Goal: Task Accomplishment & Management: Use online tool/utility

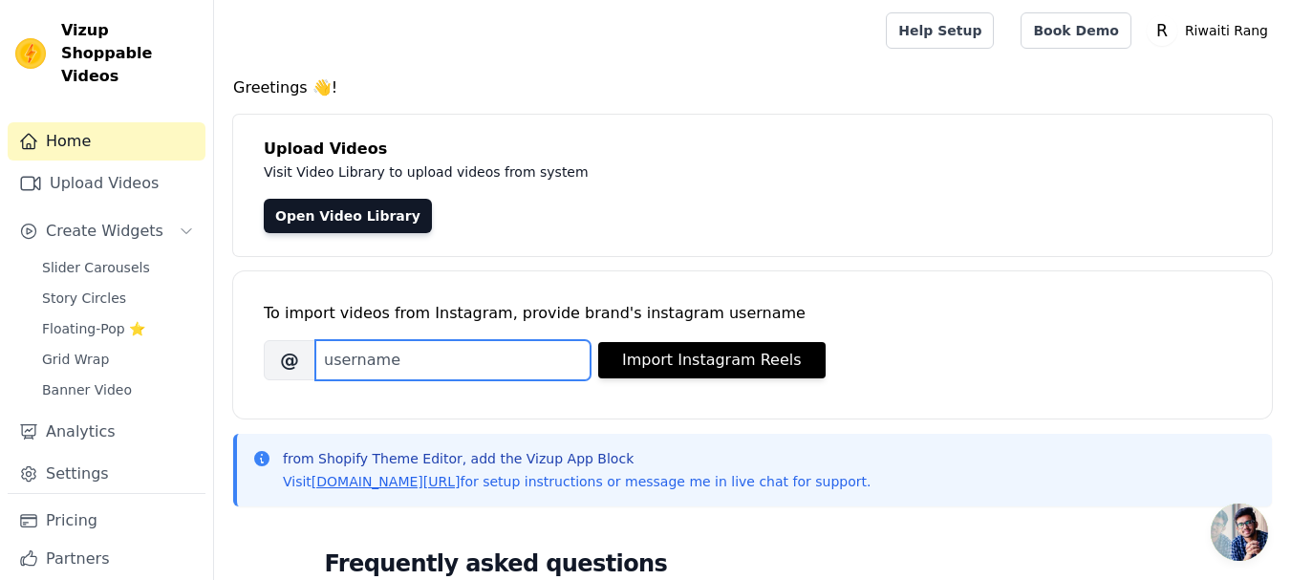
click at [437, 365] on input "Brand's Instagram Username" at bounding box center [452, 360] width 275 height 40
paste input "riwaitirang"
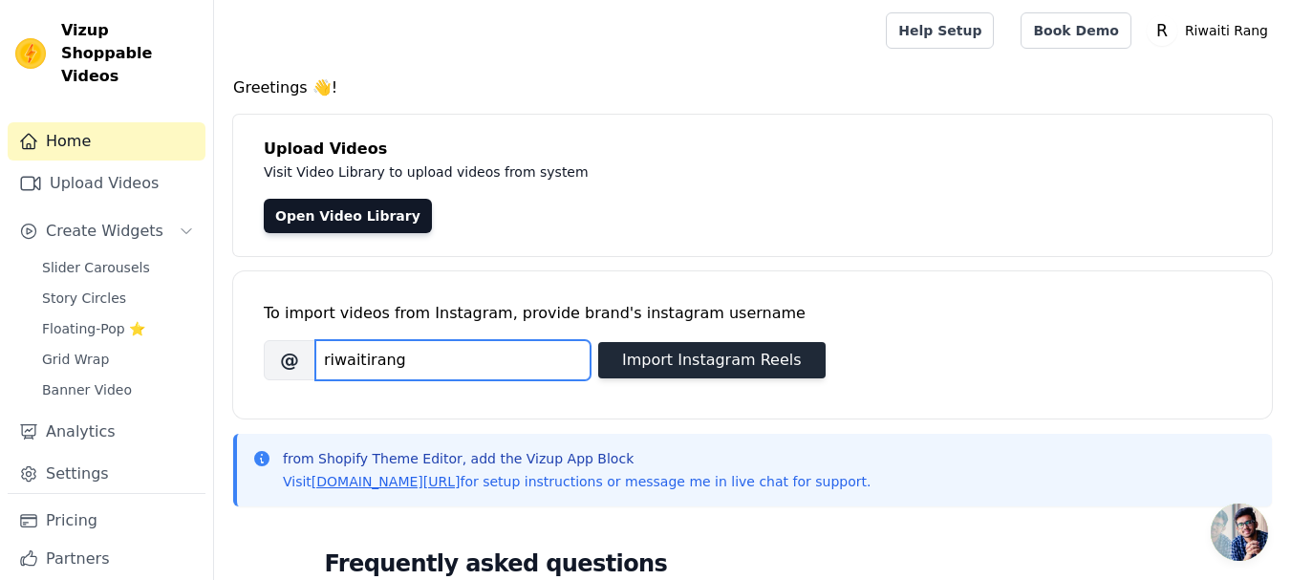
type input "riwaitirang"
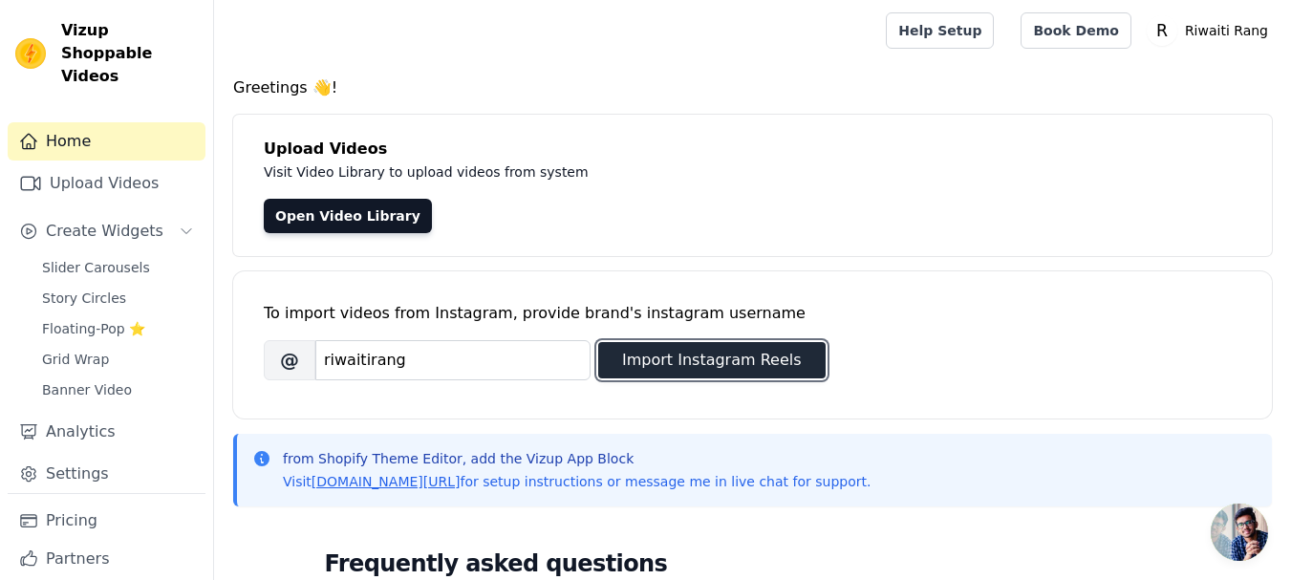
click at [720, 364] on button "Import Instagram Reels" at bounding box center [711, 360] width 227 height 36
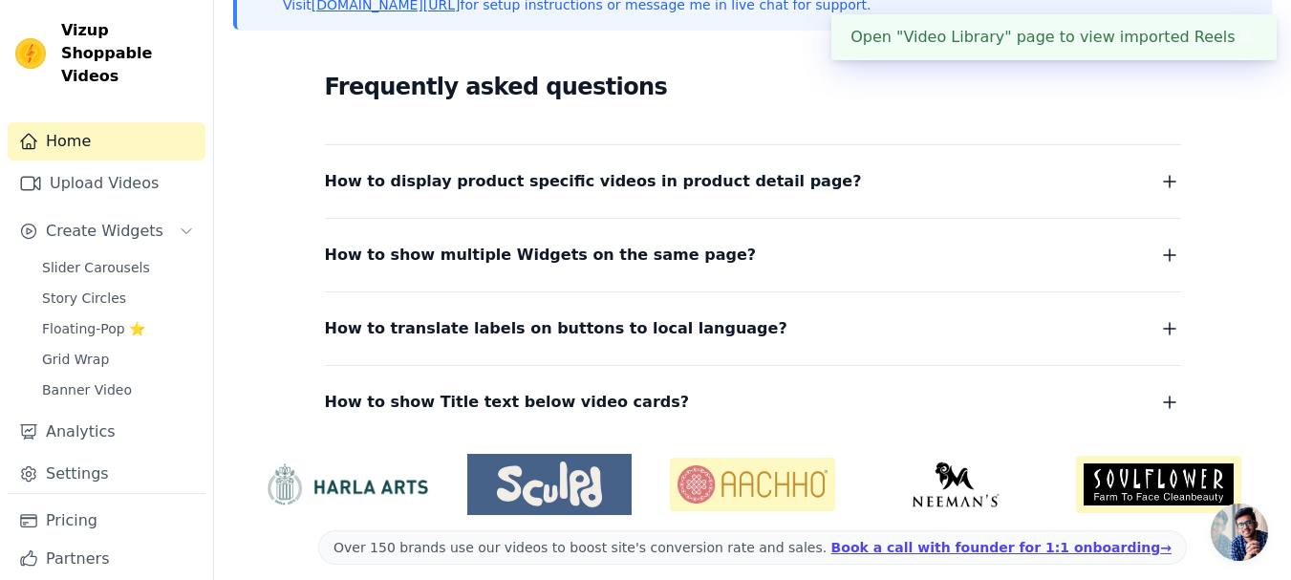
scroll to position [330, 0]
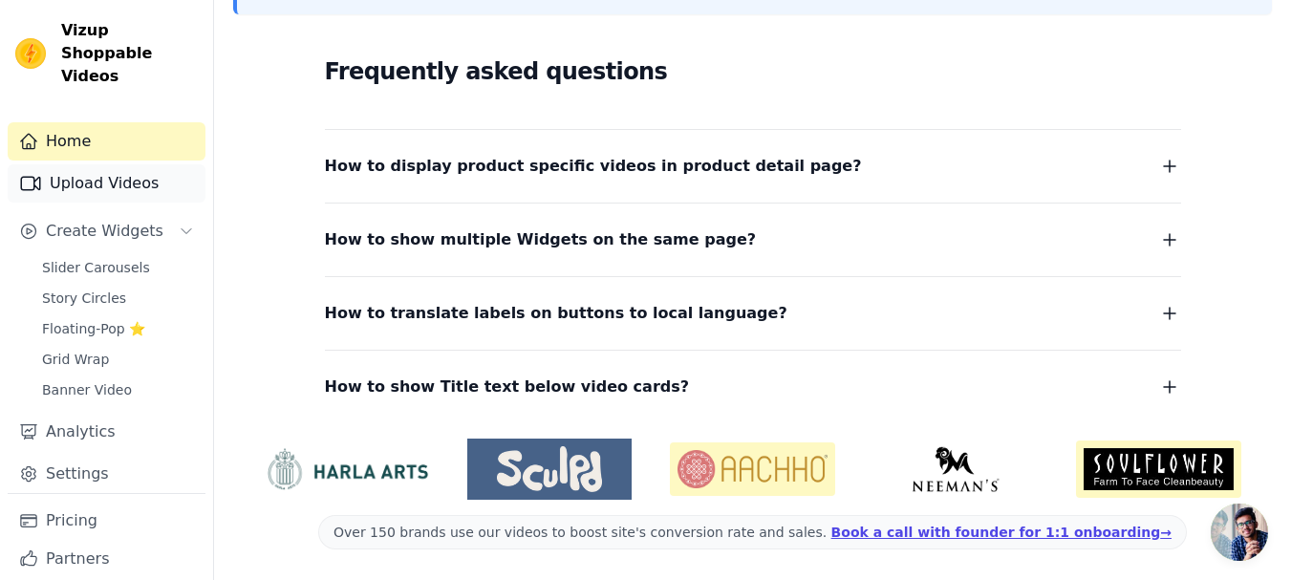
click at [81, 164] on link "Upload Videos" at bounding box center [107, 183] width 198 height 38
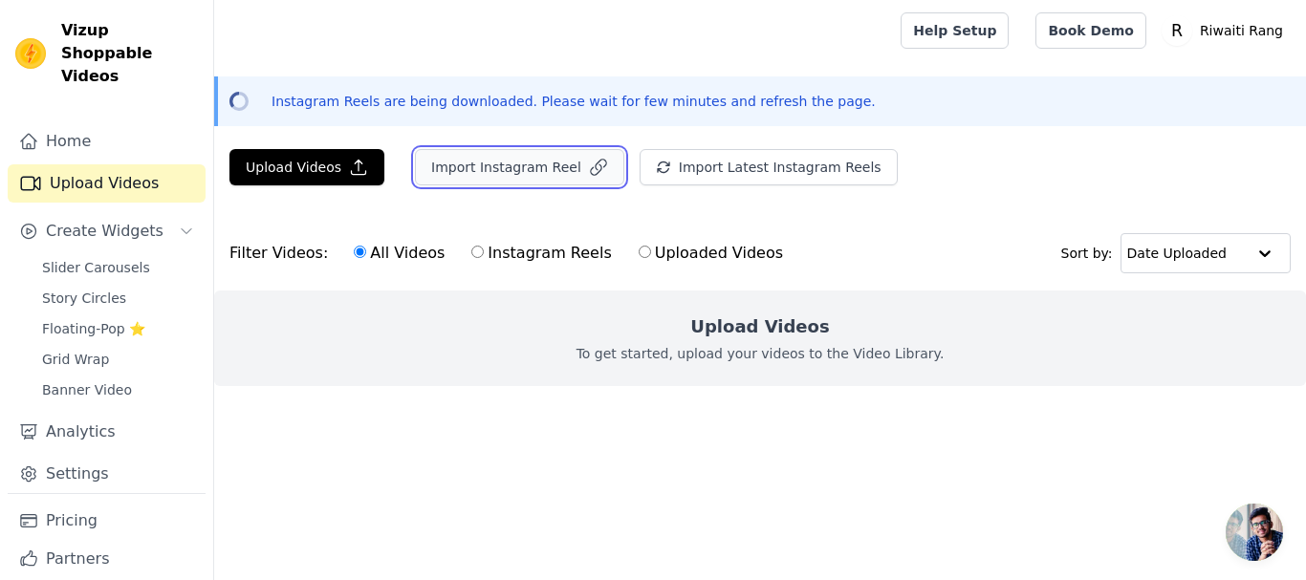
click at [600, 165] on button "Import Instagram Reel" at bounding box center [519, 167] width 209 height 36
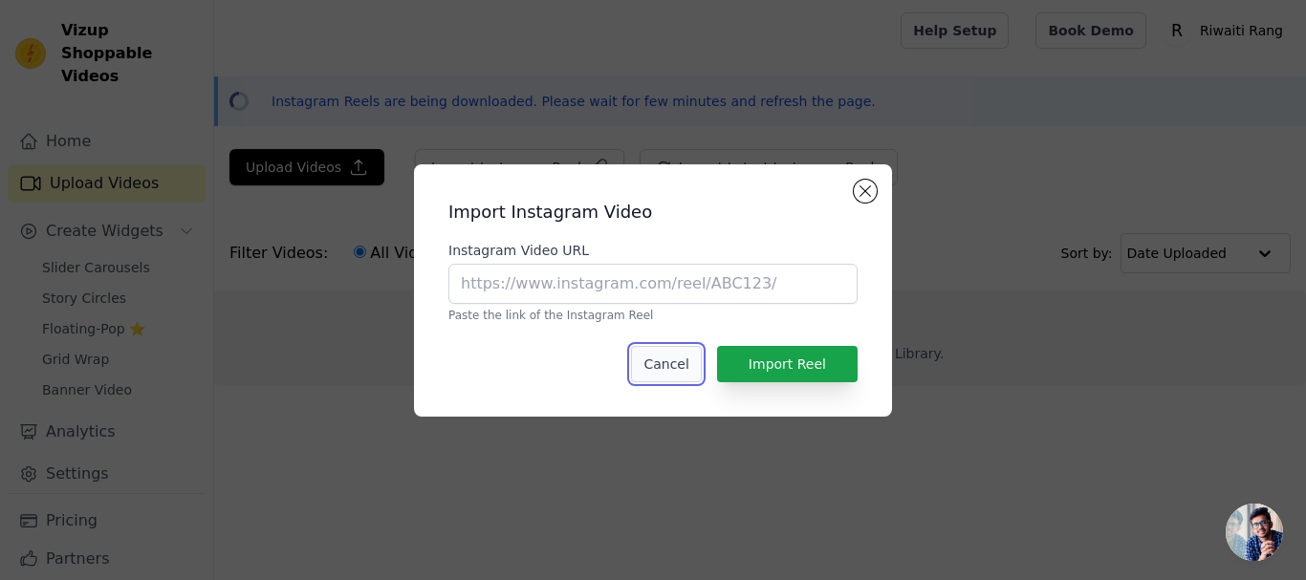
click at [677, 367] on button "Cancel" at bounding box center [666, 364] width 70 height 36
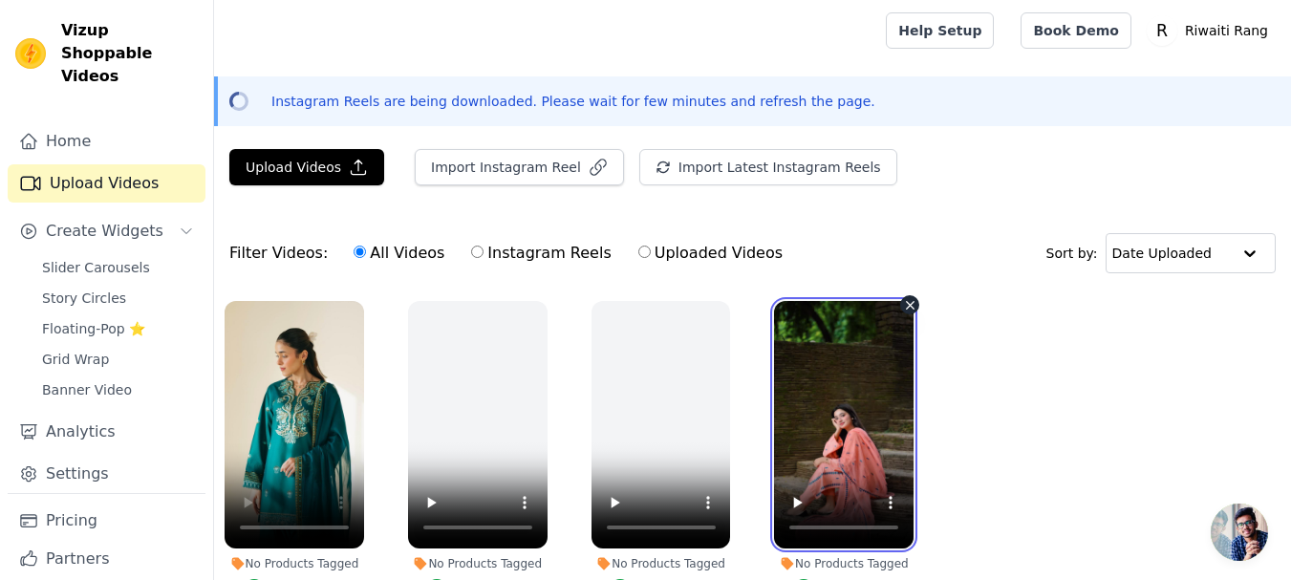
click at [848, 428] on video at bounding box center [844, 425] width 140 height 248
click at [851, 426] on video at bounding box center [844, 425] width 140 height 248
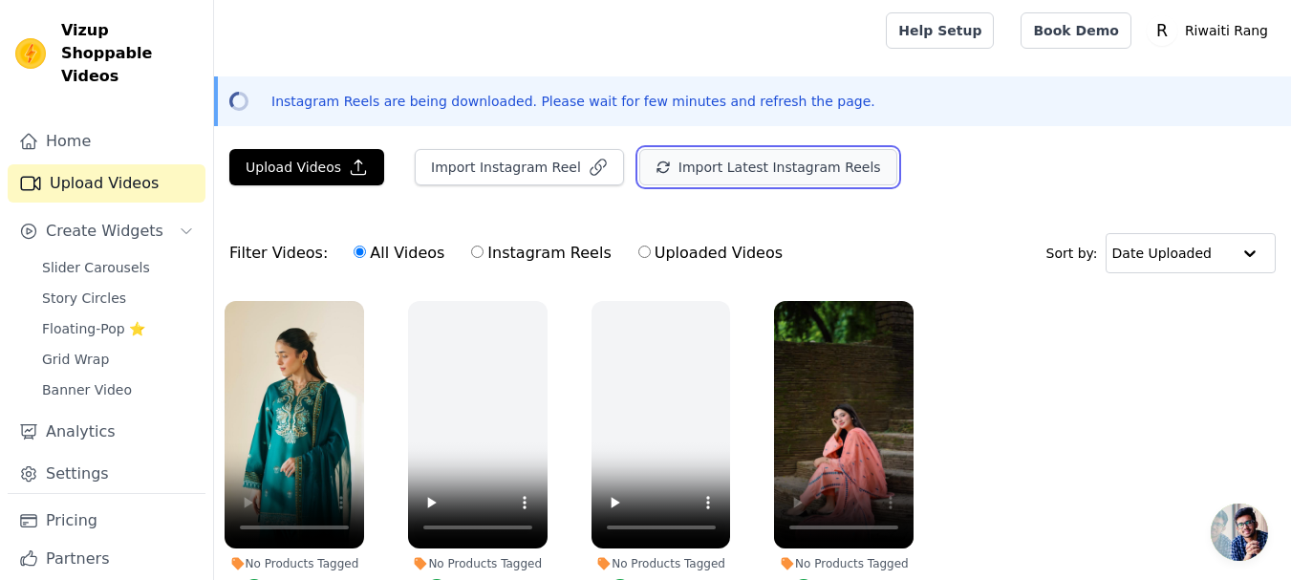
click at [729, 179] on button "Import Latest Instagram Reels" at bounding box center [768, 167] width 258 height 36
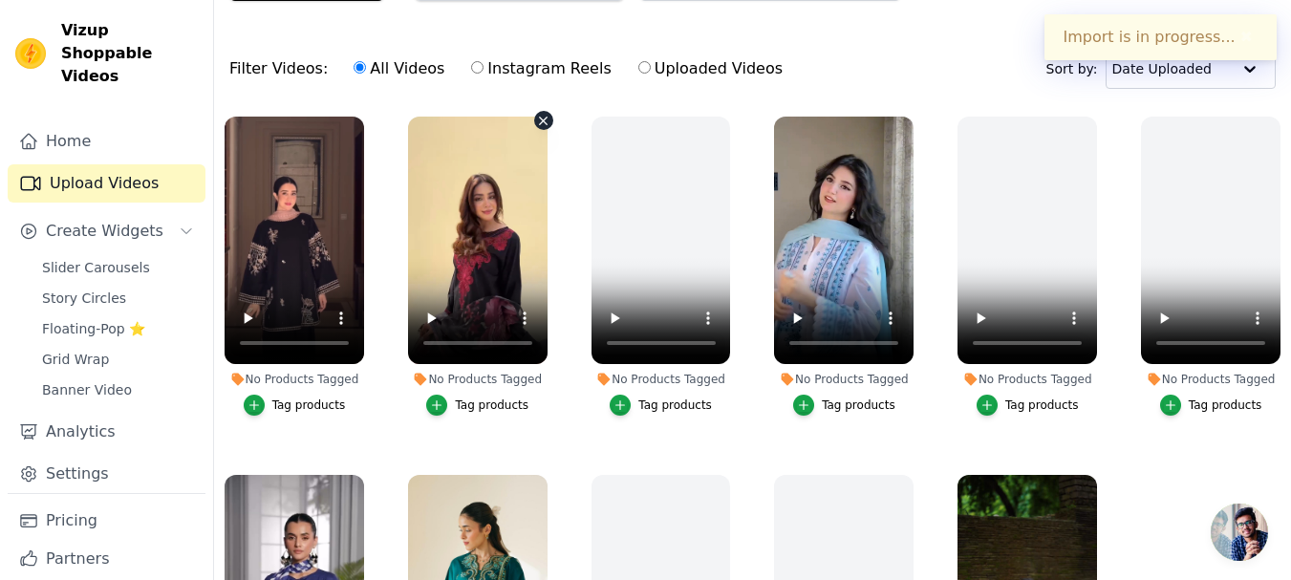
scroll to position [180, 0]
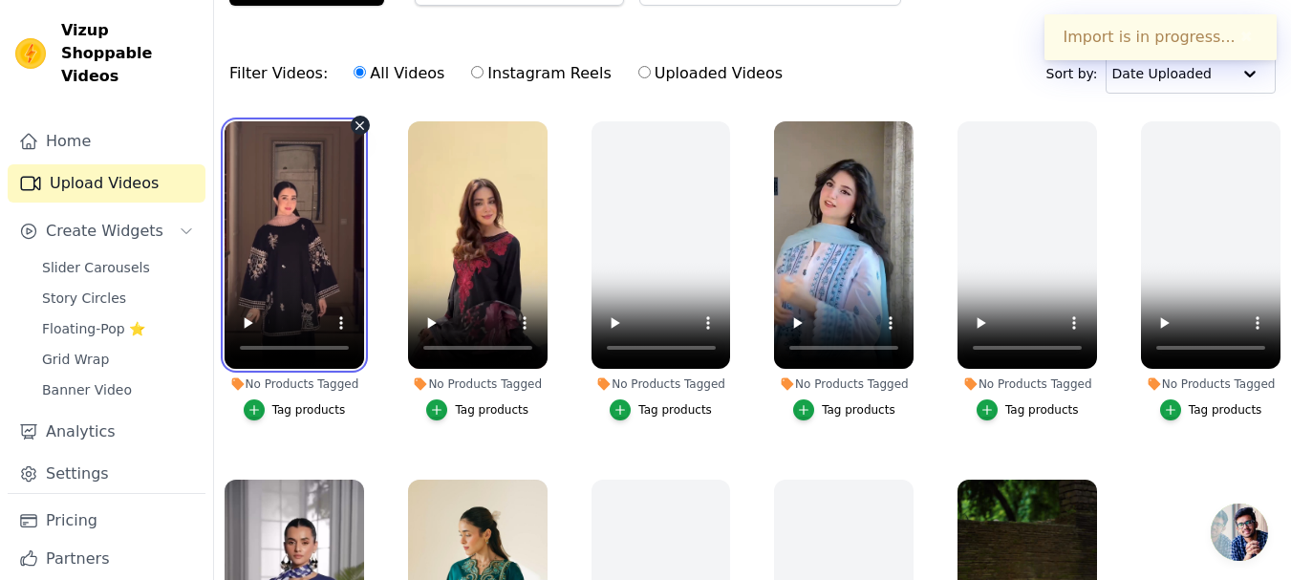
click at [279, 225] on video at bounding box center [295, 245] width 140 height 248
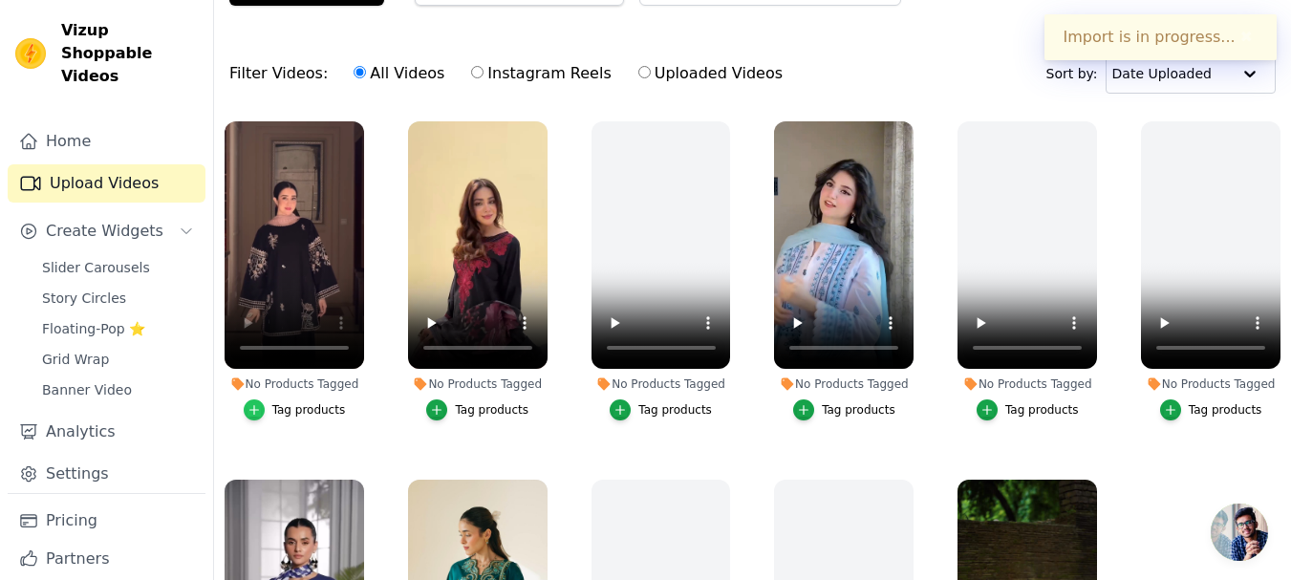
click at [260, 410] on icon "button" at bounding box center [254, 409] width 13 height 13
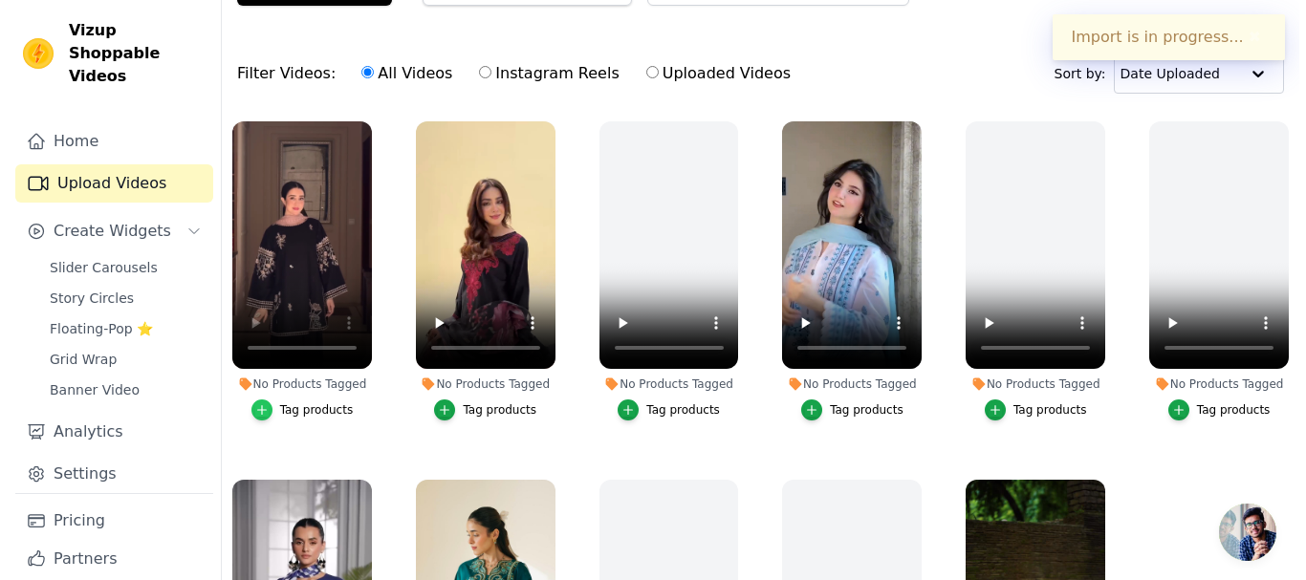
scroll to position [0, 0]
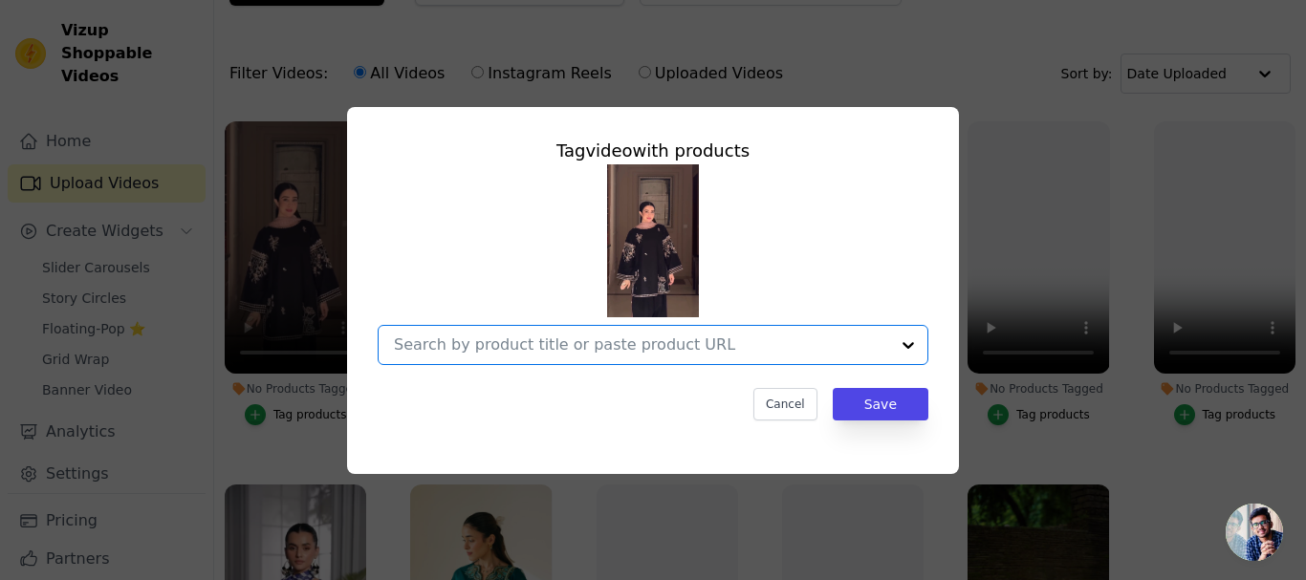
click at [745, 345] on input "No Products Tagged Tag video with products Option undefined, selected. Select i…" at bounding box center [641, 344] width 495 height 18
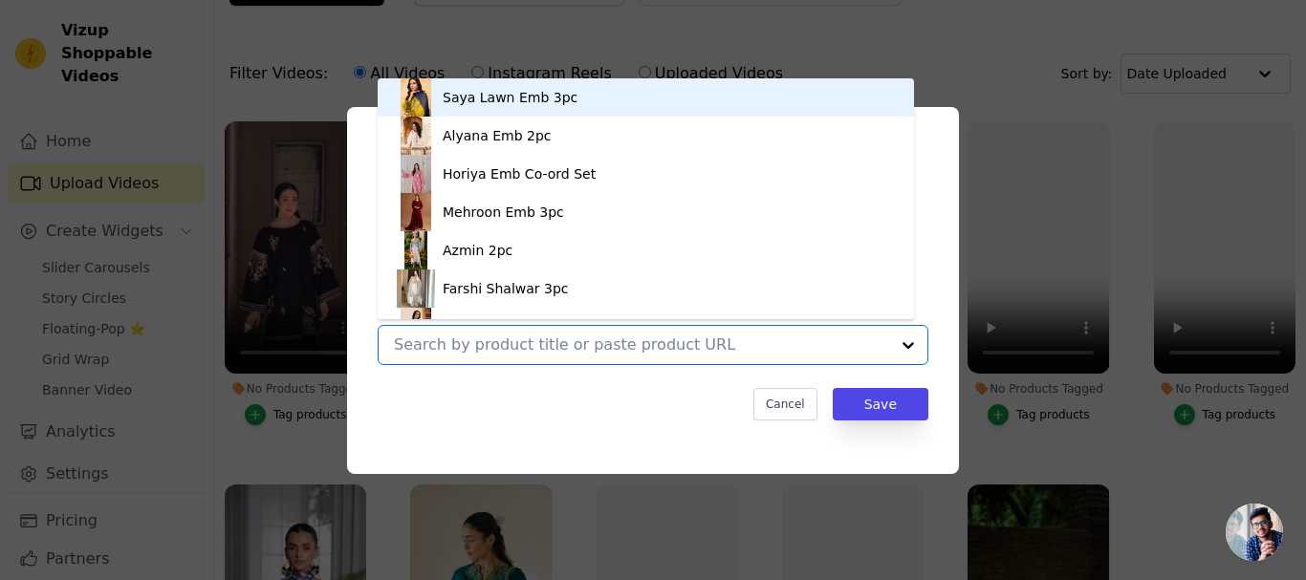
click at [746, 343] on input "No Products Tagged Tag video with products Saya Lawn Emb 3pc Alyana Emb 2pc Hor…" at bounding box center [641, 344] width 495 height 18
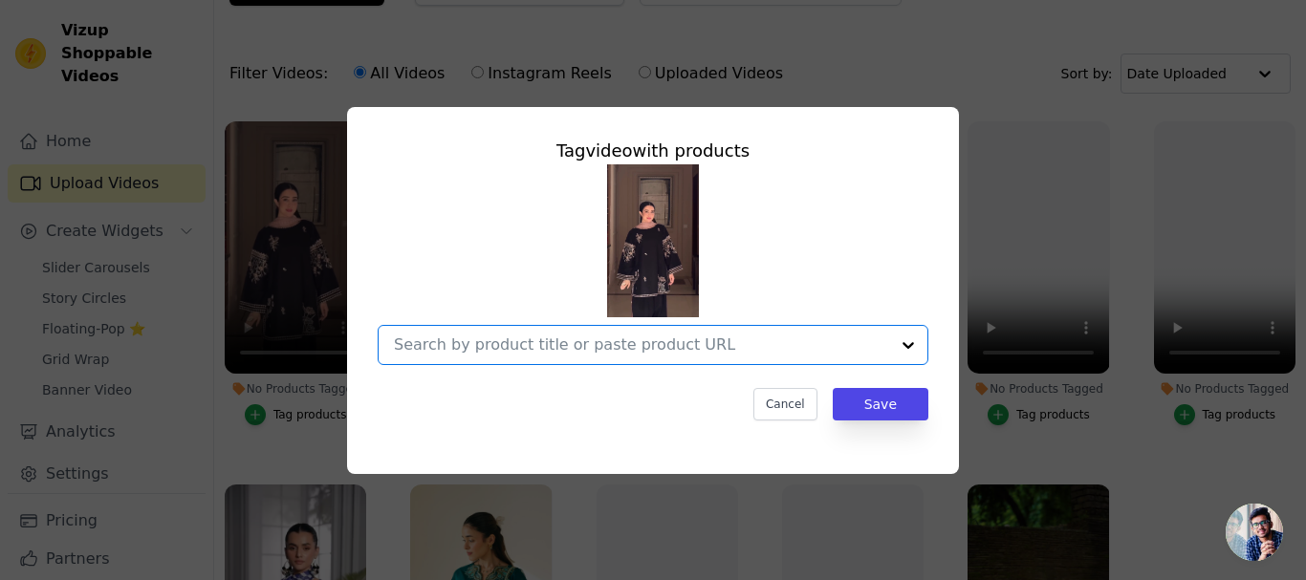
click at [534, 335] on input "No Products Tagged Tag video with products Option undefined, selected. Select i…" at bounding box center [641, 344] width 495 height 18
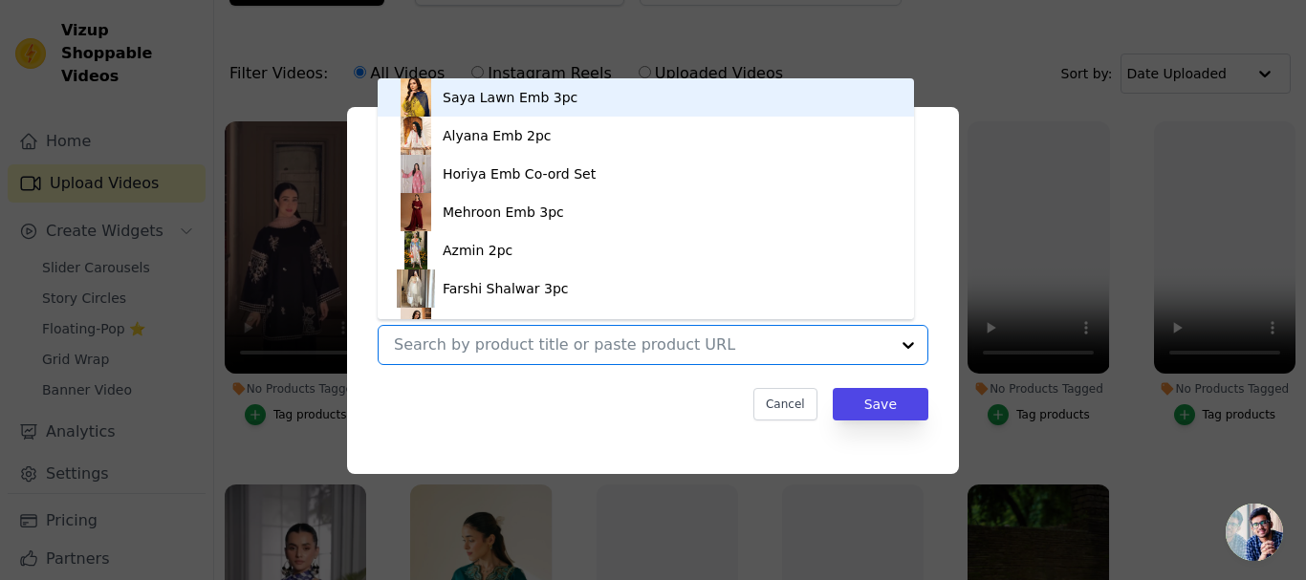
paste input "[URL][DOMAIN_NAME]"
type input "[URL][DOMAIN_NAME]"
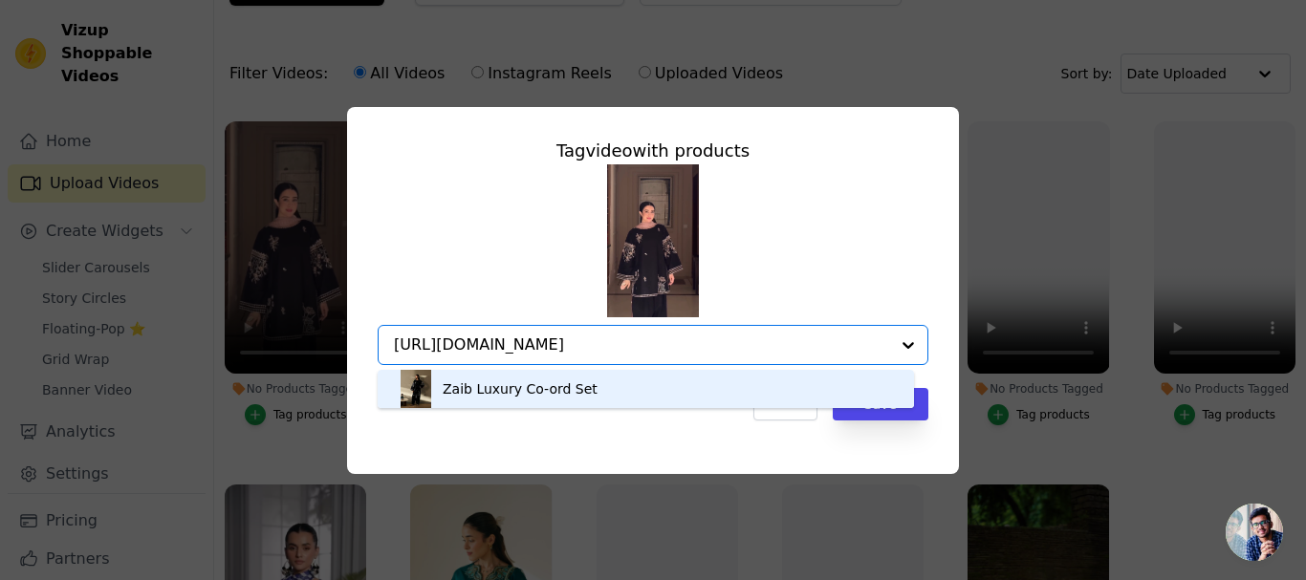
click at [484, 392] on div "Zaib Luxury Co-ord Set" at bounding box center [520, 388] width 155 height 19
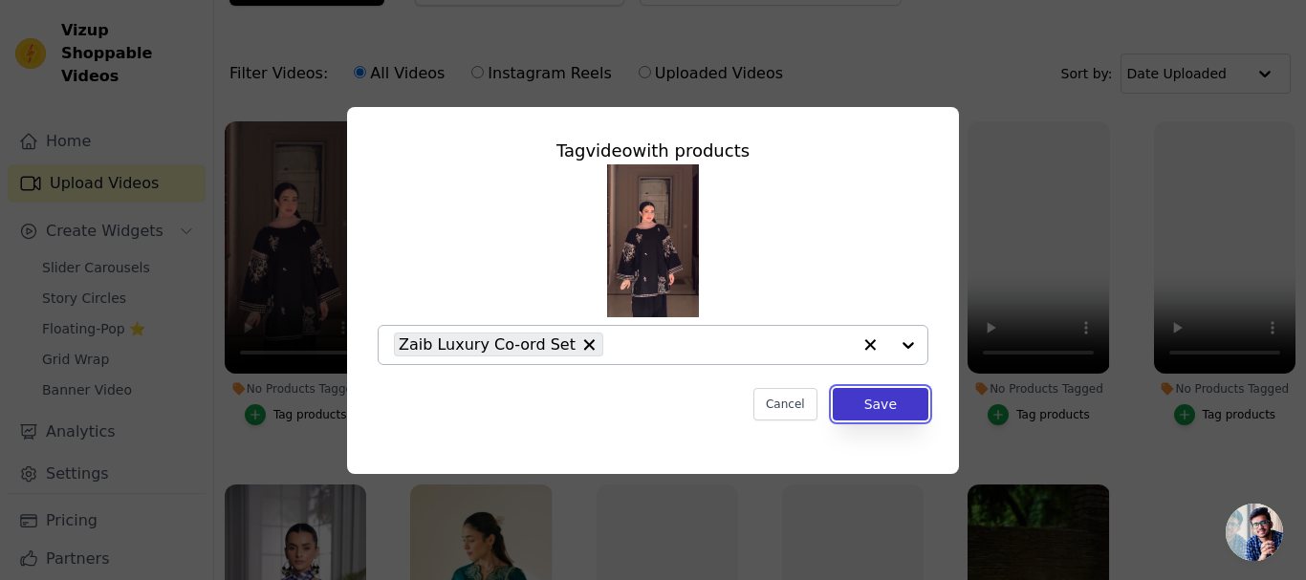
click at [887, 406] on button "Save" at bounding box center [881, 404] width 96 height 32
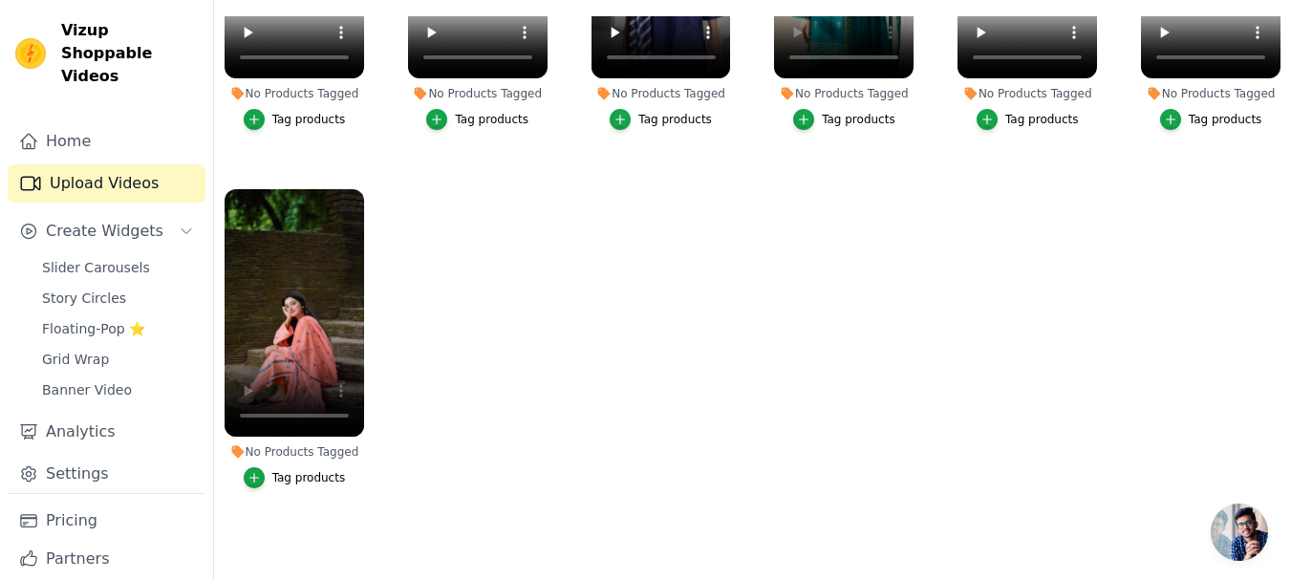
scroll to position [275, 0]
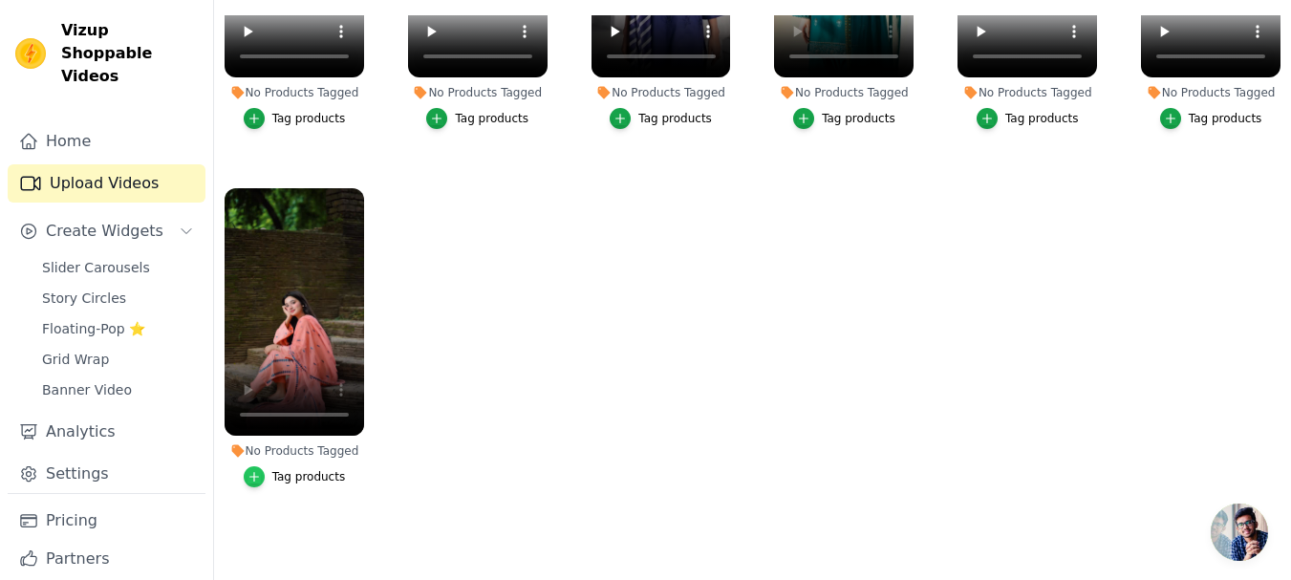
click at [255, 470] on icon "button" at bounding box center [254, 476] width 13 height 13
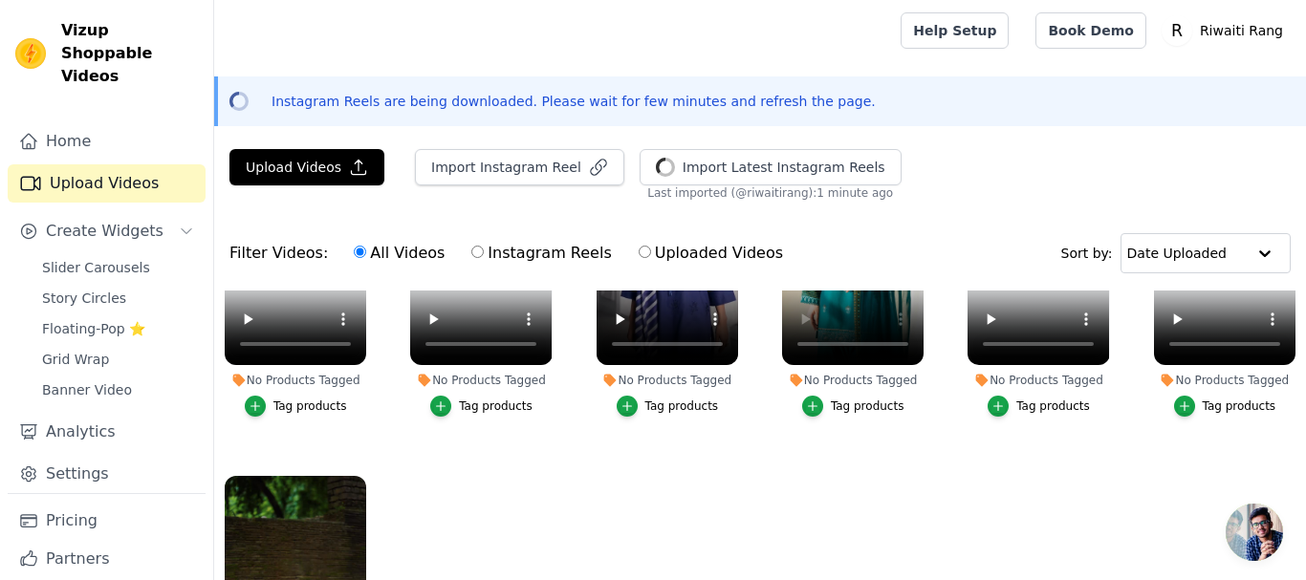
scroll to position [921, 0]
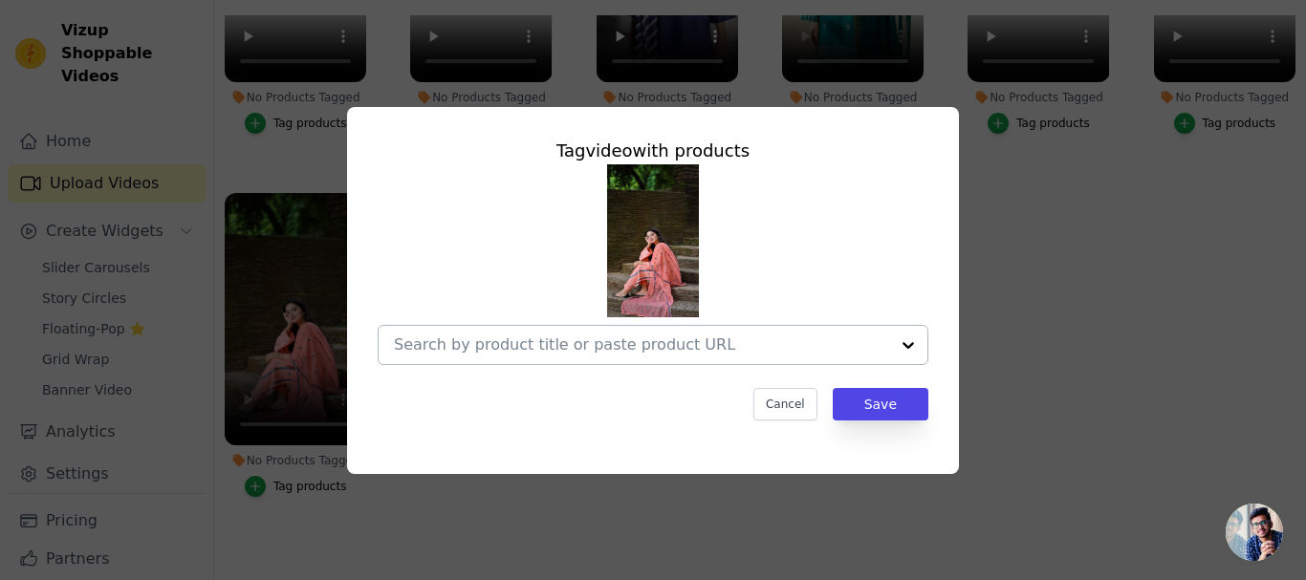
click at [593, 337] on input "No Products Tagged Tag video with products Cancel Save Tag products" at bounding box center [641, 344] width 495 height 18
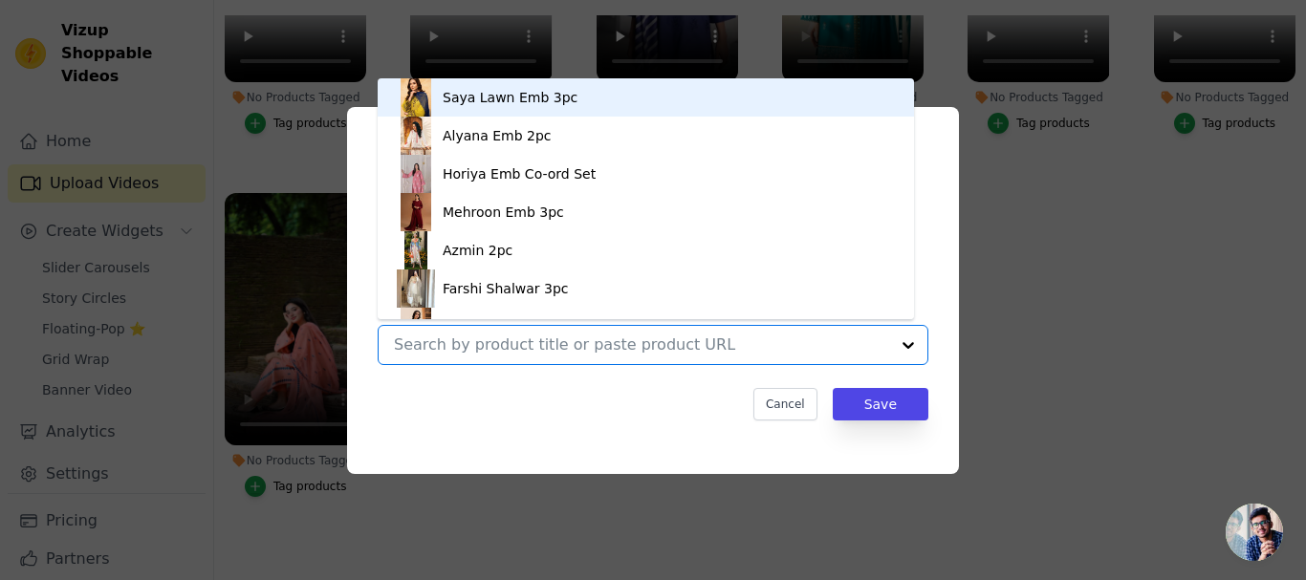
click at [580, 338] on input "No Products Tagged Tag video with products Saya Lawn Emb 3pc Alyana Emb 2pc Hor…" at bounding box center [641, 344] width 495 height 18
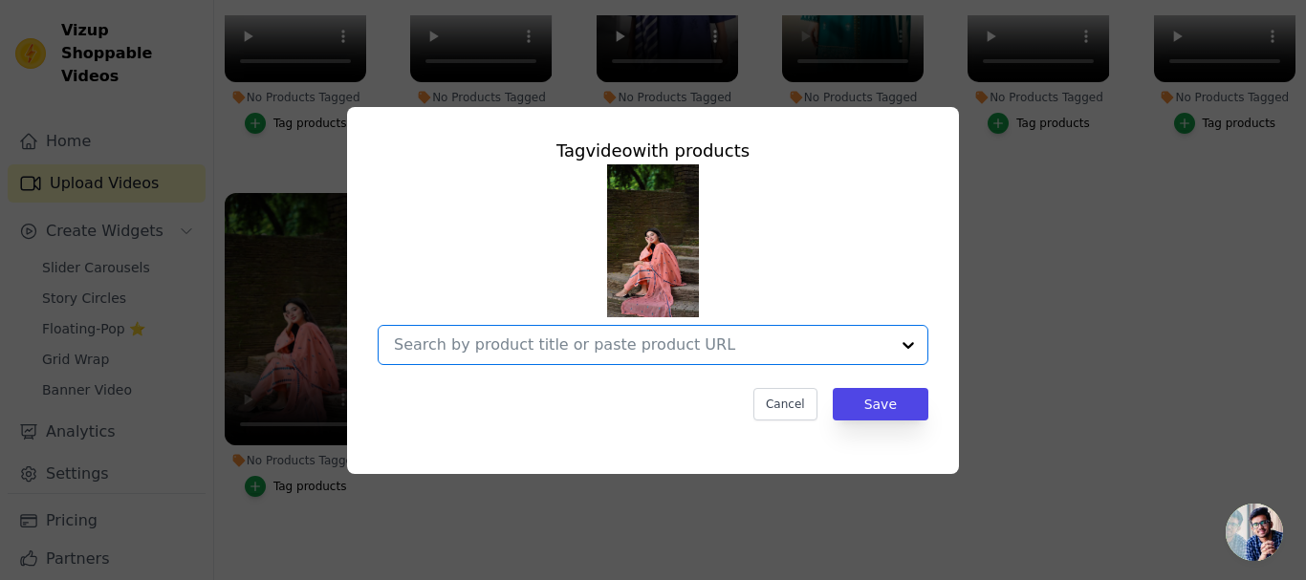
click at [574, 344] on input "No Products Tagged Tag video with products Option undefined, selected. Select i…" at bounding box center [641, 344] width 495 height 18
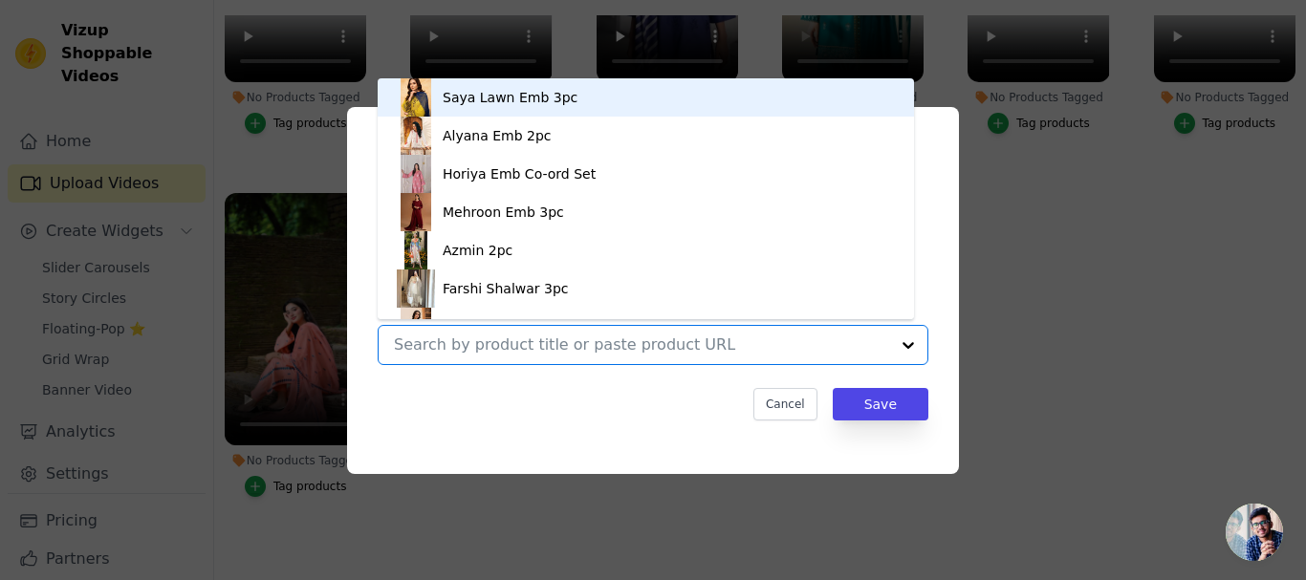
paste input "[URL][DOMAIN_NAME][PERSON_NAME]"
type input "[URL][DOMAIN_NAME][PERSON_NAME]"
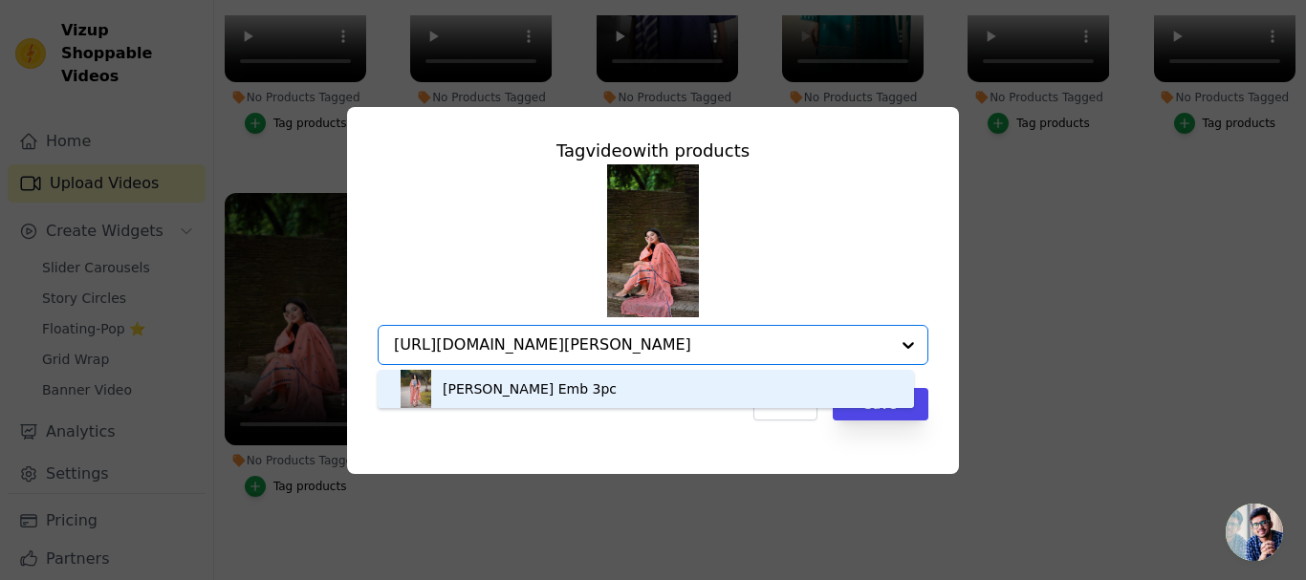
click at [486, 393] on div "[PERSON_NAME] Emb 3pc" at bounding box center [530, 388] width 174 height 19
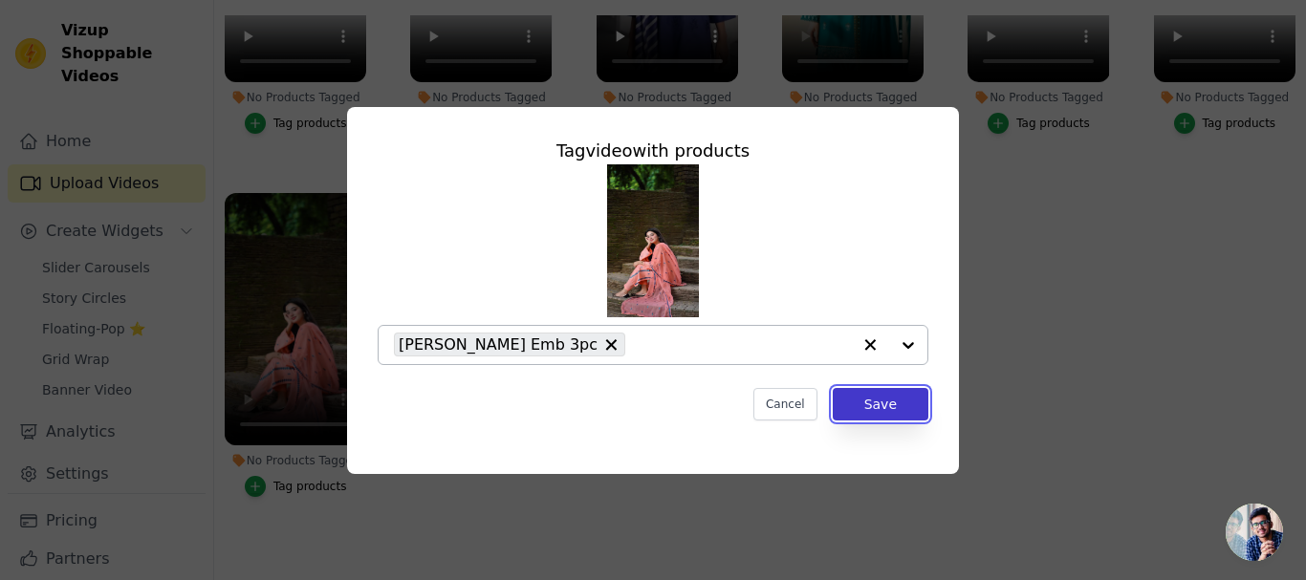
click at [891, 409] on button "Save" at bounding box center [881, 404] width 96 height 32
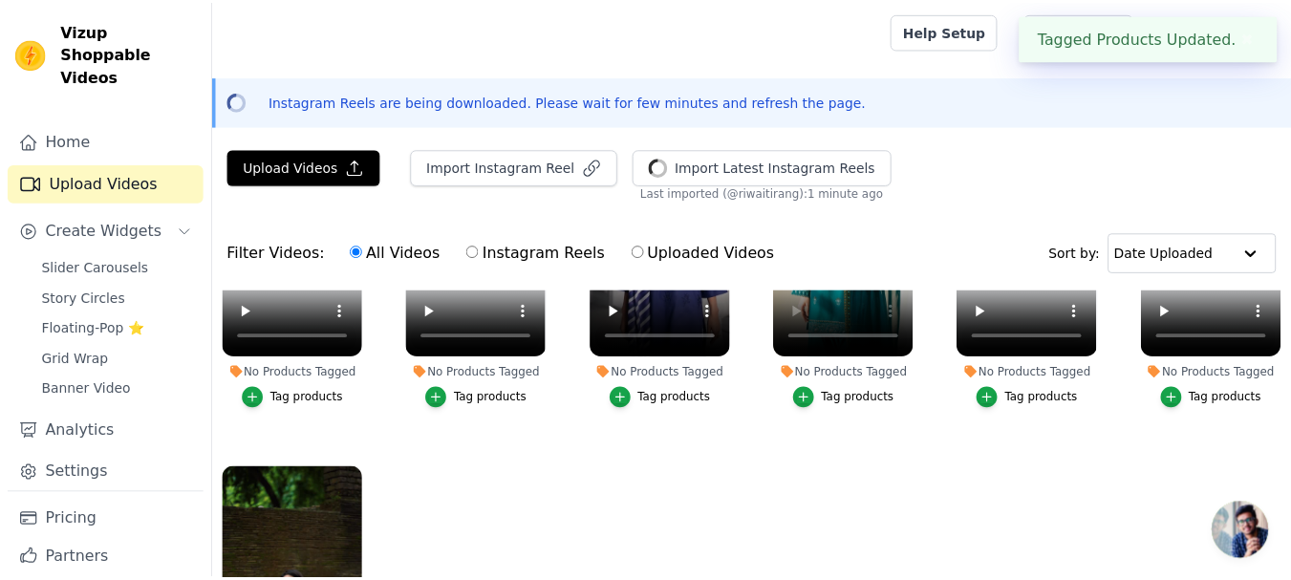
scroll to position [914, 0]
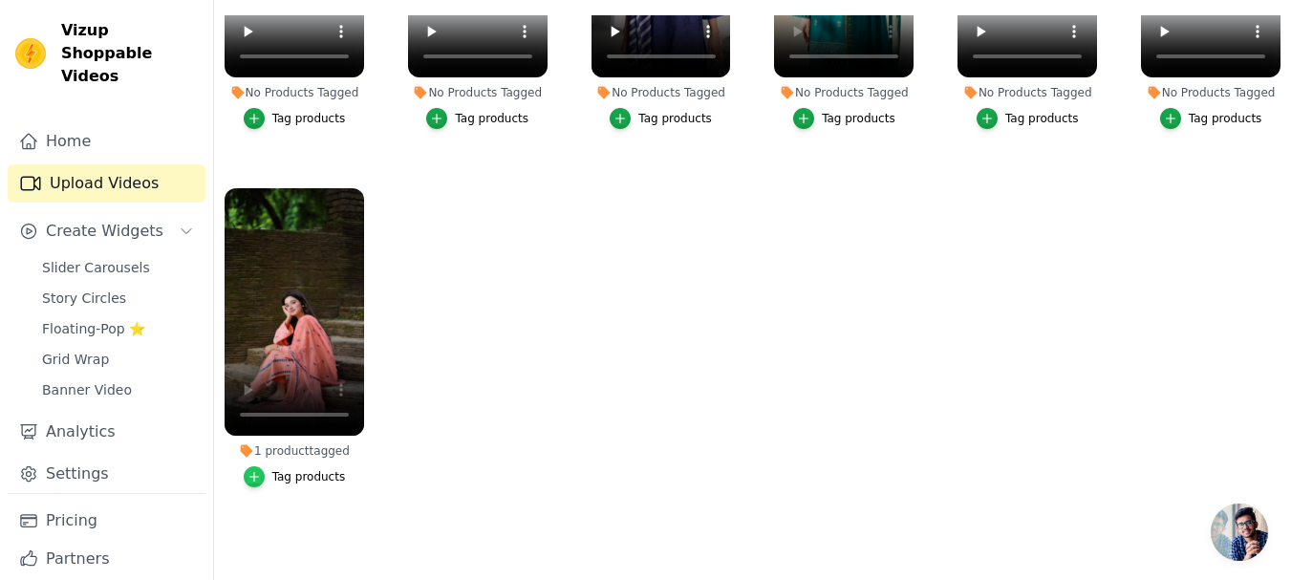
click at [258, 470] on icon "button" at bounding box center [254, 476] width 13 height 13
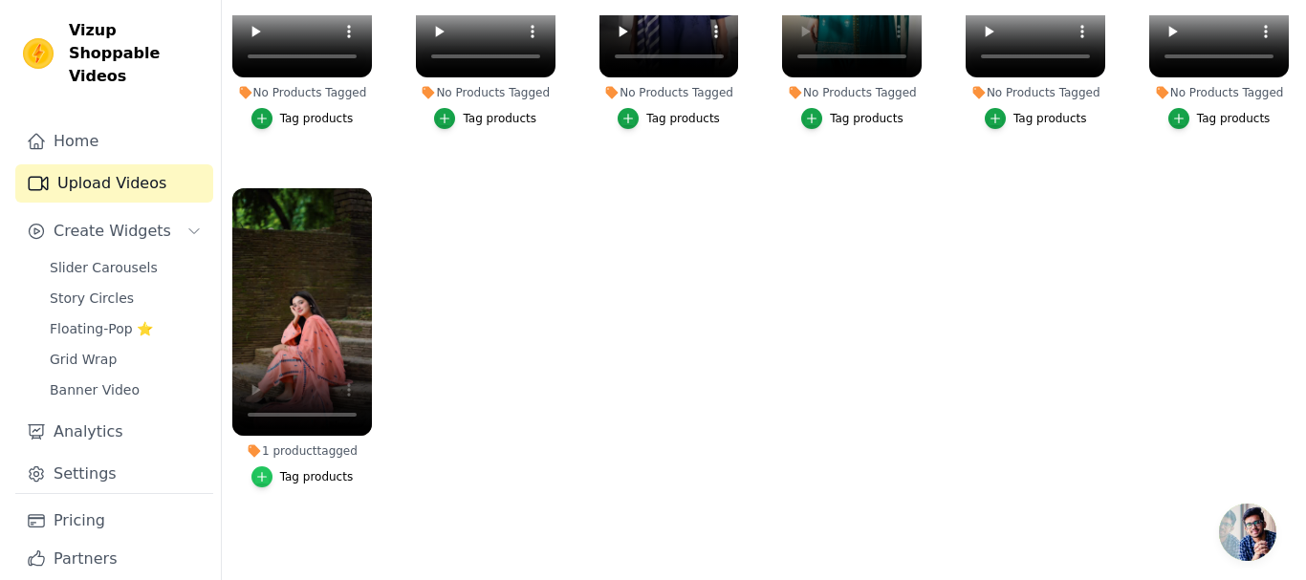
scroll to position [921, 0]
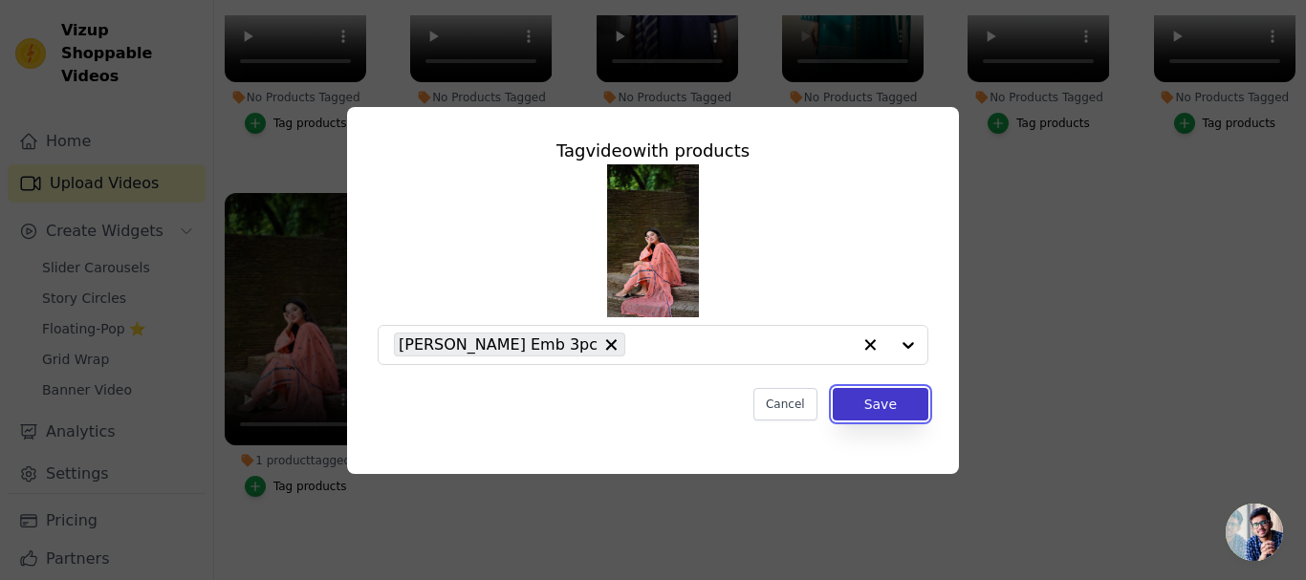
click at [883, 405] on button "Save" at bounding box center [881, 404] width 96 height 32
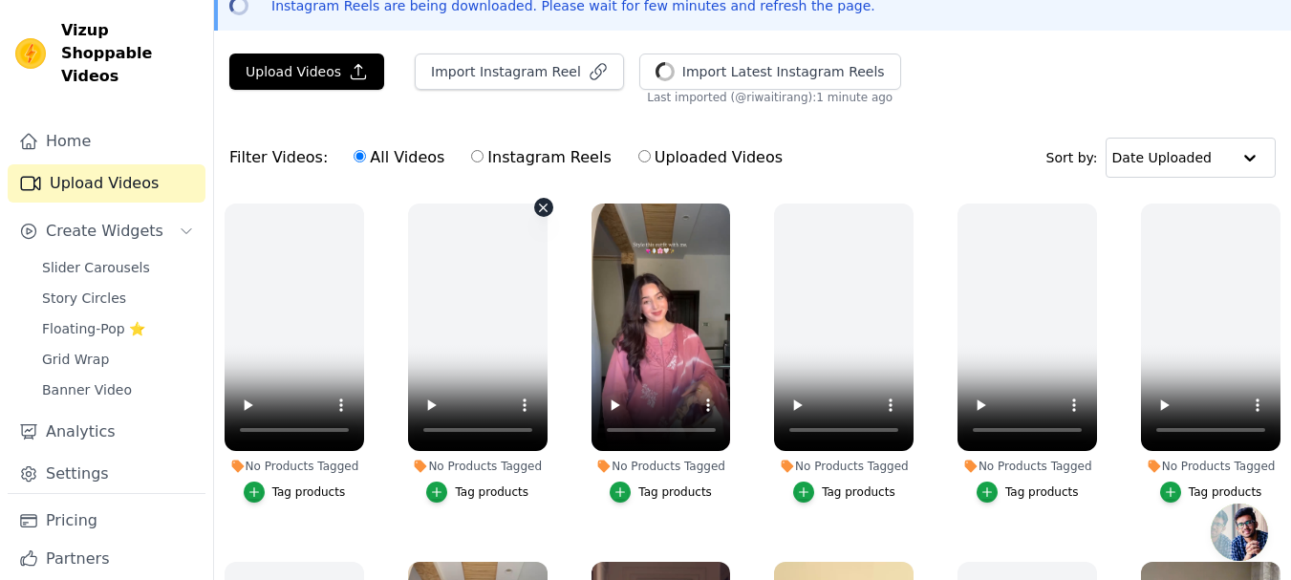
scroll to position [0, 0]
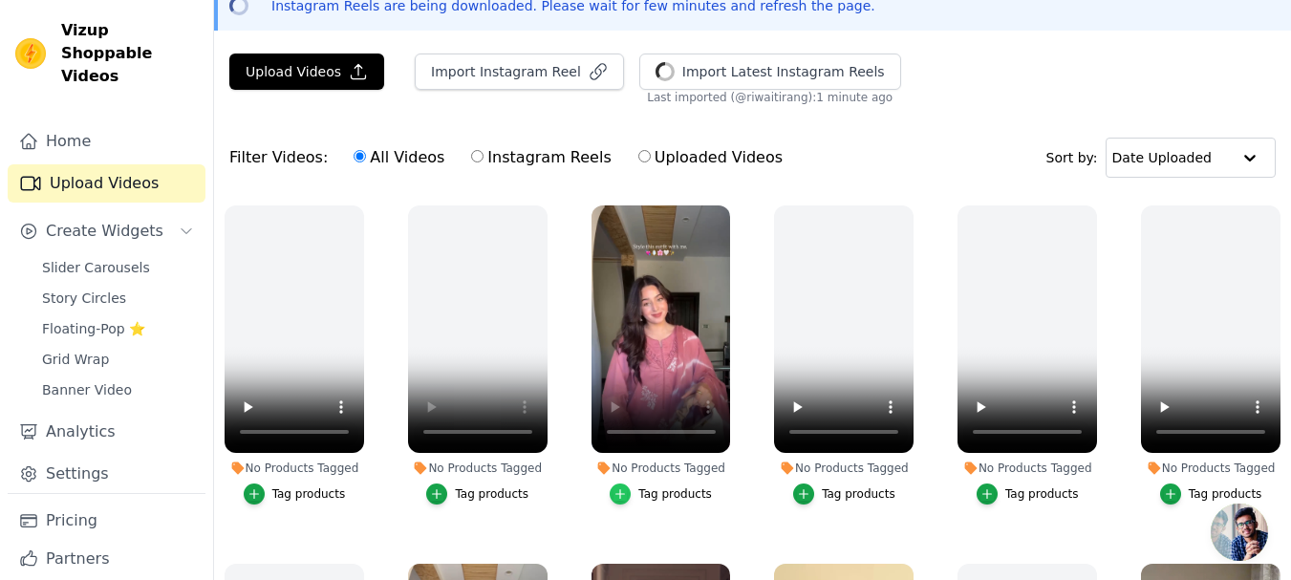
click at [618, 493] on icon "button" at bounding box center [620, 493] width 13 height 13
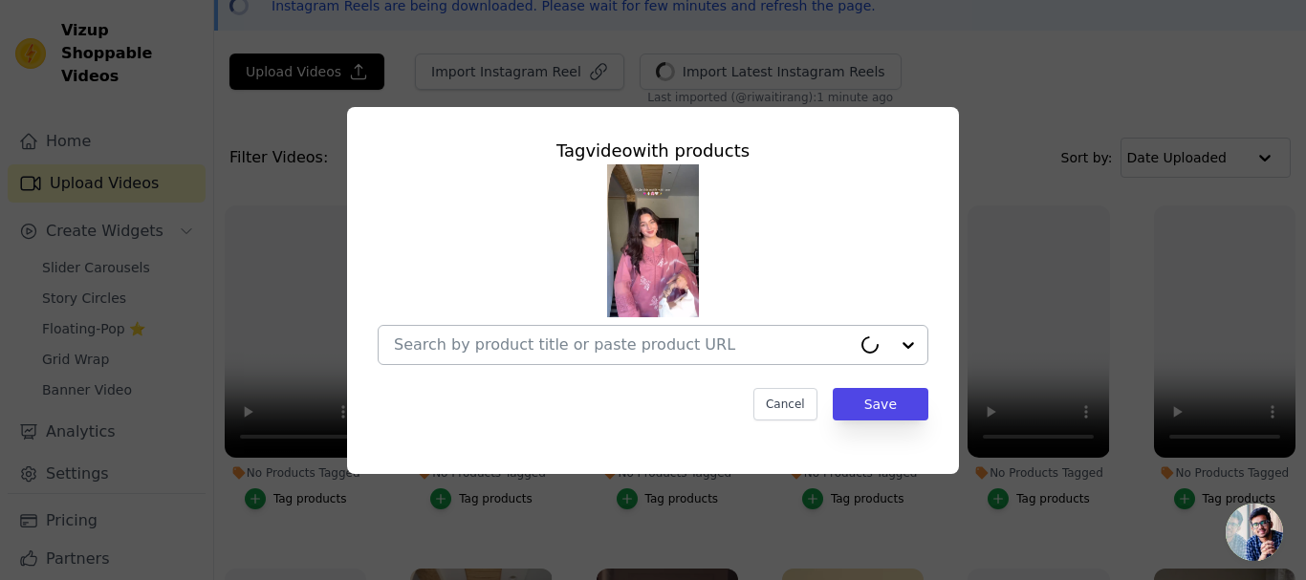
click at [590, 345] on input "No Products Tagged Tag video with products Cancel Save Tag products" at bounding box center [622, 344] width 457 height 18
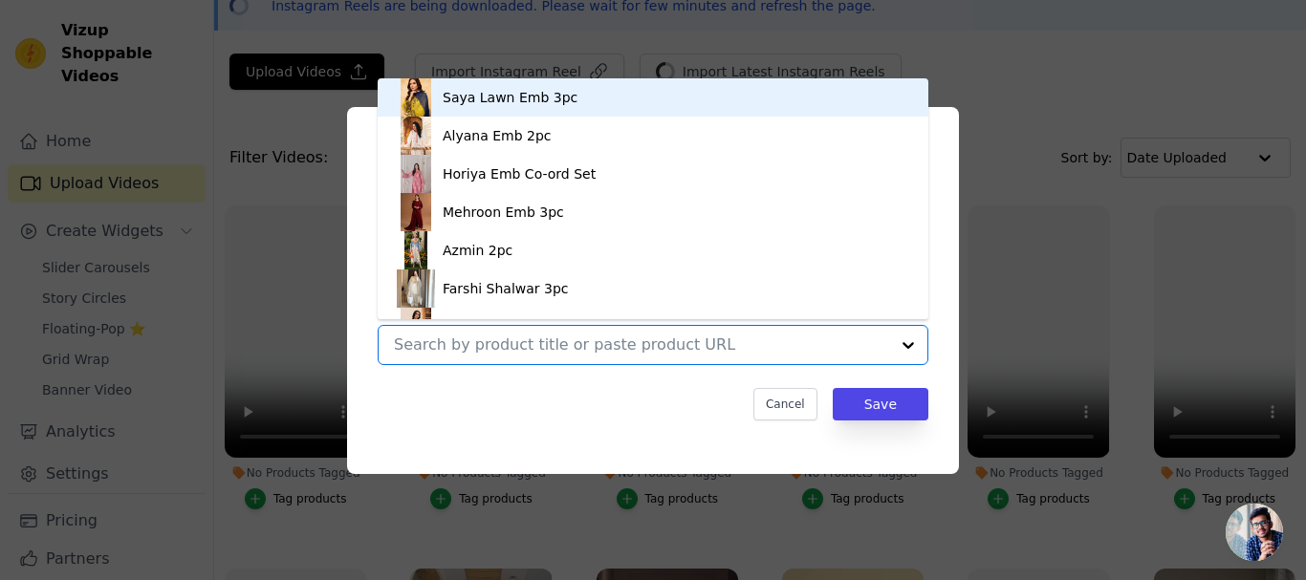
paste input "Horiya Emb Co-ord Set"
type input "Horiya Emb Co-ord Set"
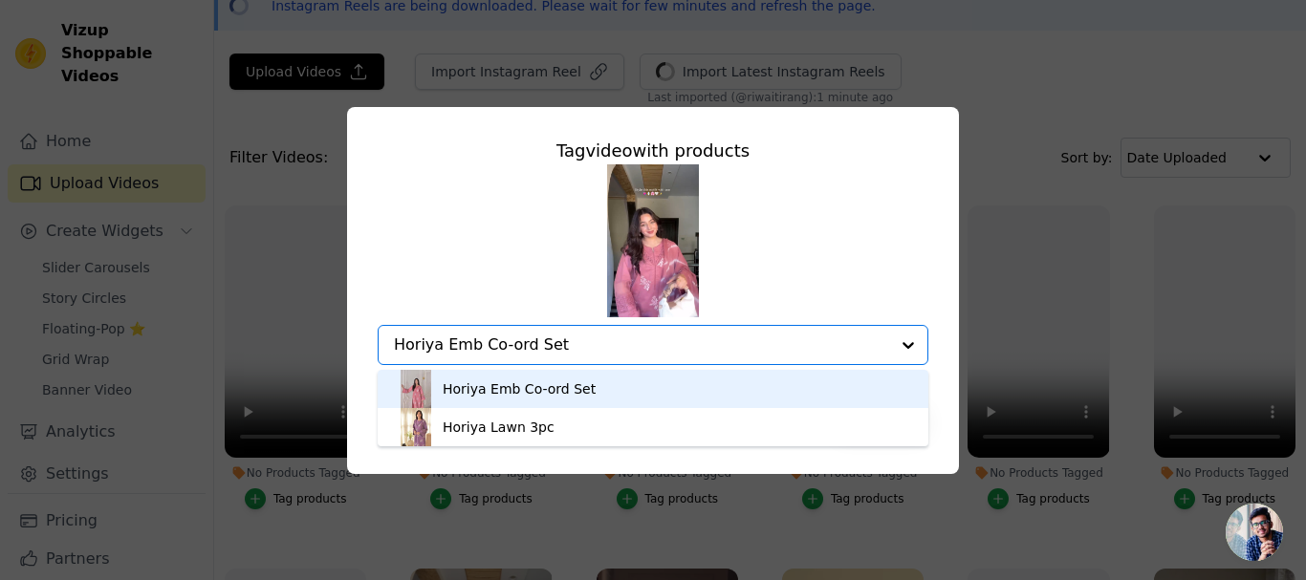
click at [546, 386] on div "Horiya Emb Co-ord Set" at bounding box center [519, 388] width 153 height 19
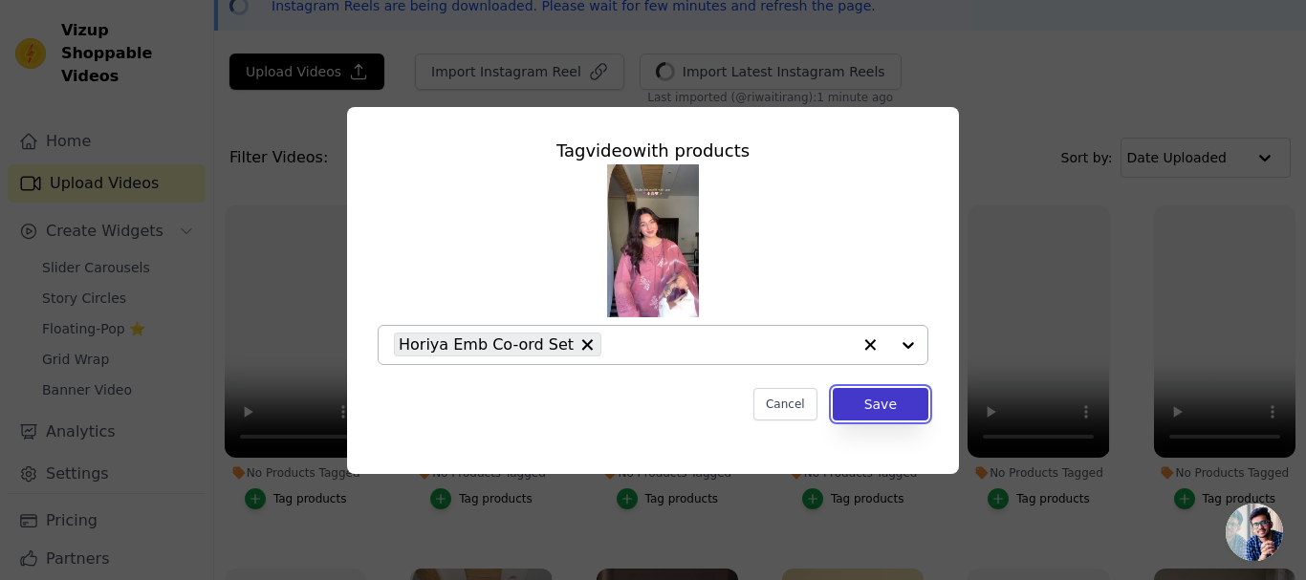
click at [884, 408] on button "Save" at bounding box center [881, 404] width 96 height 32
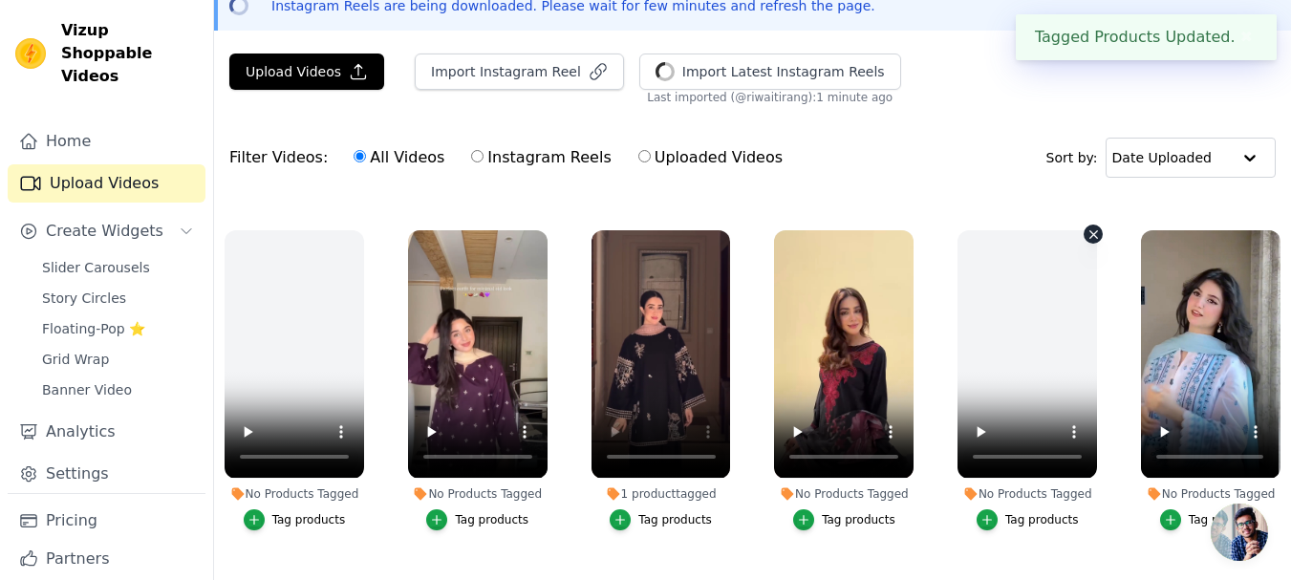
scroll to position [382, 0]
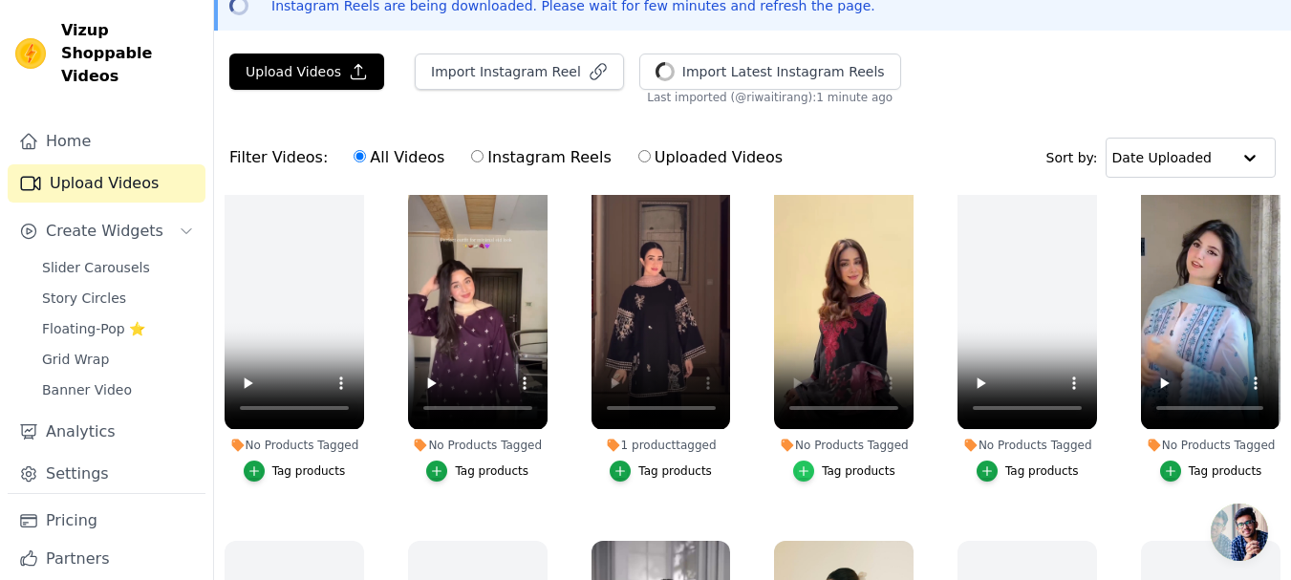
click at [805, 466] on icon "button" at bounding box center [804, 470] width 9 height 9
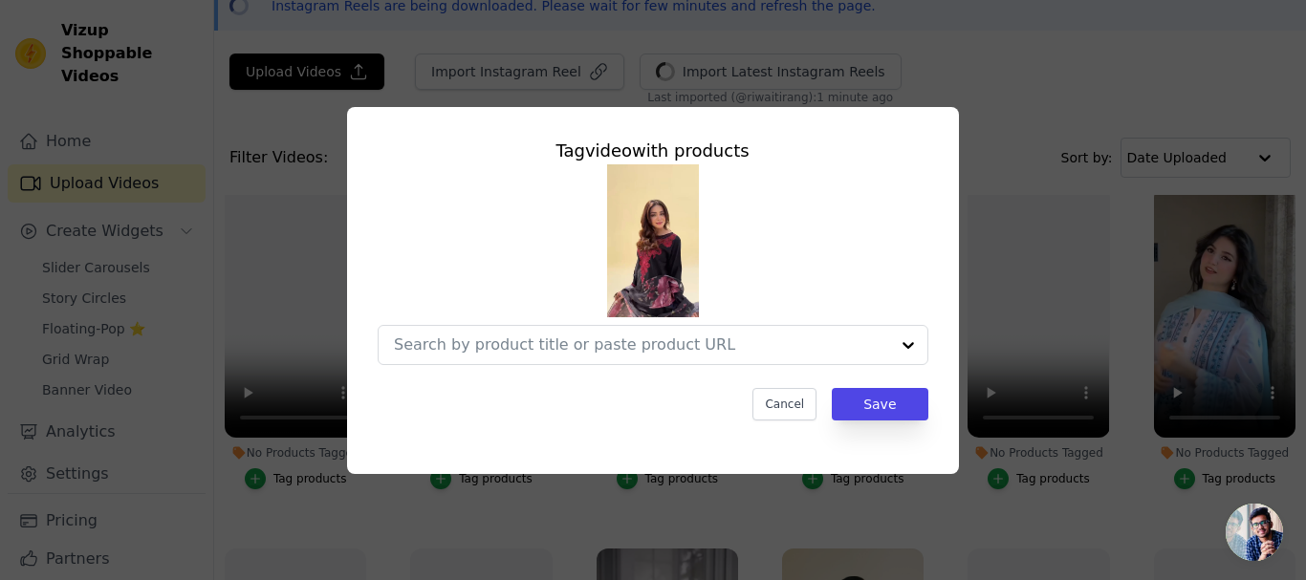
scroll to position [387, 0]
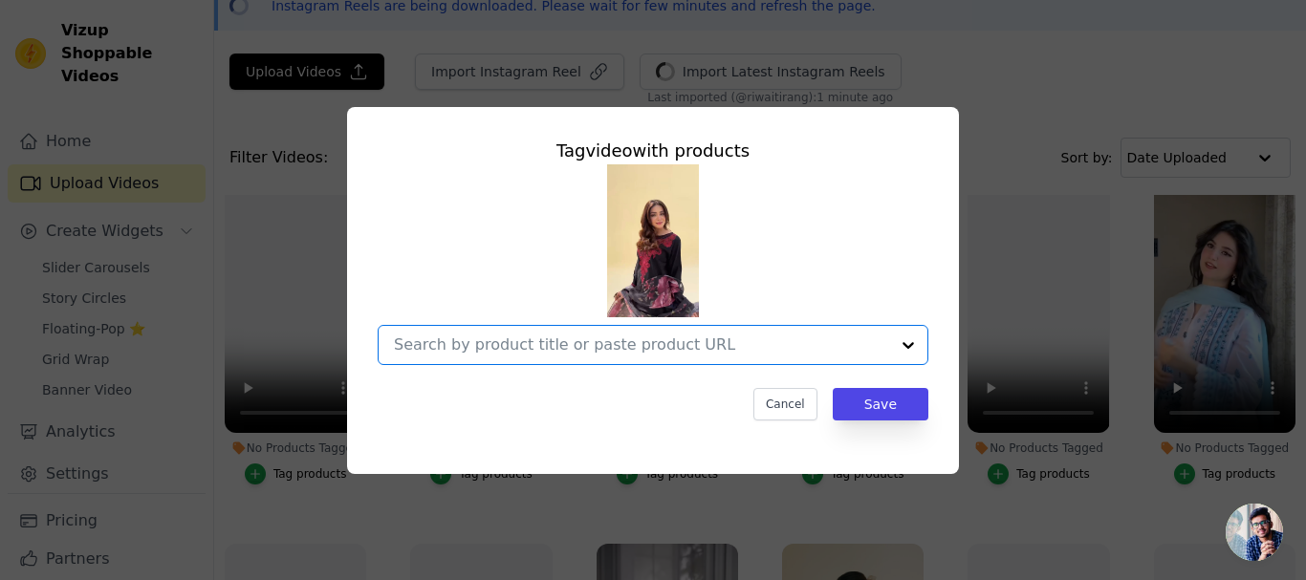
click at [582, 335] on input "No Products Tagged Tag video with products Option undefined, selected. Select i…" at bounding box center [641, 344] width 495 height 18
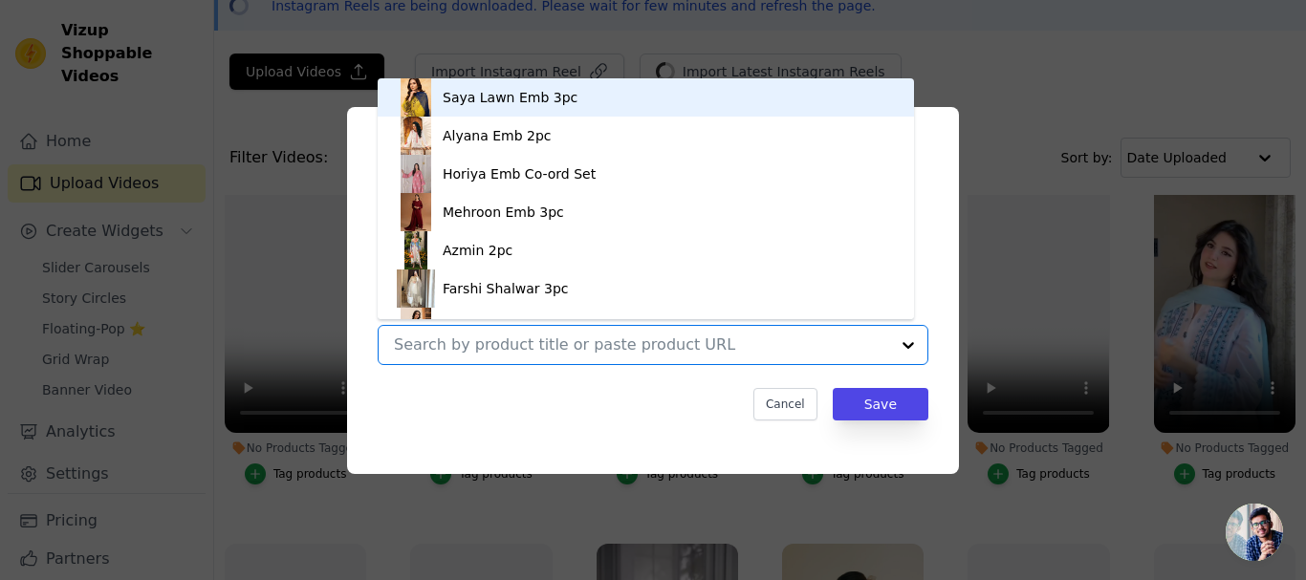
paste input "Zaroon Lawn 3pc"
type input "Zaroon Lawn 3pc"
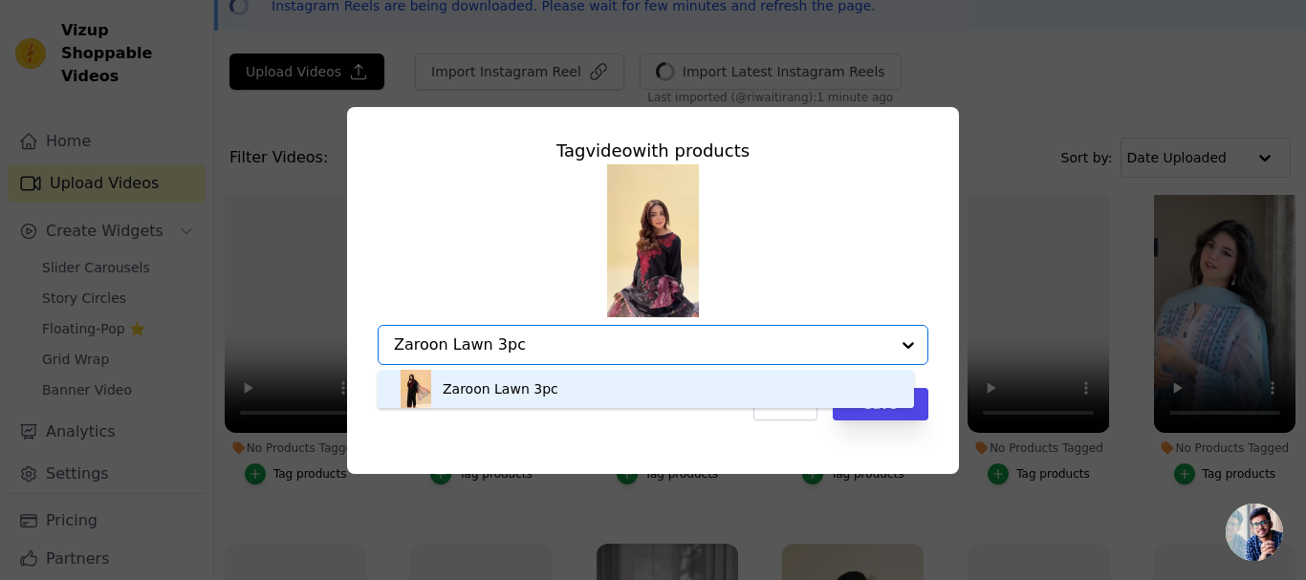
click at [533, 392] on div "Zaroon Lawn 3pc" at bounding box center [501, 388] width 116 height 19
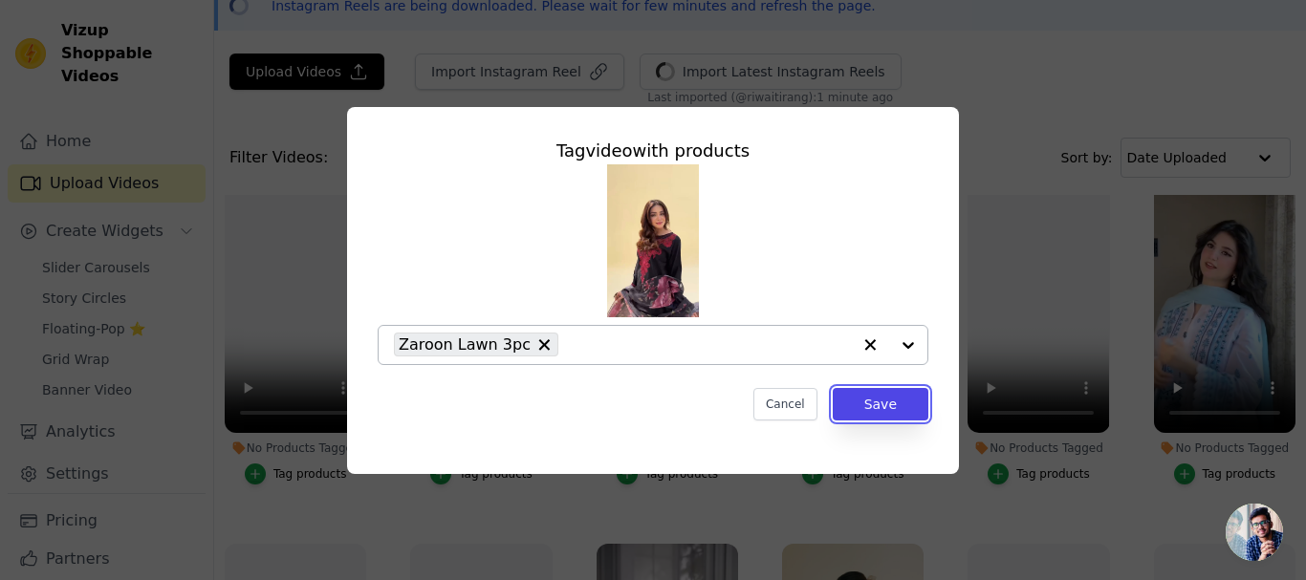
click at [875, 413] on button "Save" at bounding box center [881, 404] width 96 height 32
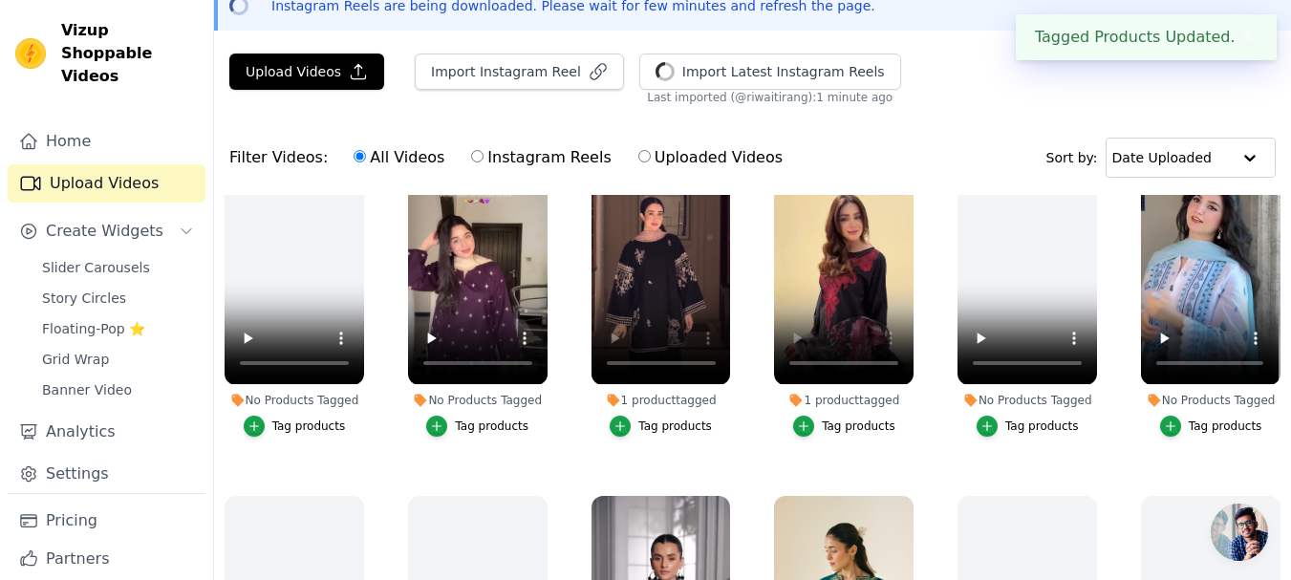
scroll to position [382, 0]
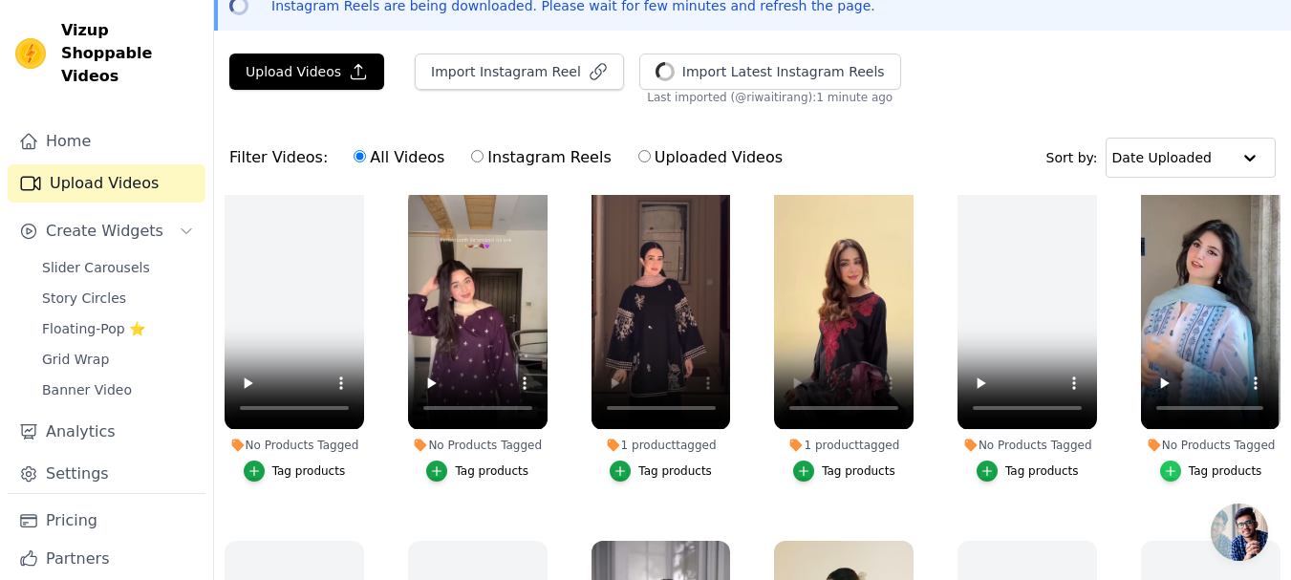
click at [1164, 465] on icon "button" at bounding box center [1170, 471] width 13 height 13
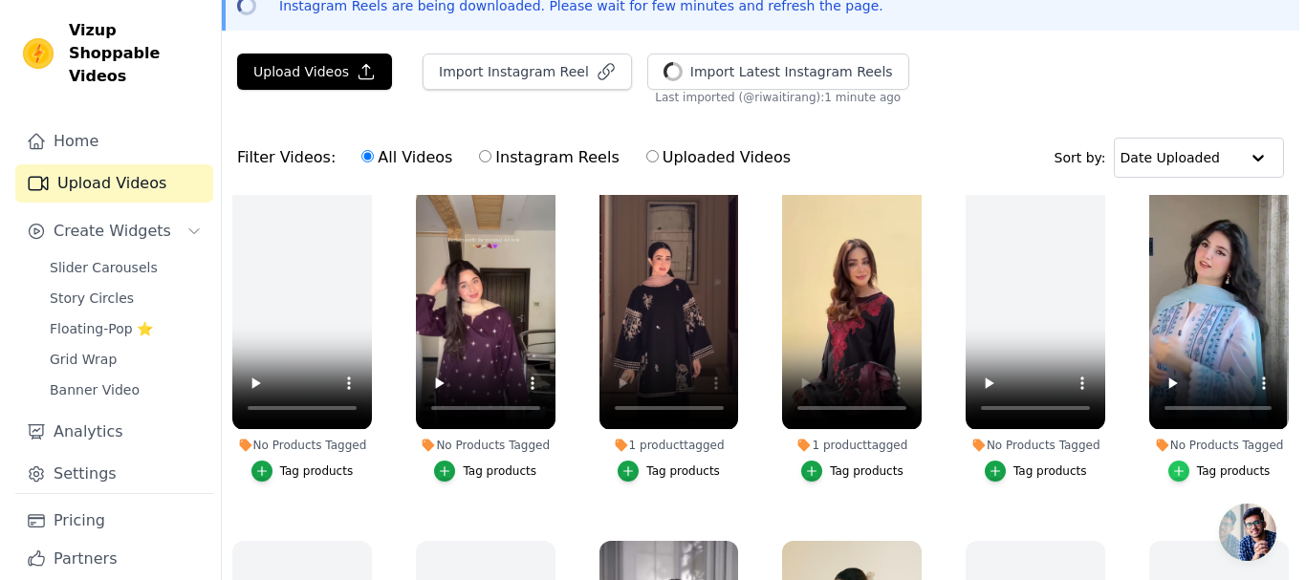
scroll to position [387, 0]
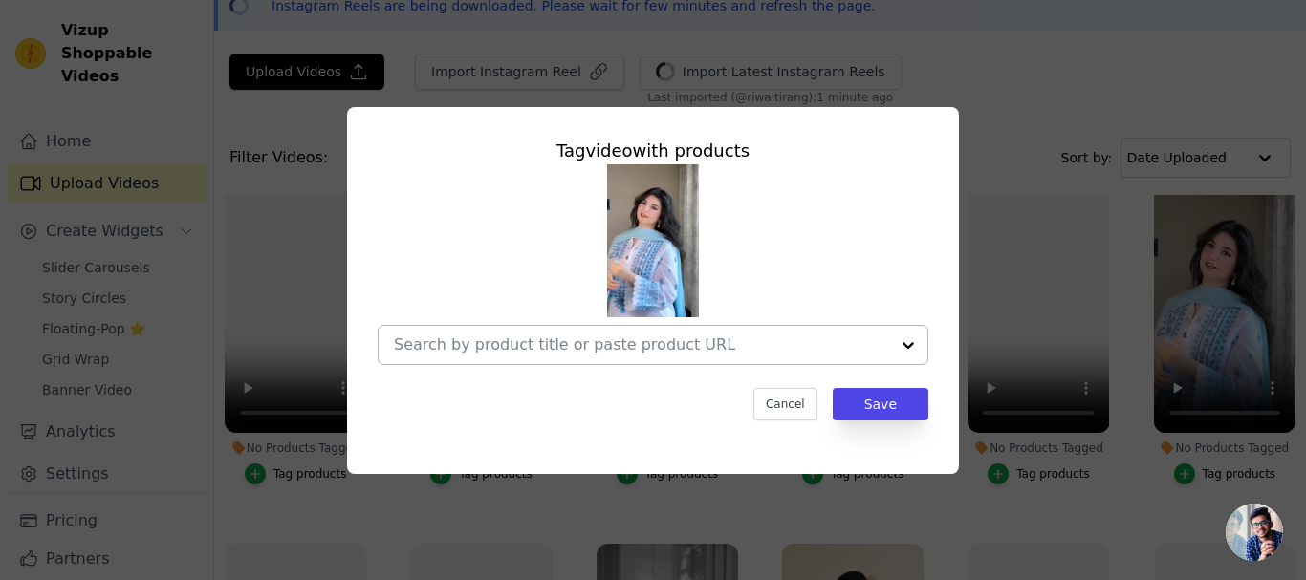
click at [614, 343] on input "No Products Tagged Tag video with products Cancel Save Tag products" at bounding box center [641, 344] width 495 height 18
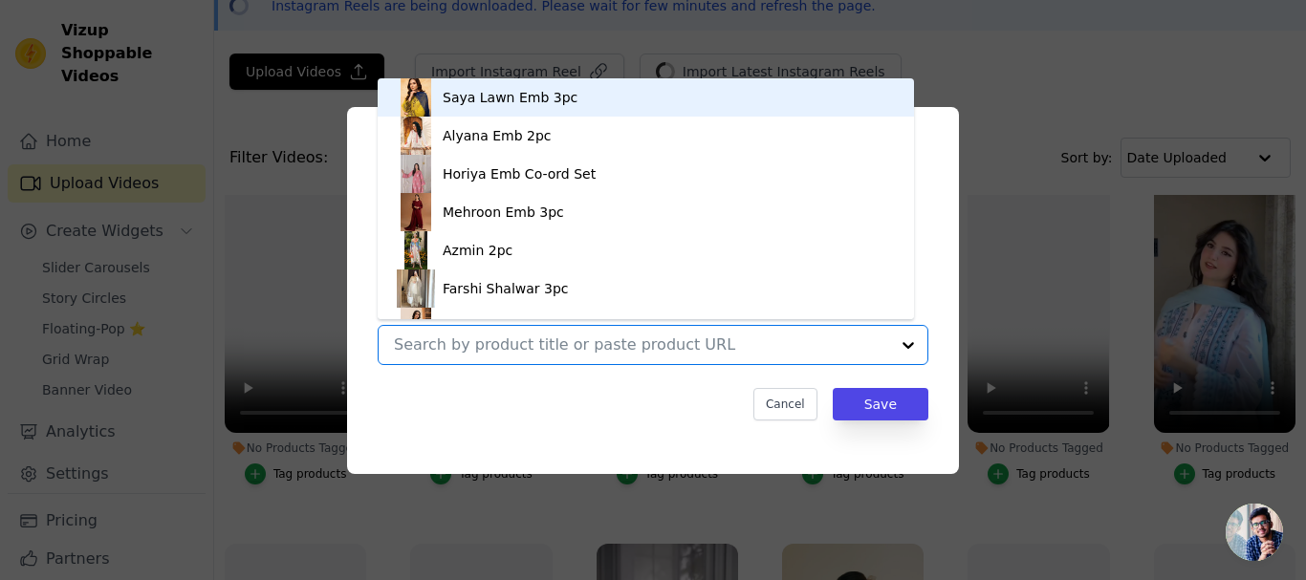
paste input "Whiteblue Lawn 3PC"
type input "Whiteblue Lawn 3PC"
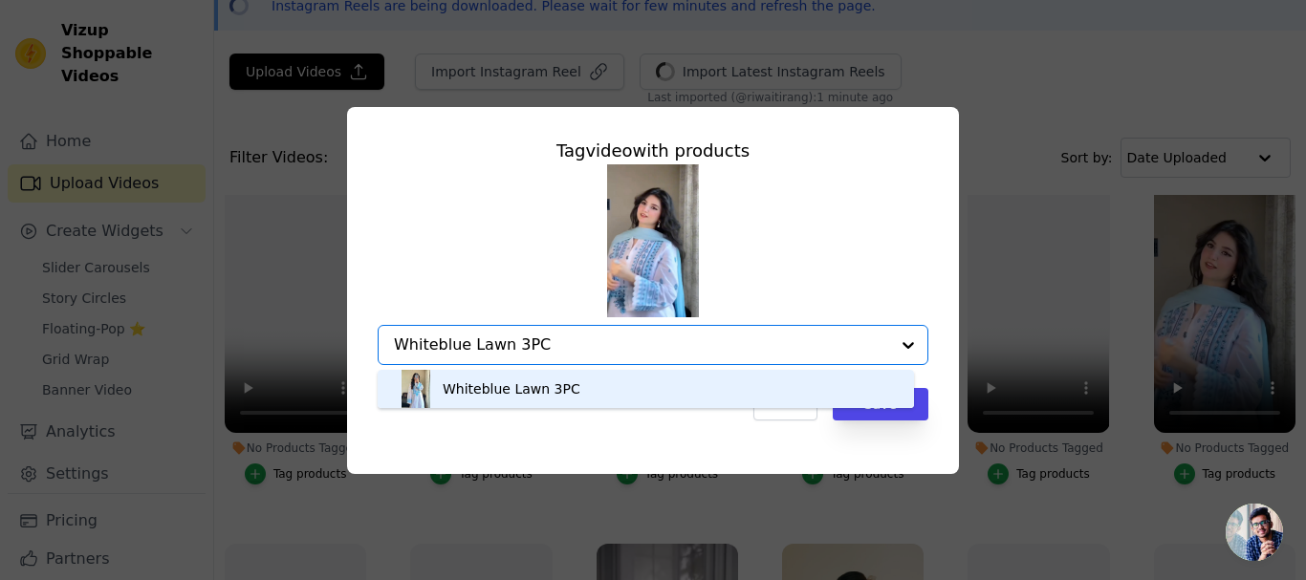
click at [533, 388] on div "Whiteblue Lawn 3PC" at bounding box center [512, 388] width 138 height 19
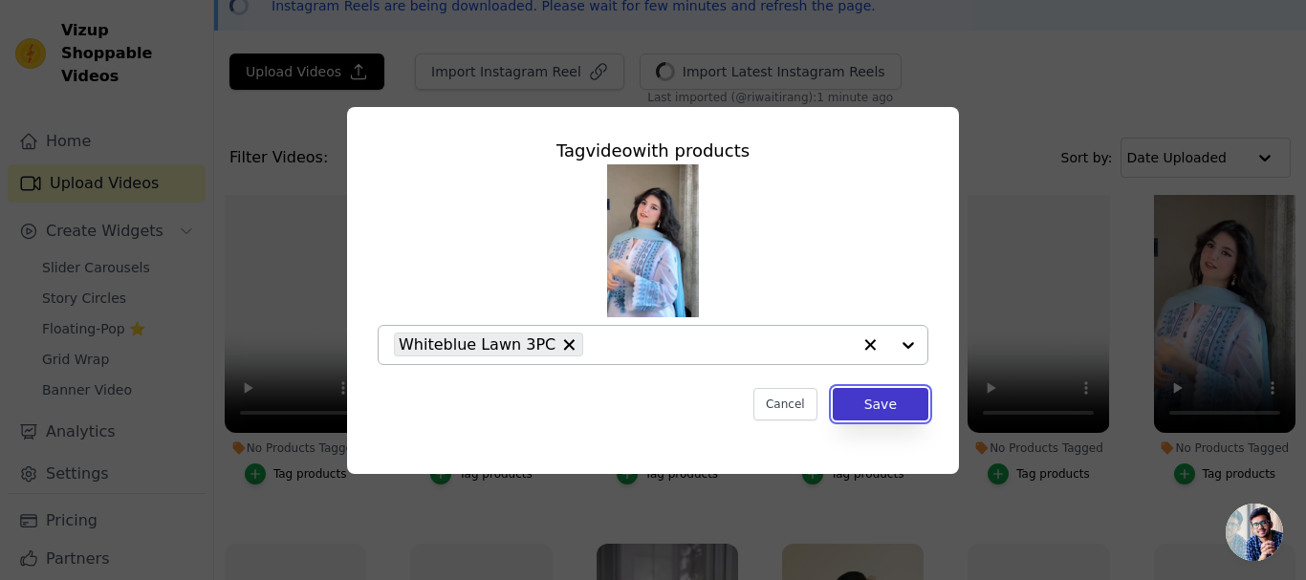
click at [889, 402] on button "Save" at bounding box center [881, 404] width 96 height 32
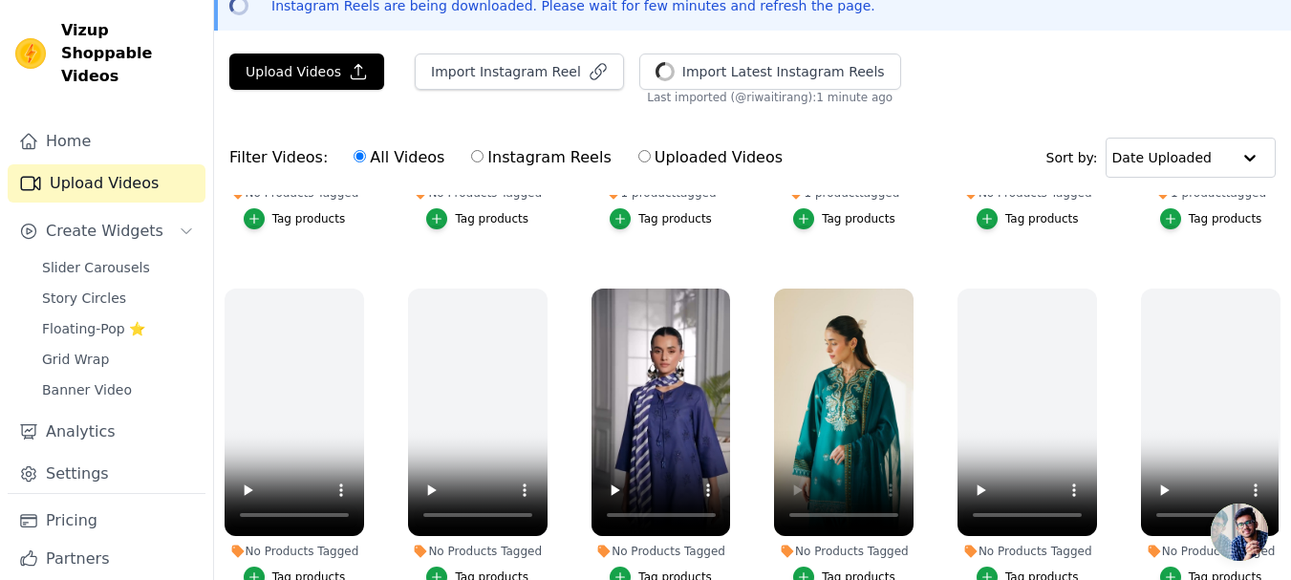
scroll to position [669, 0]
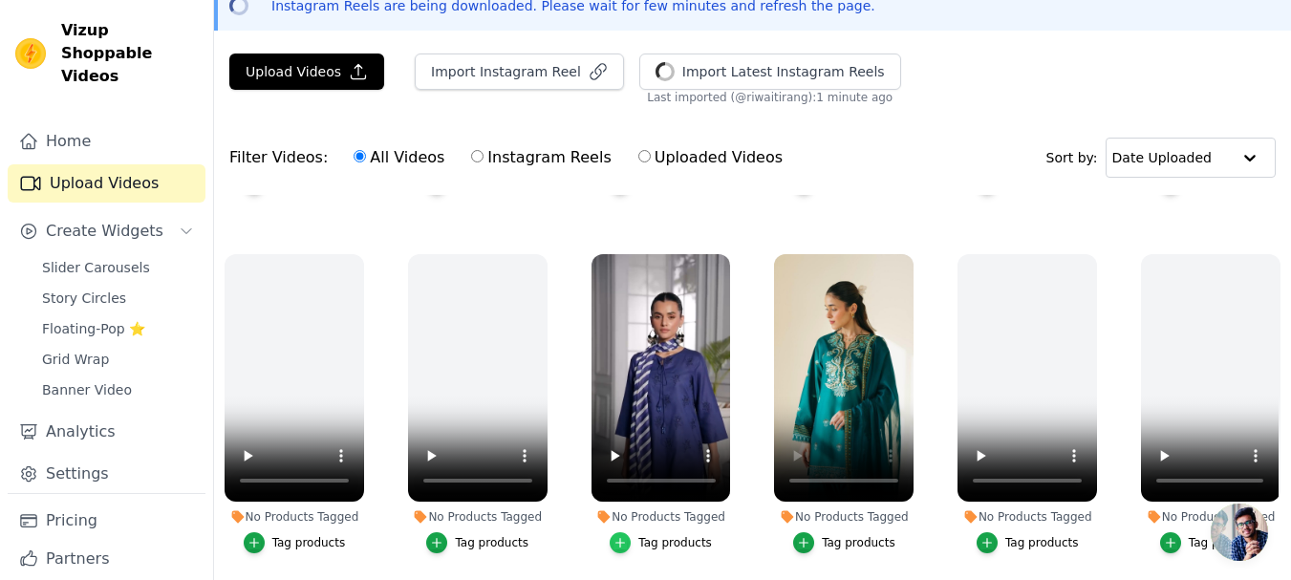
click at [618, 536] on icon "button" at bounding box center [620, 542] width 13 height 13
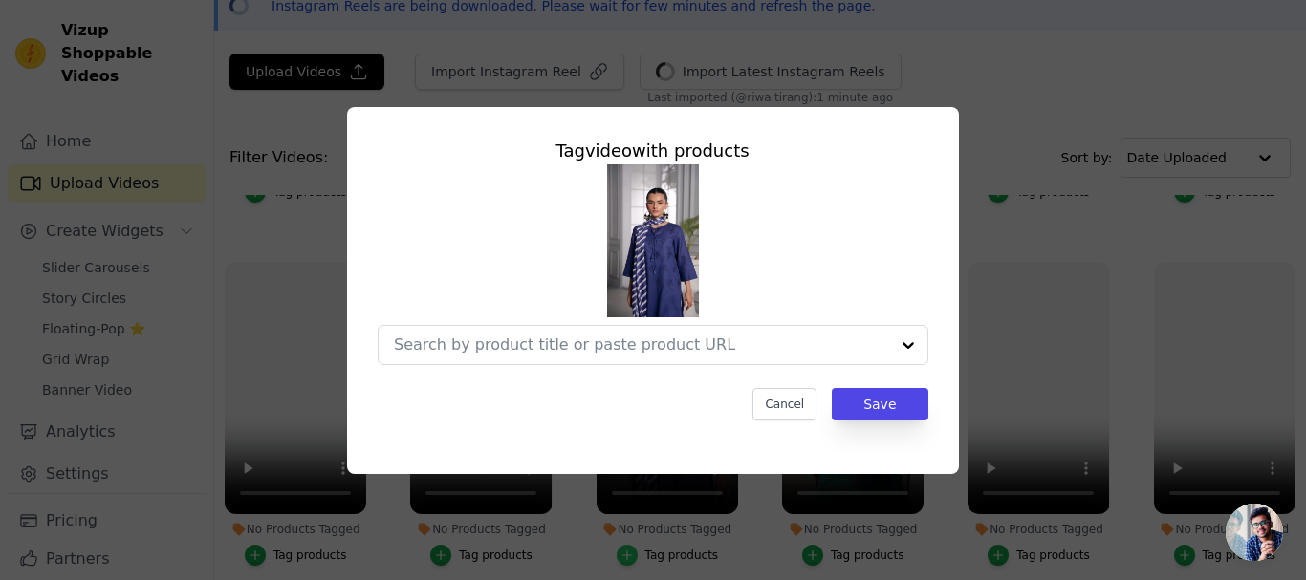
scroll to position [674, 0]
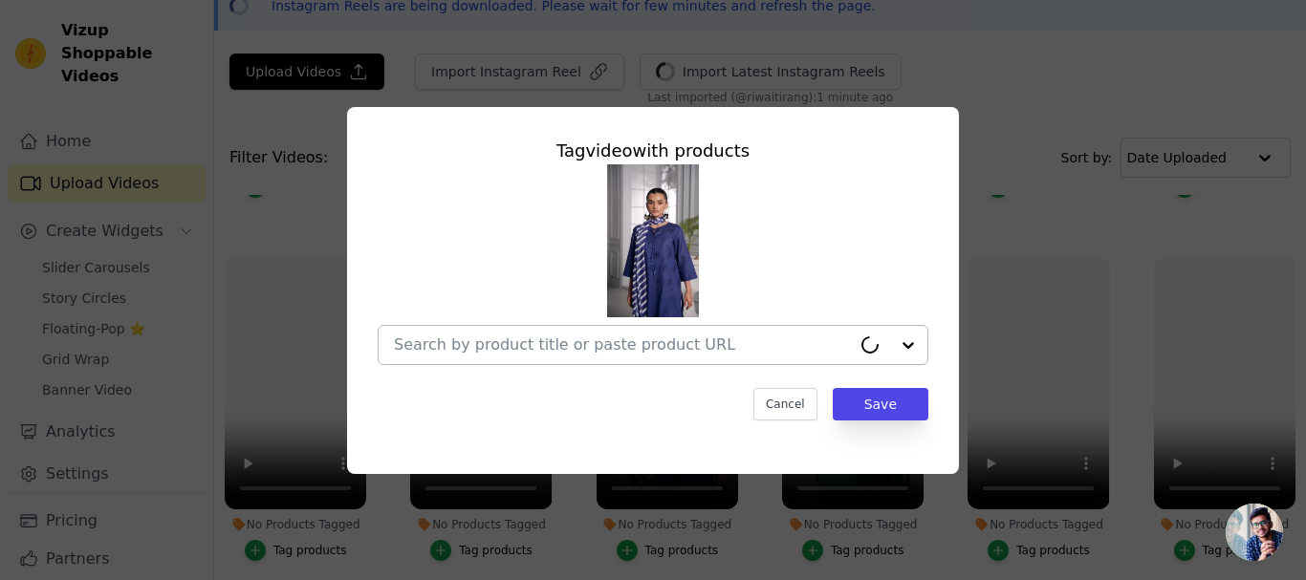
click at [551, 350] on input "No Products Tagged Tag video with products Cancel Save Tag products" at bounding box center [622, 344] width 457 height 18
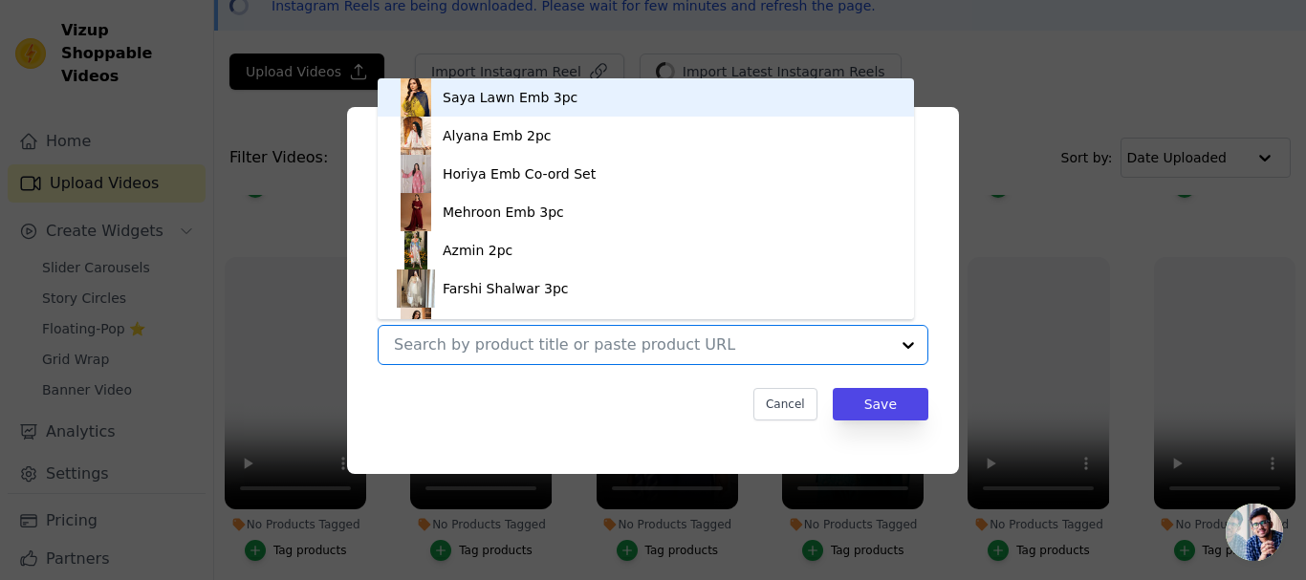
paste input "Blue Bloom Lawn 3pc"
type input "Blue Bloom Lawn 3pc"
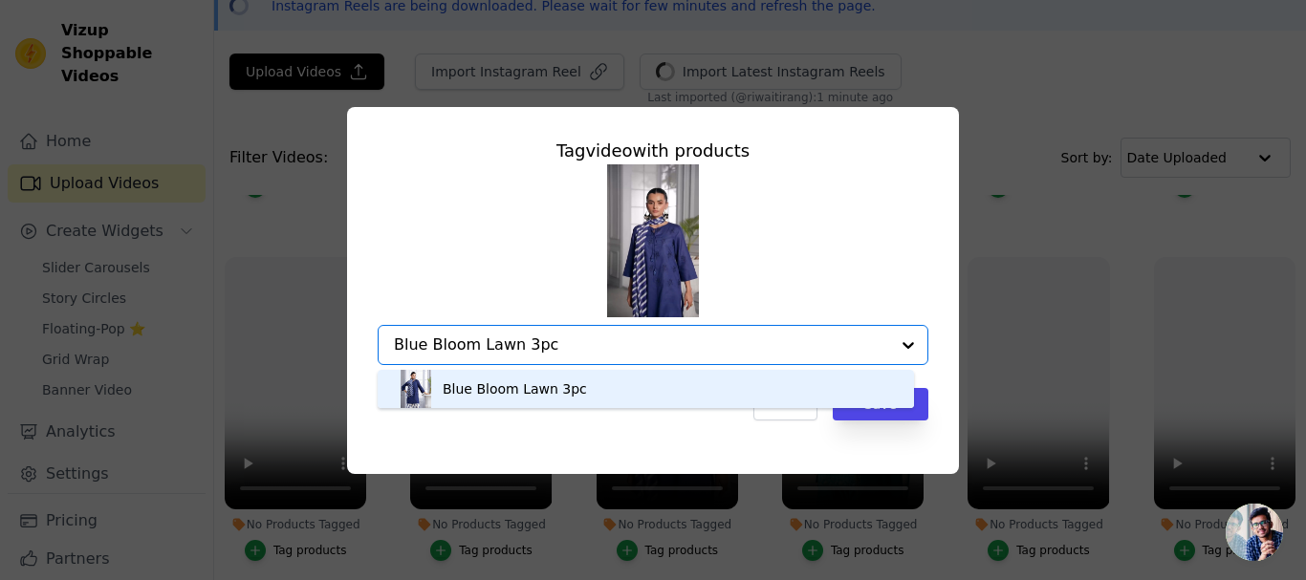
click at [759, 386] on div "Blue Bloom Lawn 3pc" at bounding box center [646, 389] width 498 height 38
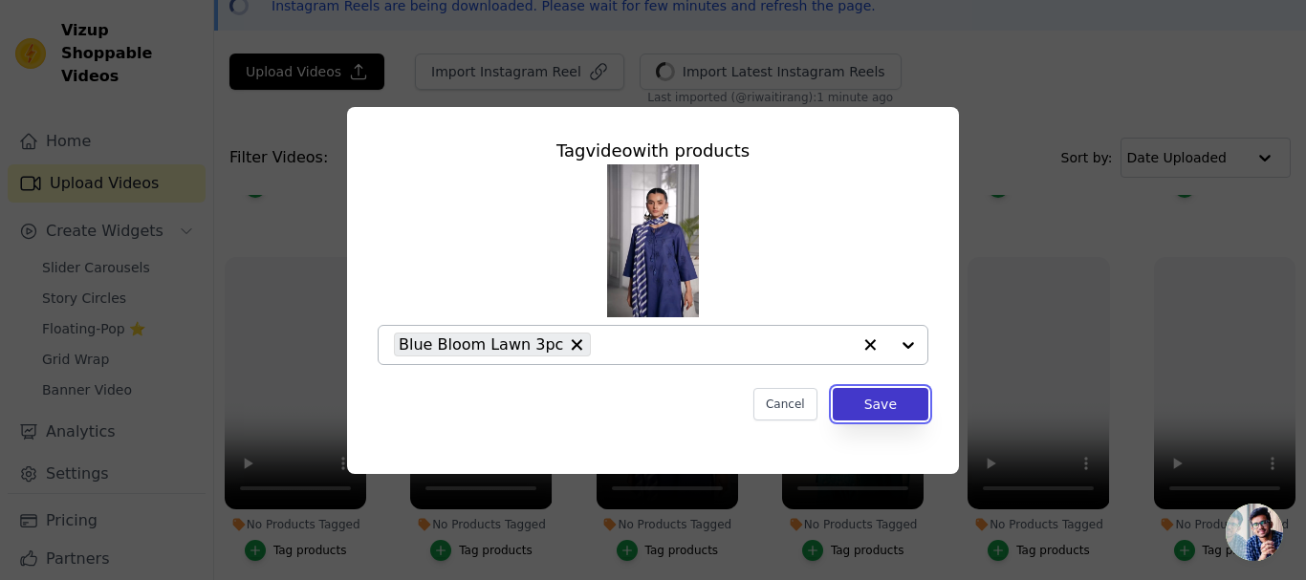
click at [877, 403] on button "Save" at bounding box center [881, 404] width 96 height 32
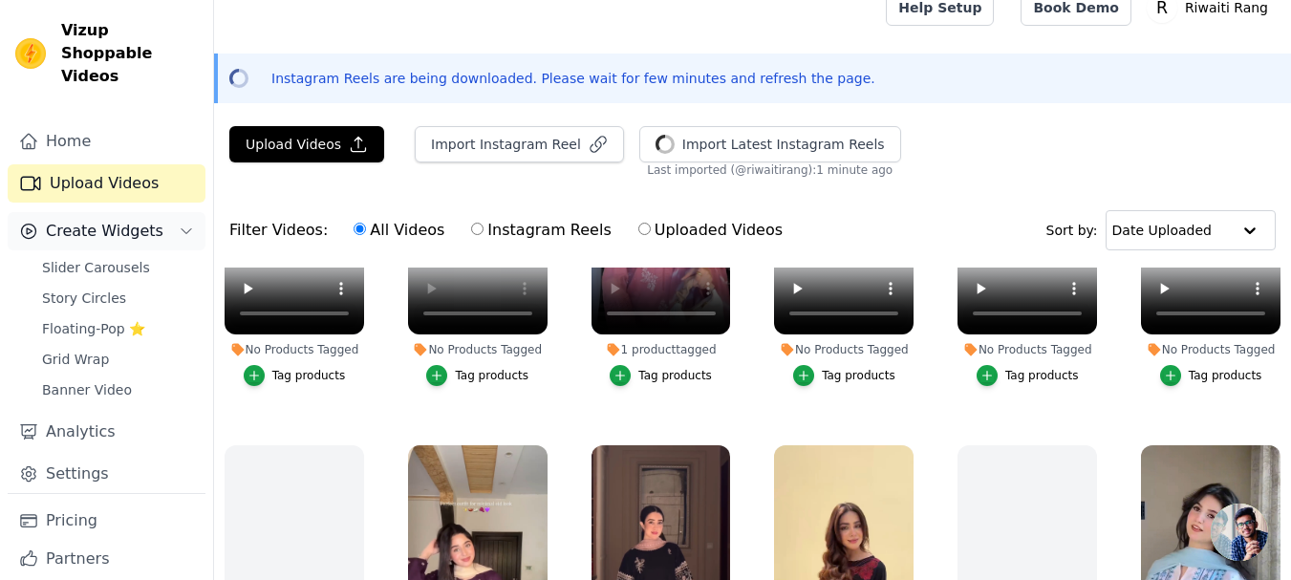
scroll to position [0, 0]
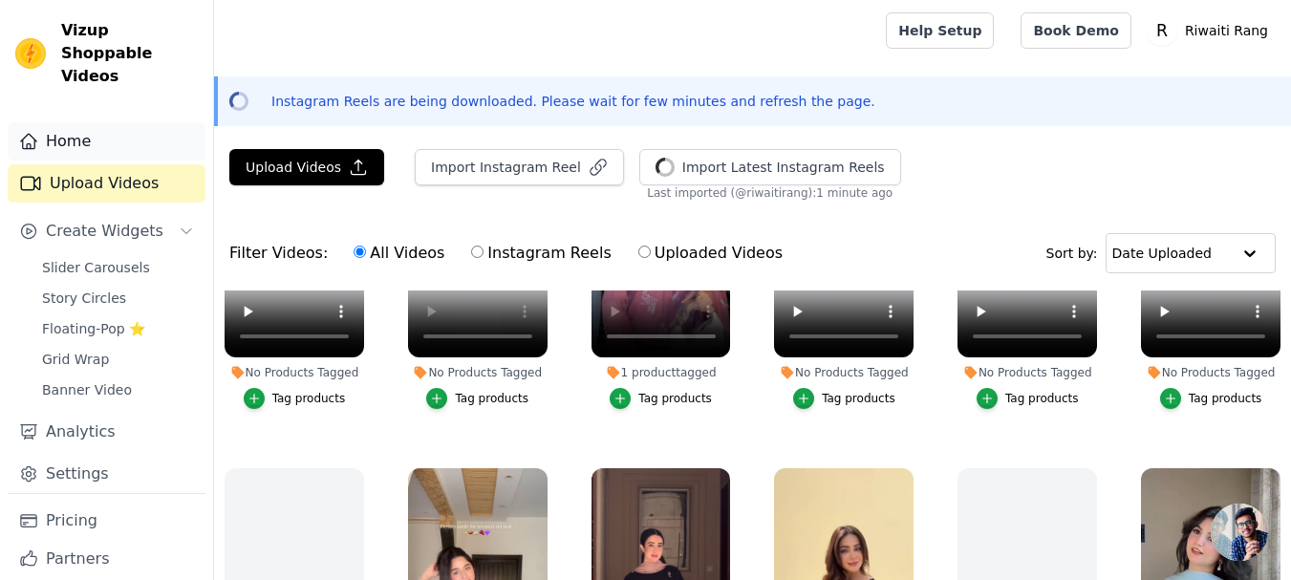
click at [71, 122] on link "Home" at bounding box center [107, 141] width 198 height 38
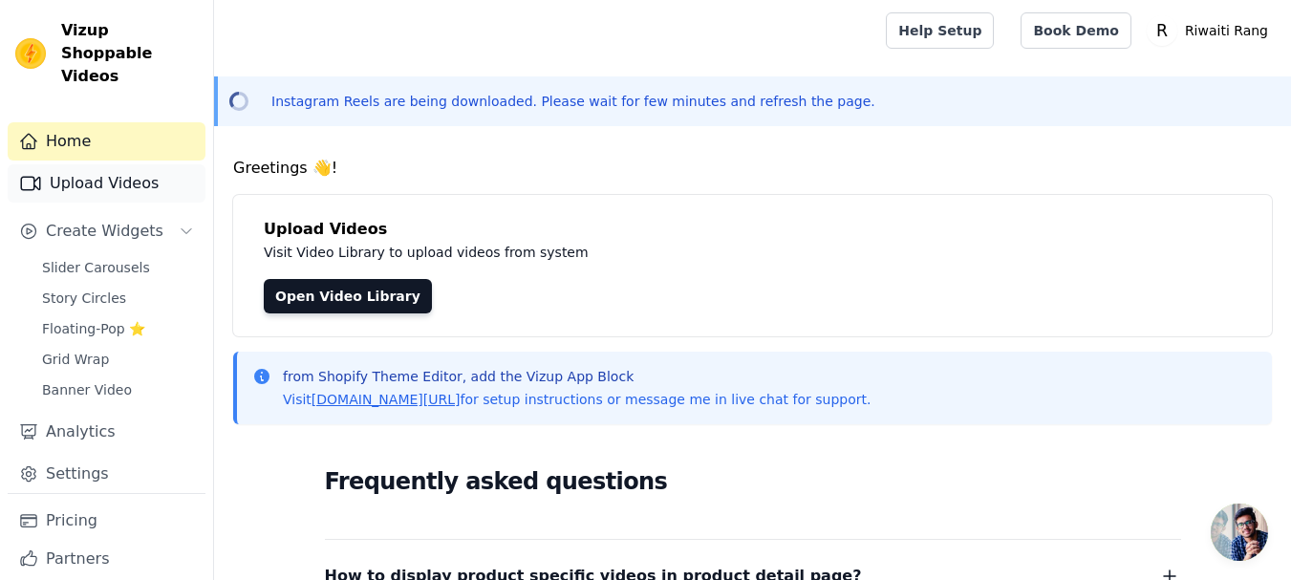
click at [76, 164] on link "Upload Videos" at bounding box center [107, 183] width 198 height 38
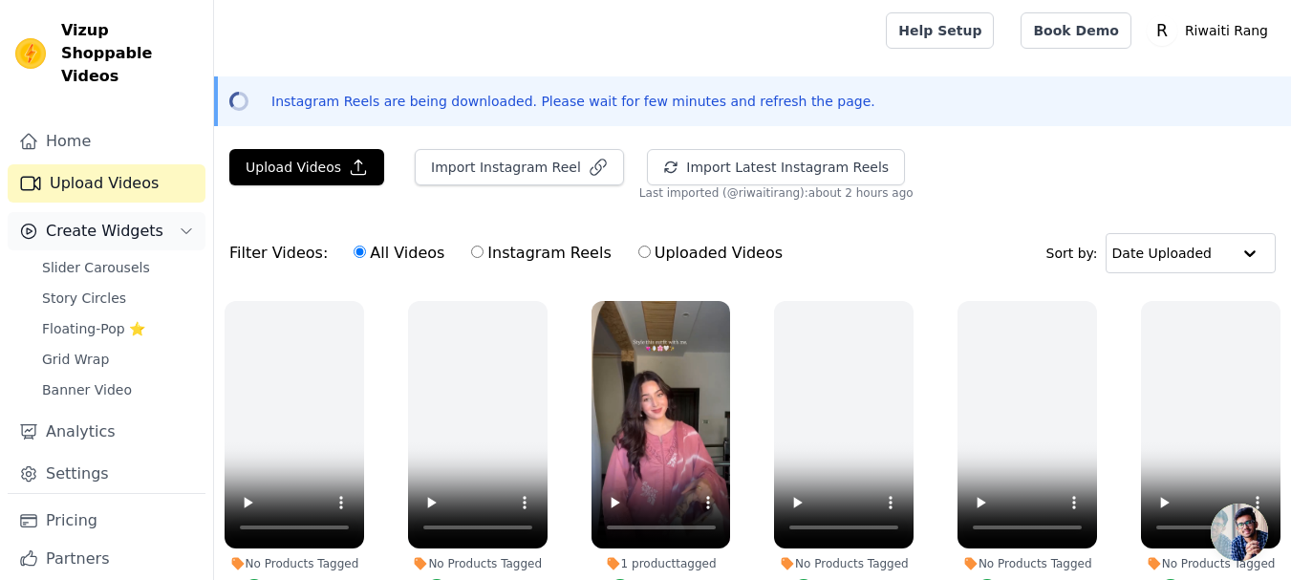
click at [71, 220] on span "Create Widgets" at bounding box center [105, 231] width 118 height 23
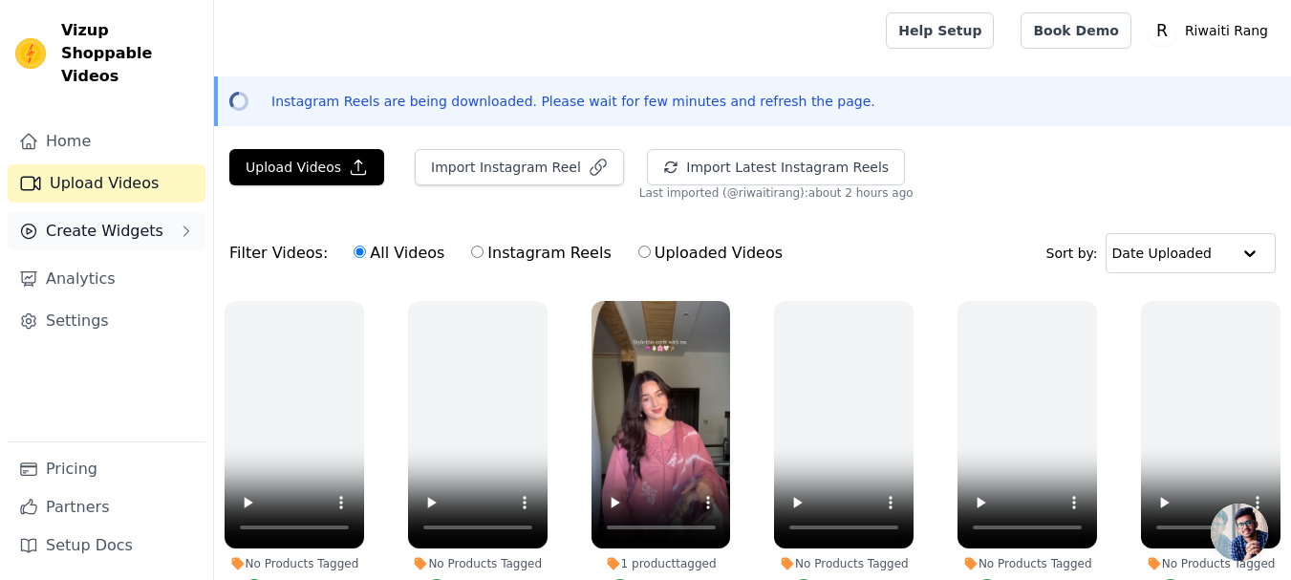
click at [75, 220] on span "Create Widgets" at bounding box center [105, 231] width 118 height 23
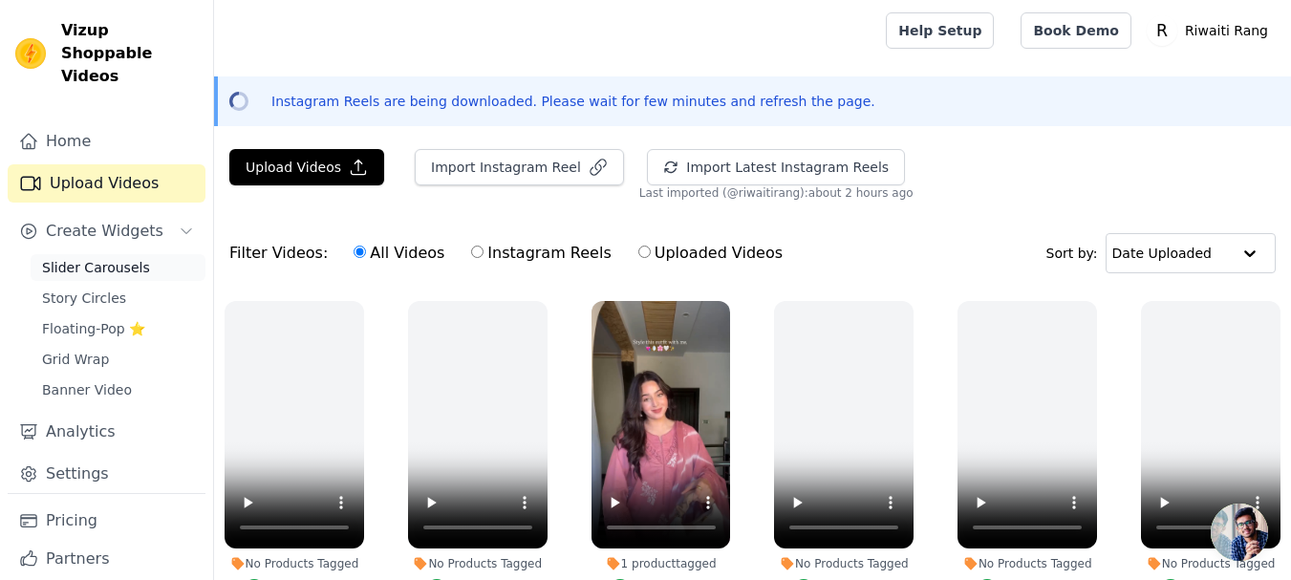
click at [80, 258] on span "Slider Carousels" at bounding box center [96, 267] width 108 height 19
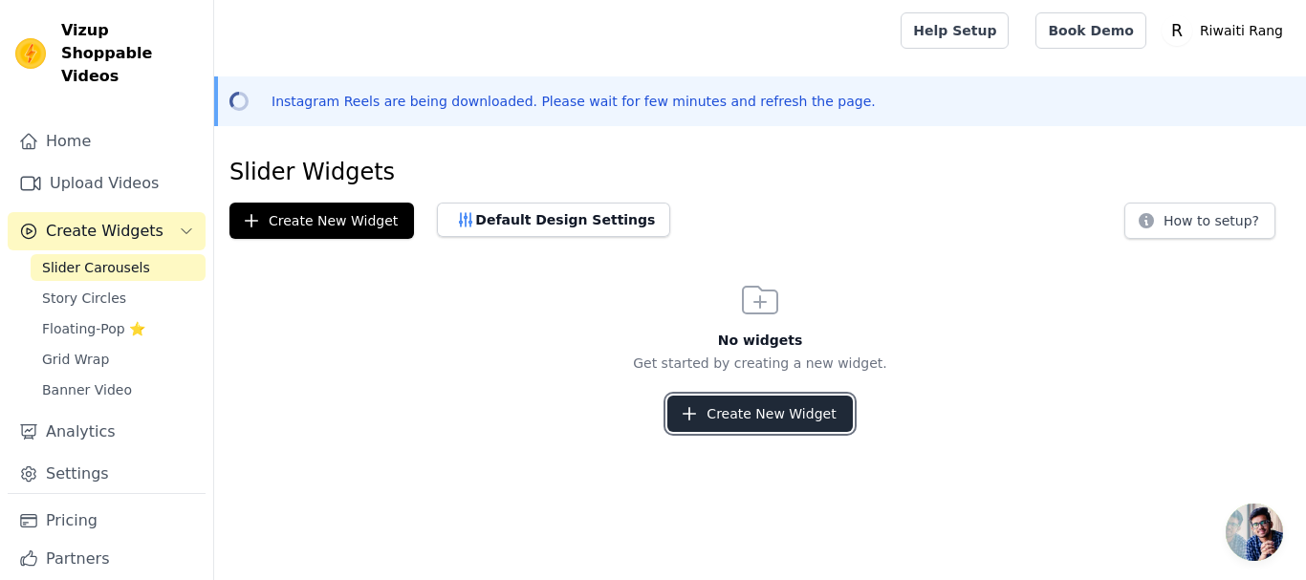
click at [775, 421] on button "Create New Widget" at bounding box center [759, 414] width 184 height 36
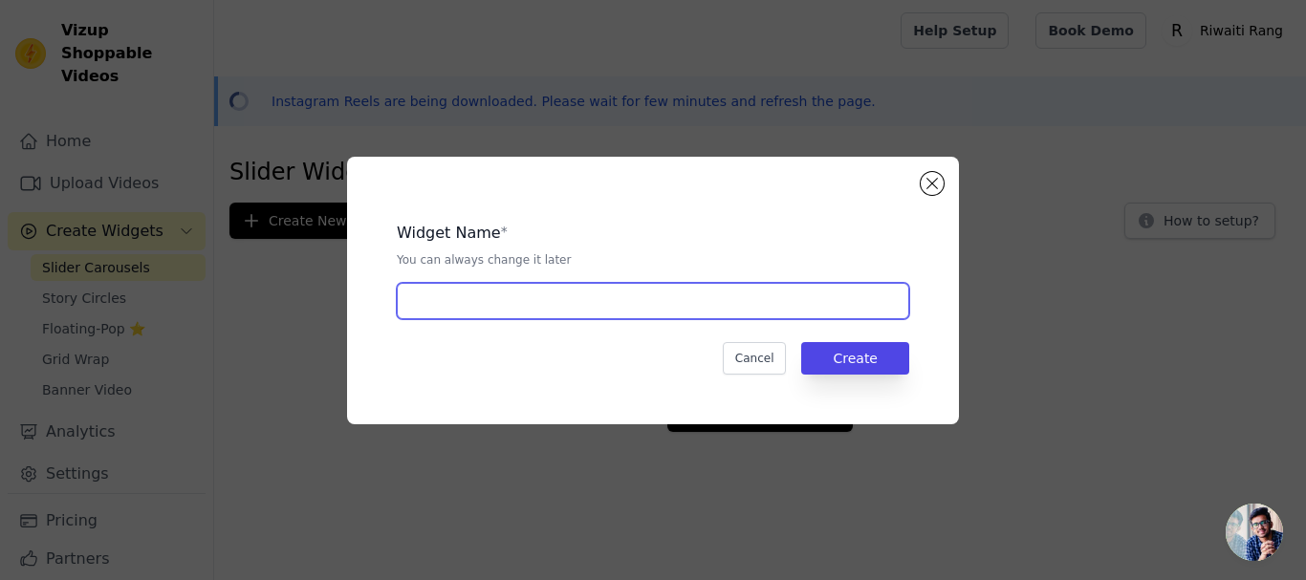
click at [471, 305] on input "text" at bounding box center [653, 301] width 512 height 36
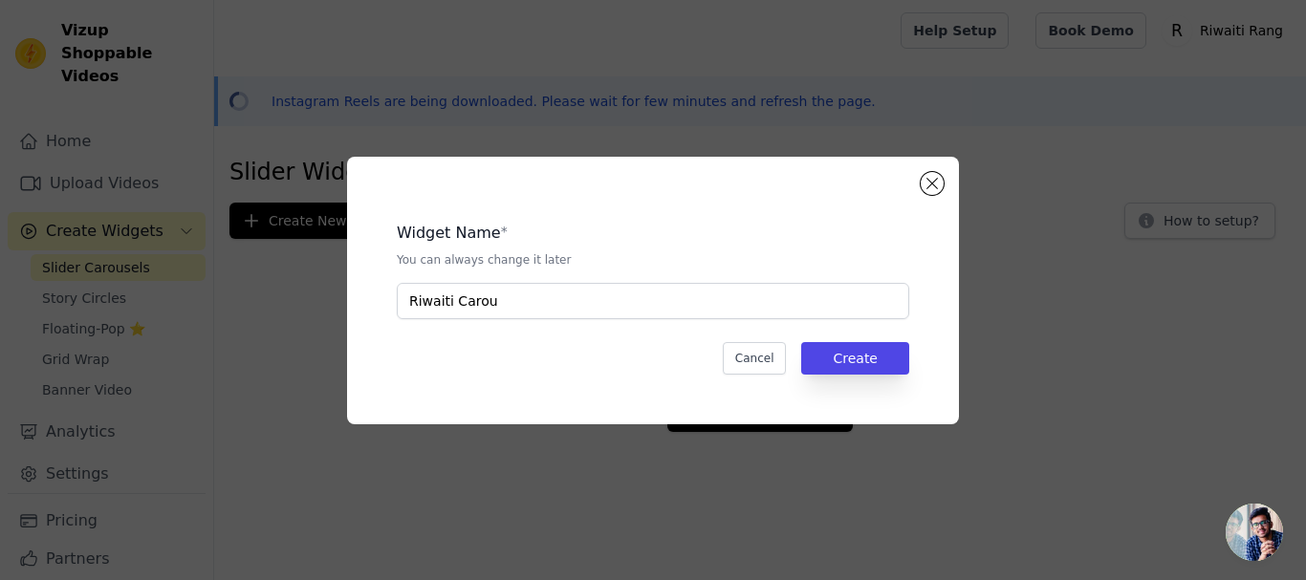
click at [580, 250] on div "Widget Name * You can always change it later" at bounding box center [653, 245] width 512 height 46
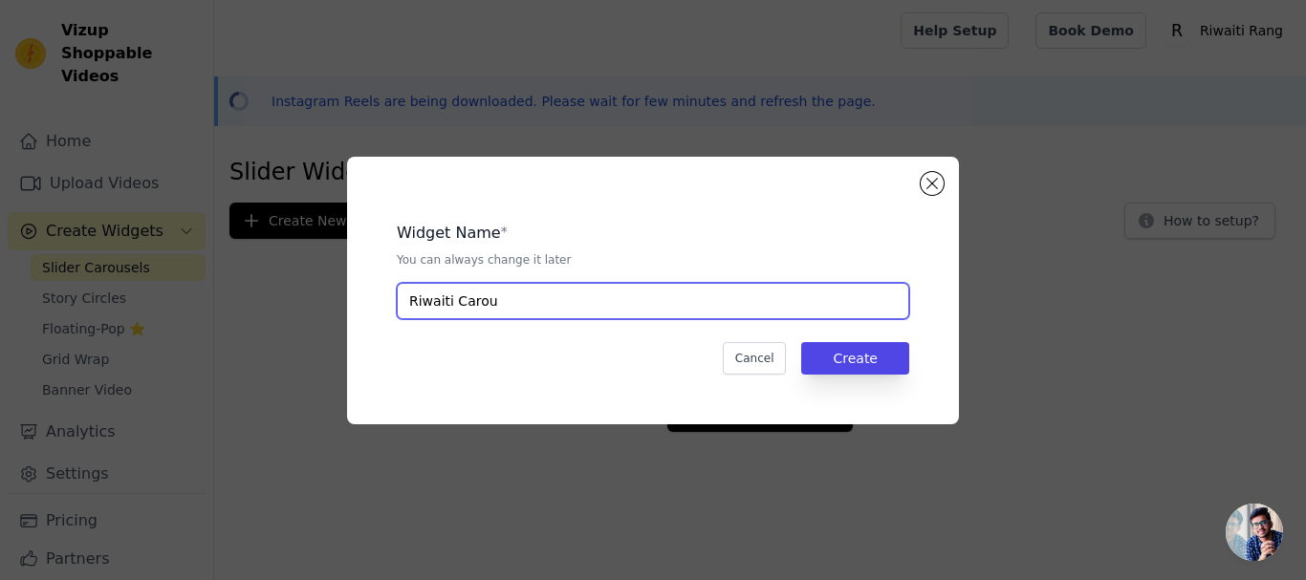
click at [536, 300] on input "Riwaiti Carou" at bounding box center [653, 301] width 512 height 36
type input "Riwaiti Carousels"
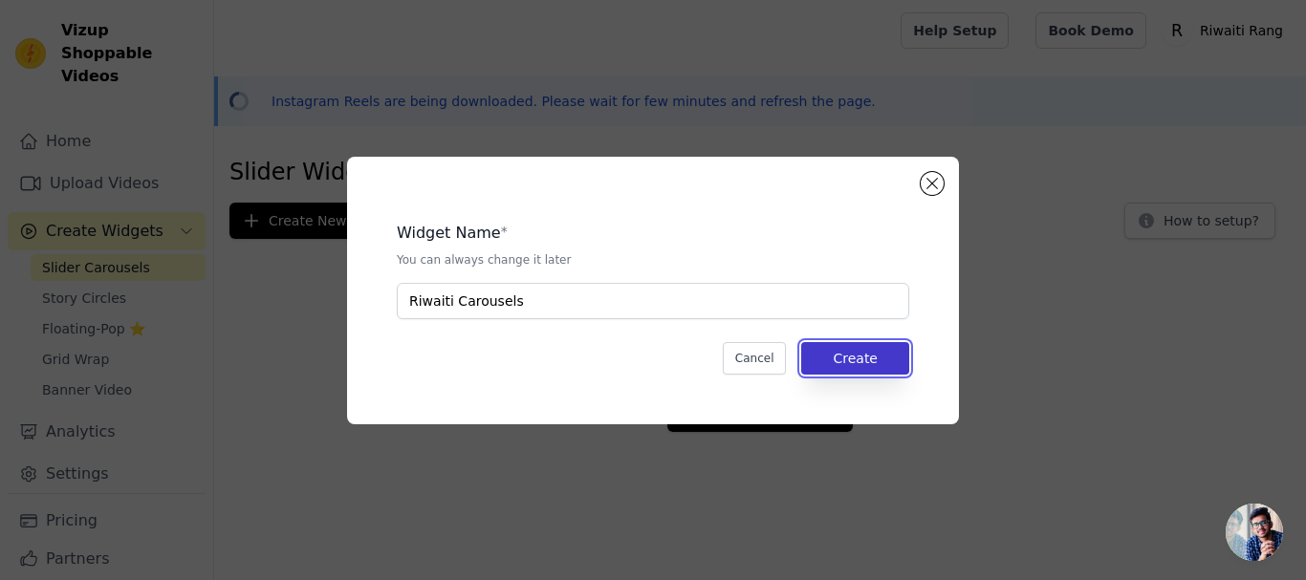
click at [865, 363] on button "Create" at bounding box center [855, 358] width 108 height 32
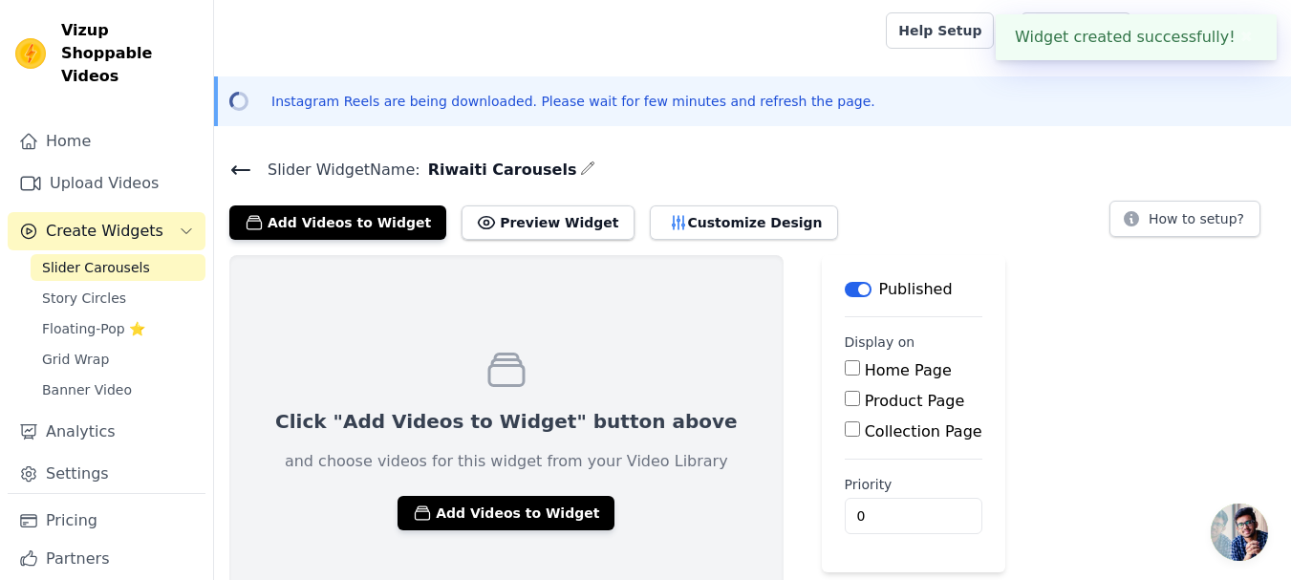
click at [845, 372] on input "Home Page" at bounding box center [852, 367] width 15 height 15
checkbox input "true"
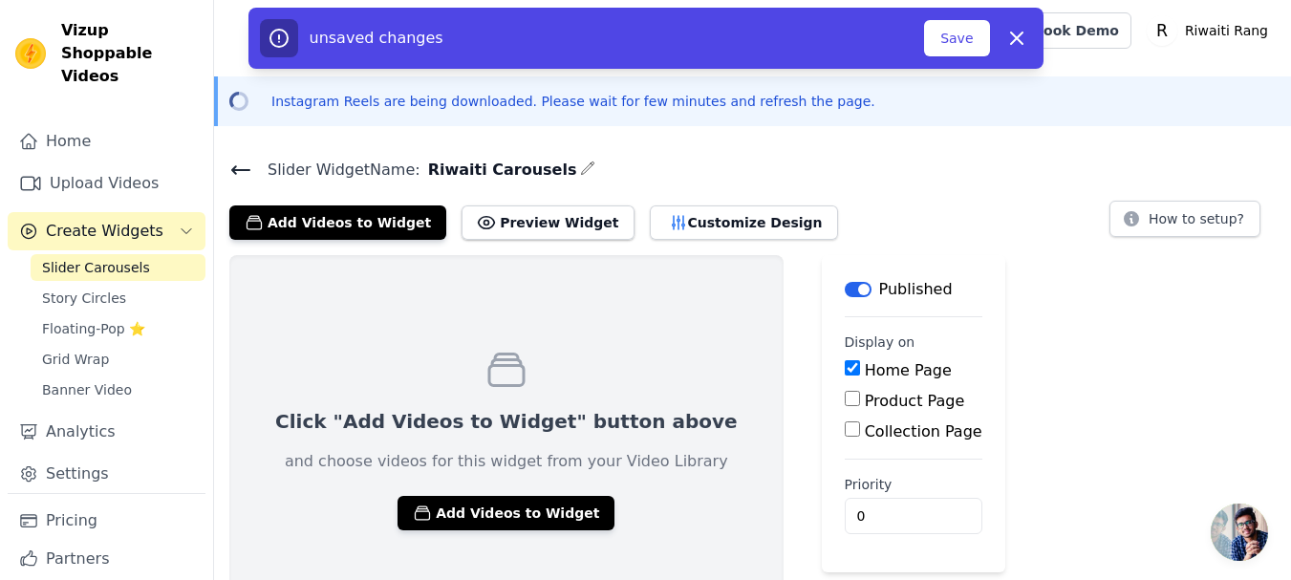
scroll to position [41, 0]
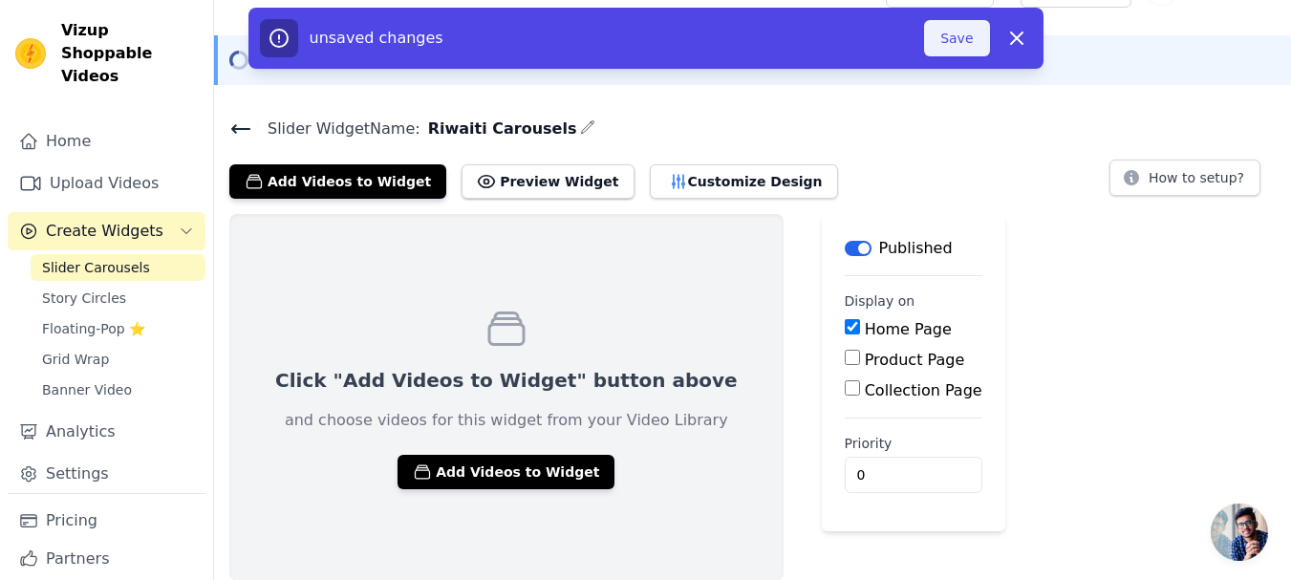
click at [941, 32] on button "Save" at bounding box center [956, 38] width 65 height 36
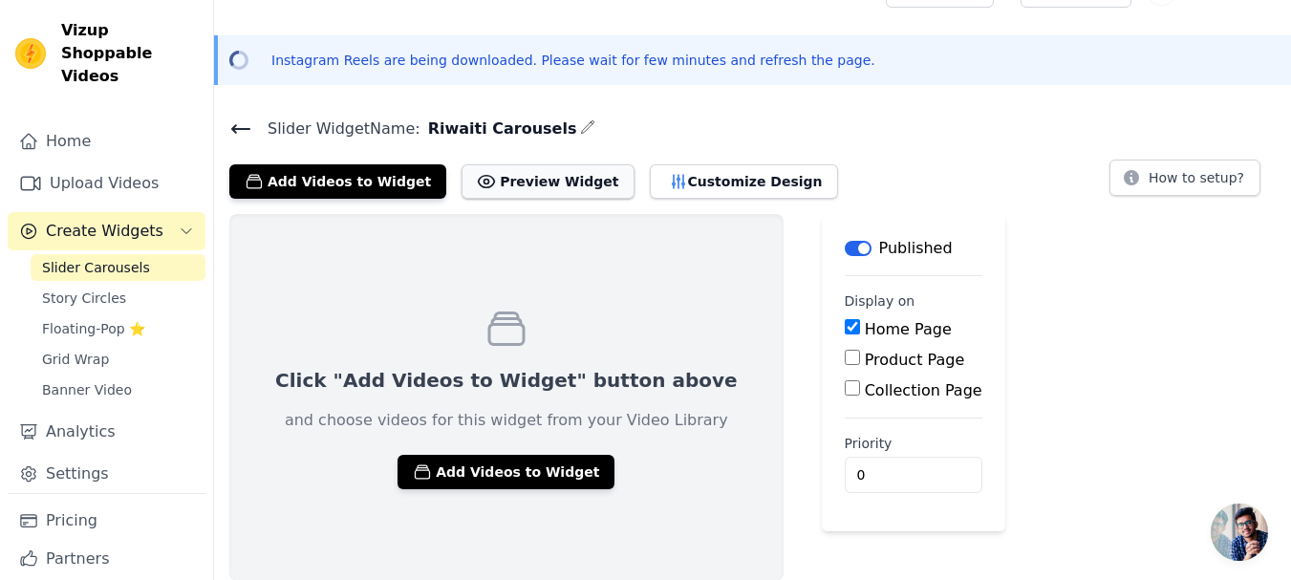
click at [509, 180] on button "Preview Widget" at bounding box center [548, 181] width 172 height 34
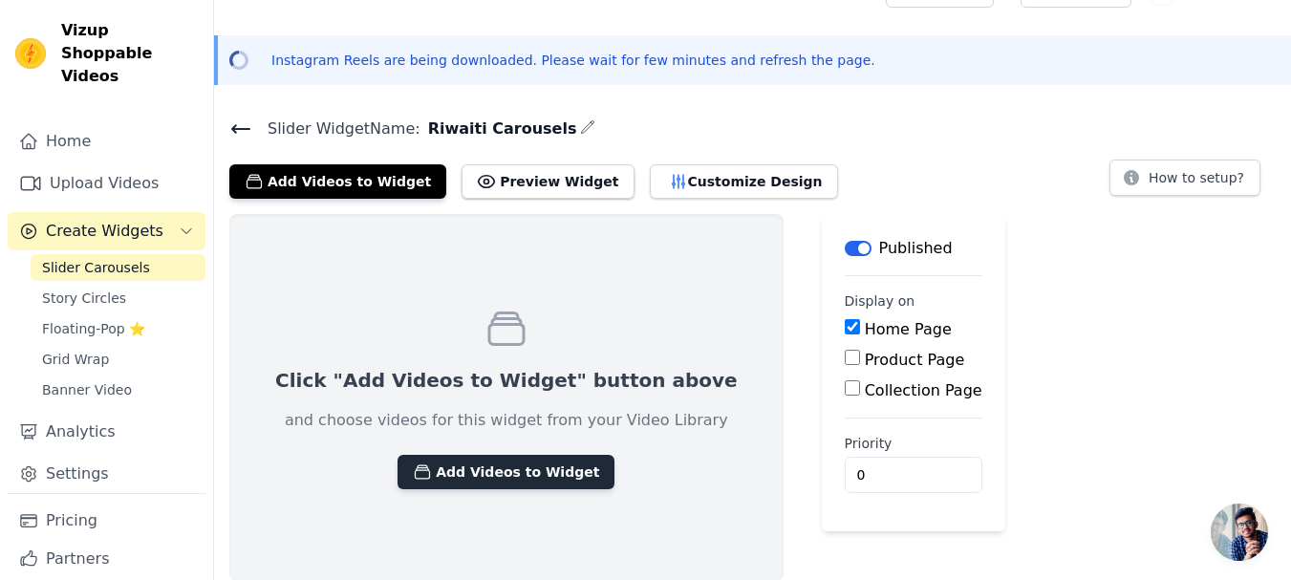
click at [487, 475] on button "Add Videos to Widget" at bounding box center [506, 472] width 217 height 34
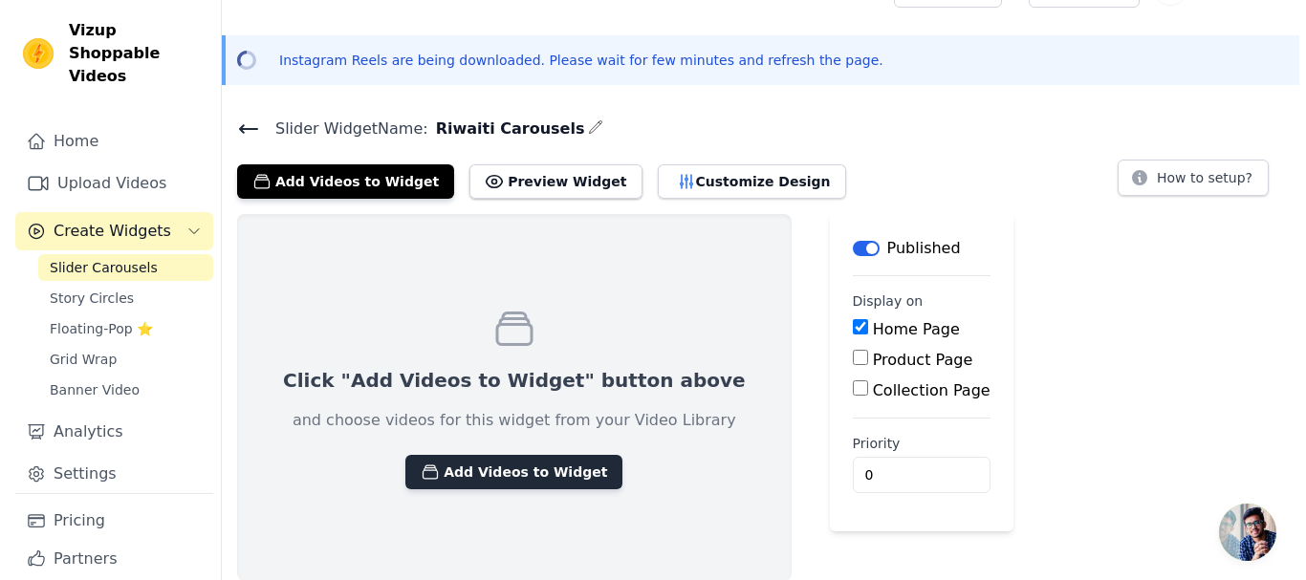
scroll to position [0, 0]
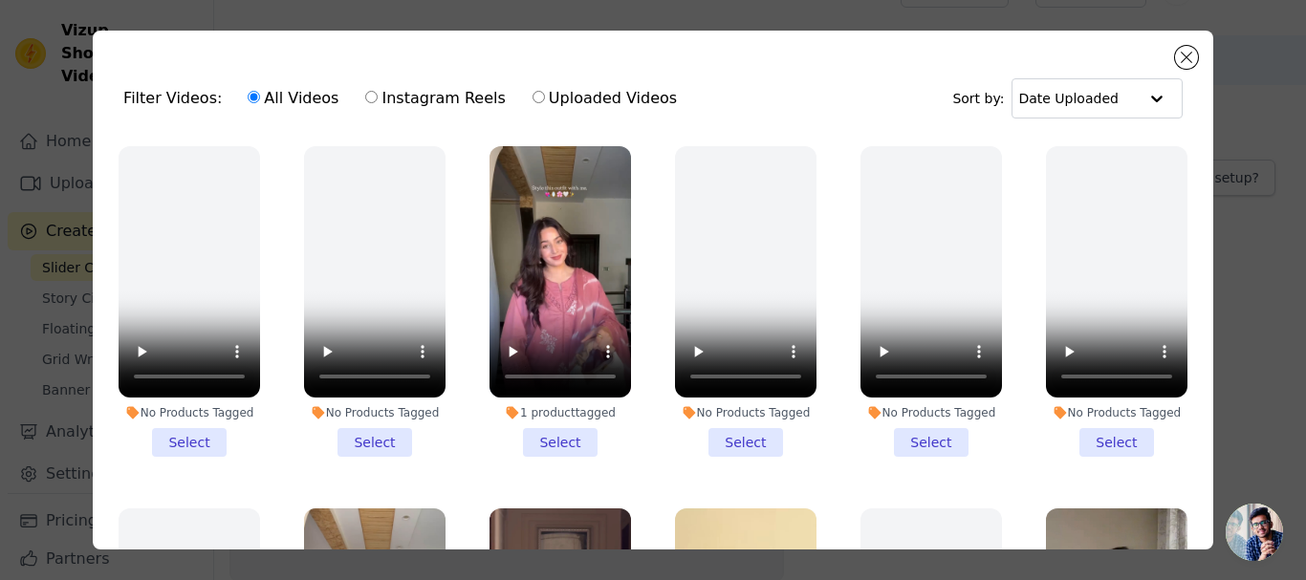
click at [542, 435] on li "1 product tagged Select" at bounding box center [559, 301] width 141 height 311
click at [0, 0] on input "1 product tagged Select" at bounding box center [0, 0] width 0 height 0
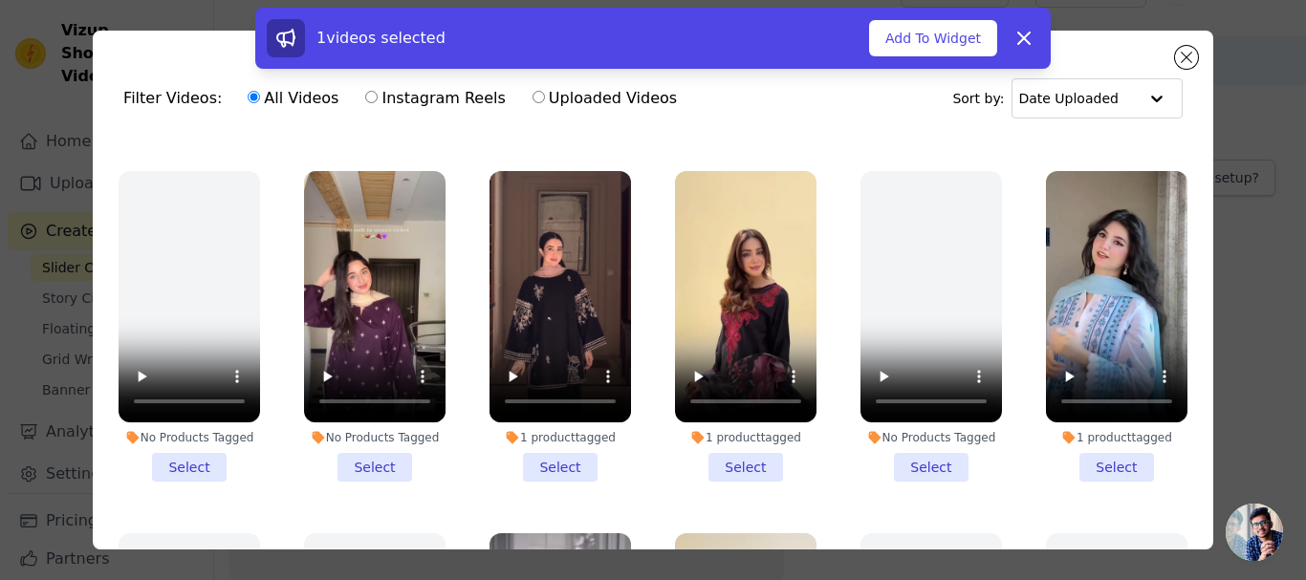
scroll to position [382, 0]
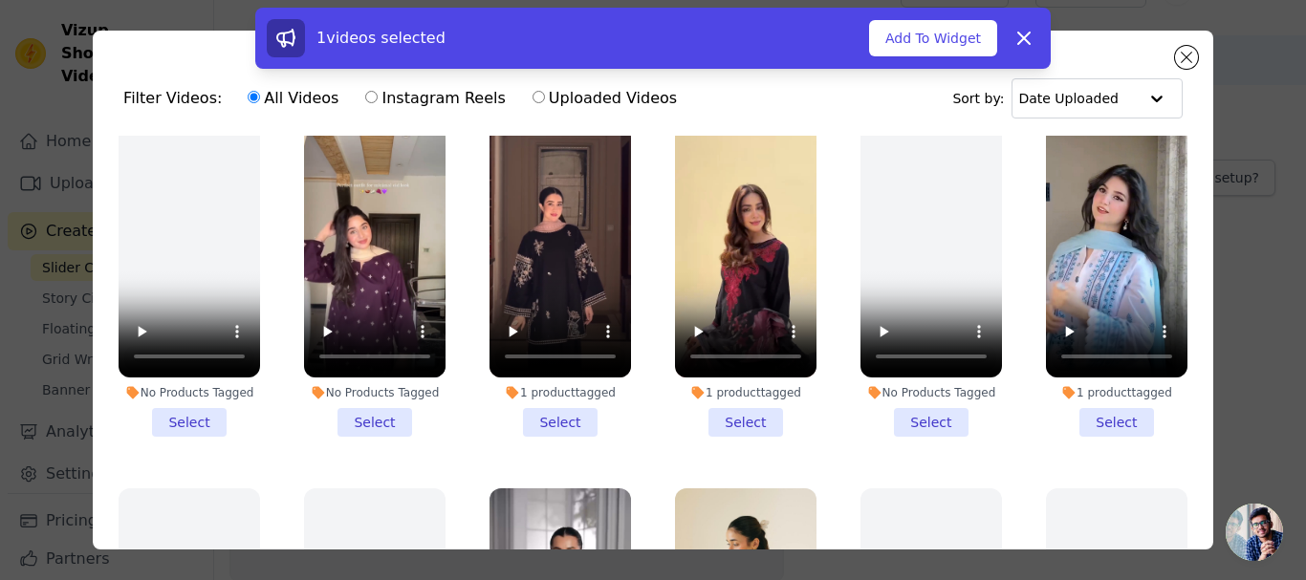
click at [551, 417] on li "1 product tagged Select" at bounding box center [559, 281] width 141 height 311
click at [0, 0] on input "1 product tagged Select" at bounding box center [0, 0] width 0 height 0
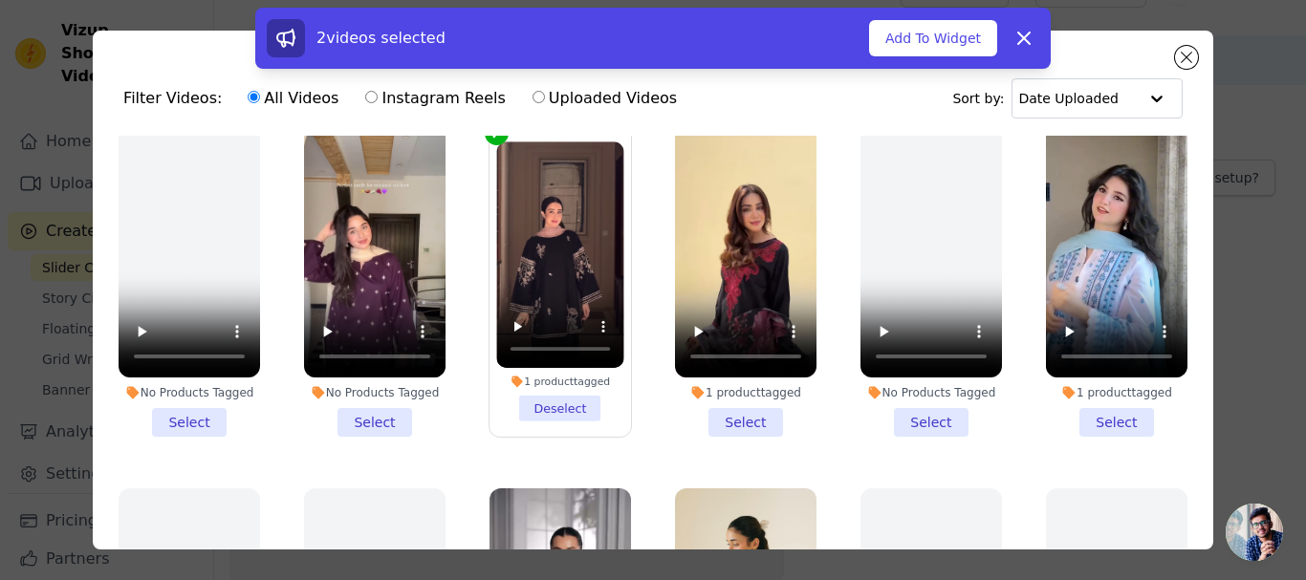
click at [751, 406] on li "1 product tagged Select" at bounding box center [745, 281] width 141 height 311
click at [0, 0] on input "1 product tagged Select" at bounding box center [0, 0] width 0 height 0
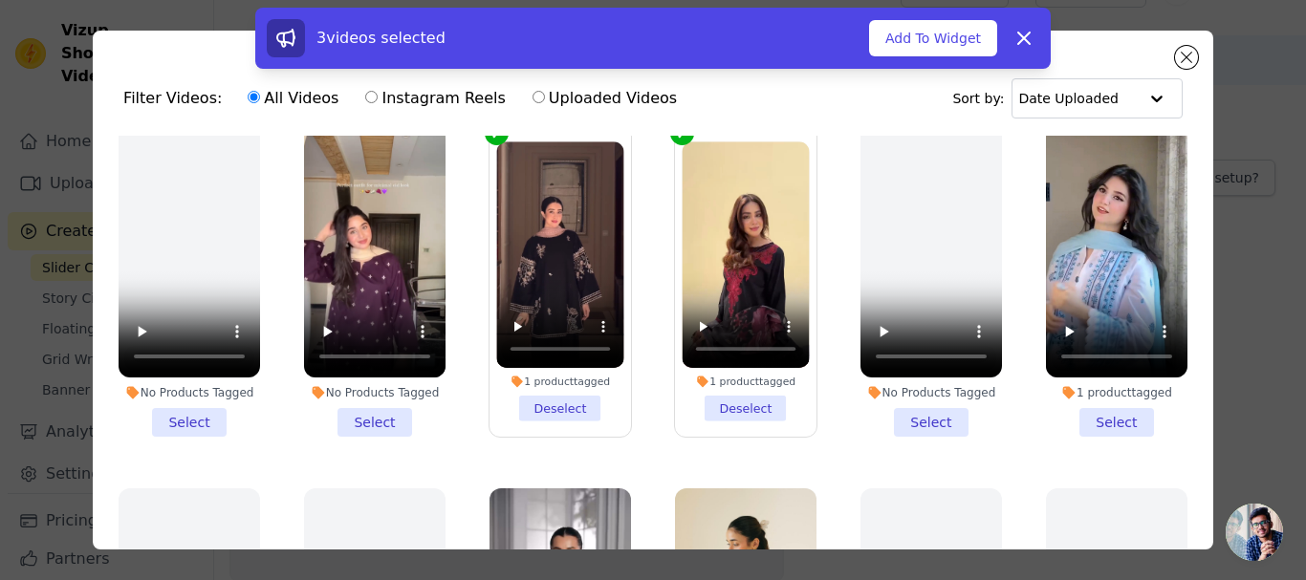
click at [1107, 410] on li "1 product tagged Select" at bounding box center [1116, 281] width 141 height 311
click at [0, 0] on input "1 product tagged Select" at bounding box center [0, 0] width 0 height 0
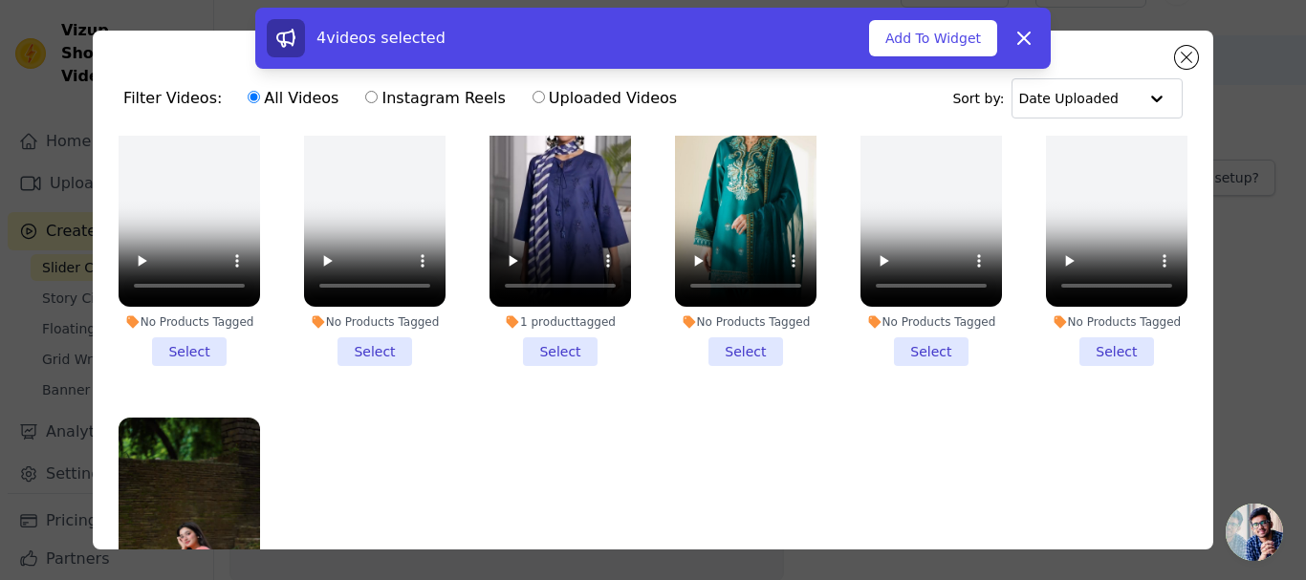
scroll to position [860, 0]
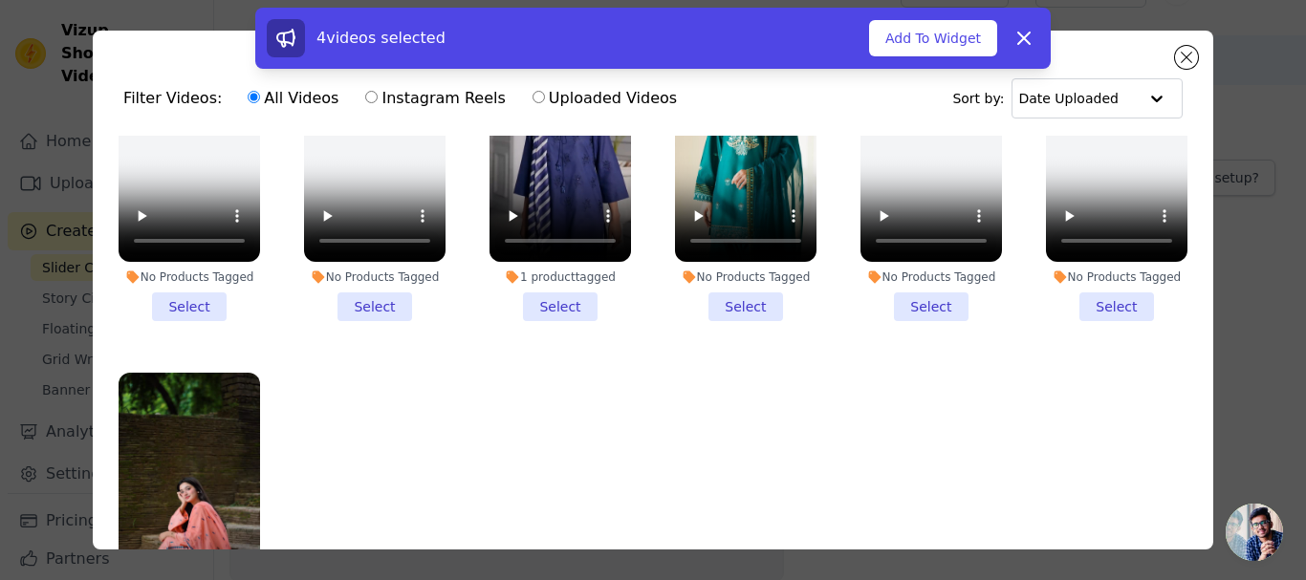
click at [552, 287] on li "1 product tagged Select" at bounding box center [559, 166] width 141 height 311
click at [0, 0] on input "1 product tagged Select" at bounding box center [0, 0] width 0 height 0
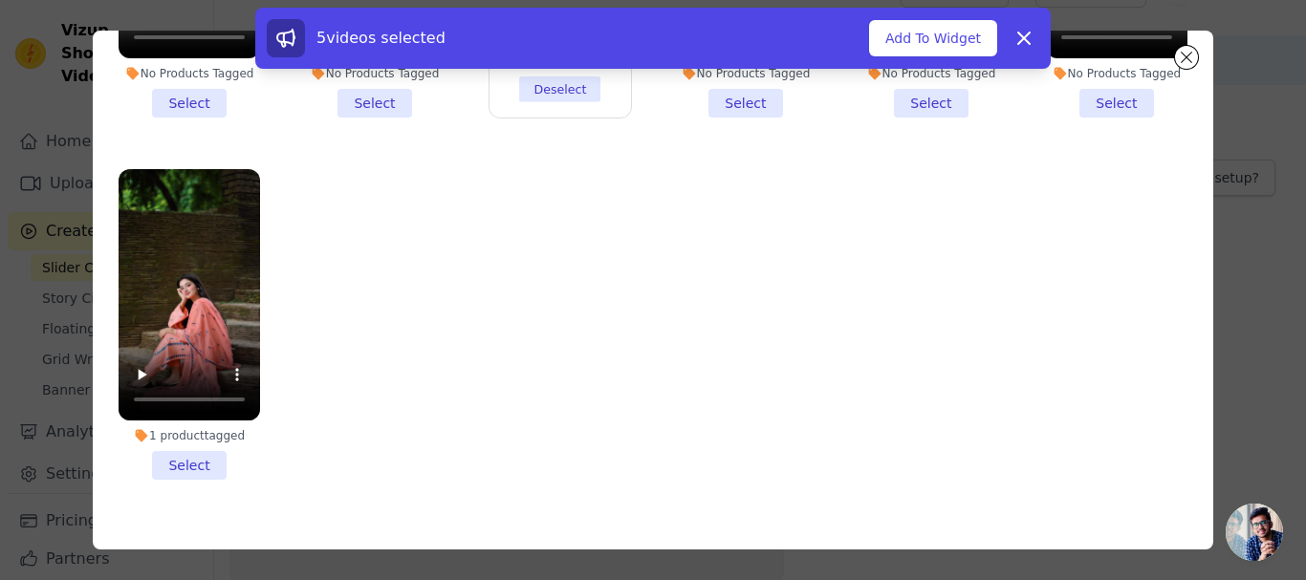
scroll to position [166, 0]
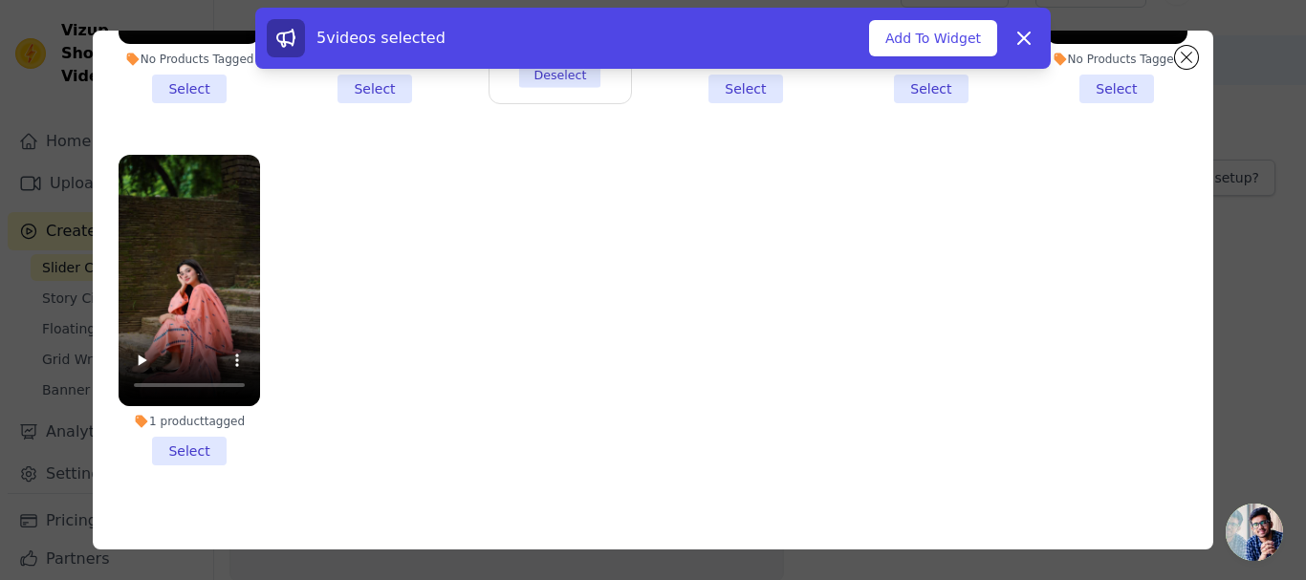
click at [170, 419] on li "1 product tagged Select" at bounding box center [189, 310] width 141 height 311
click at [0, 0] on input "1 product tagged Select" at bounding box center [0, 0] width 0 height 0
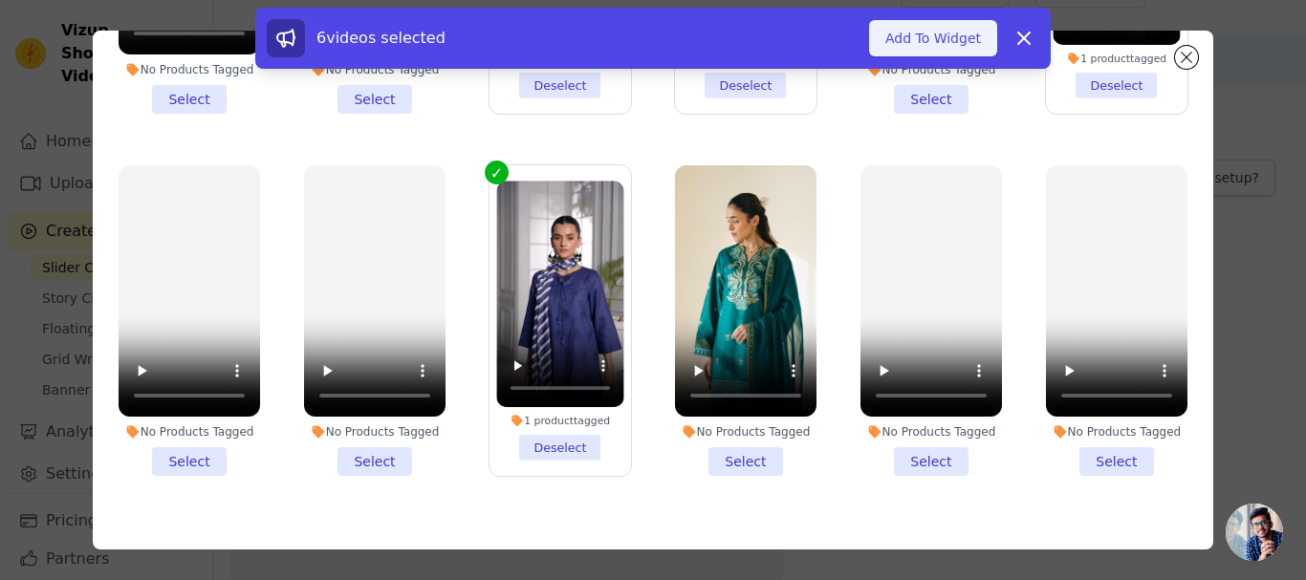
scroll to position [530, 0]
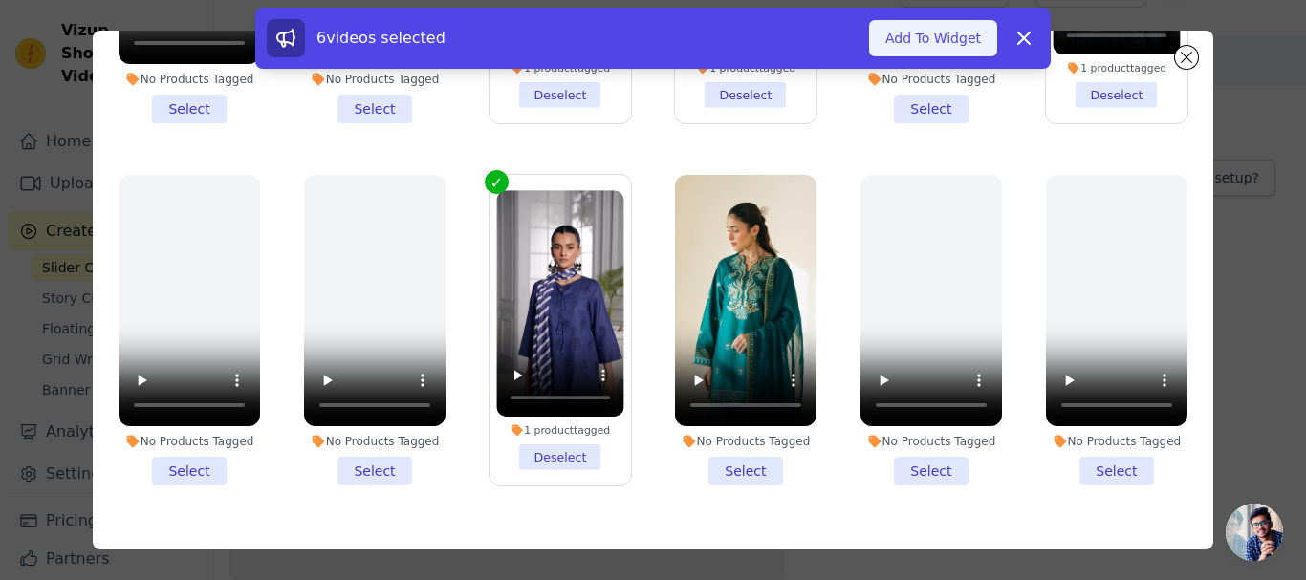
click at [962, 43] on button "Add To Widget" at bounding box center [933, 38] width 128 height 36
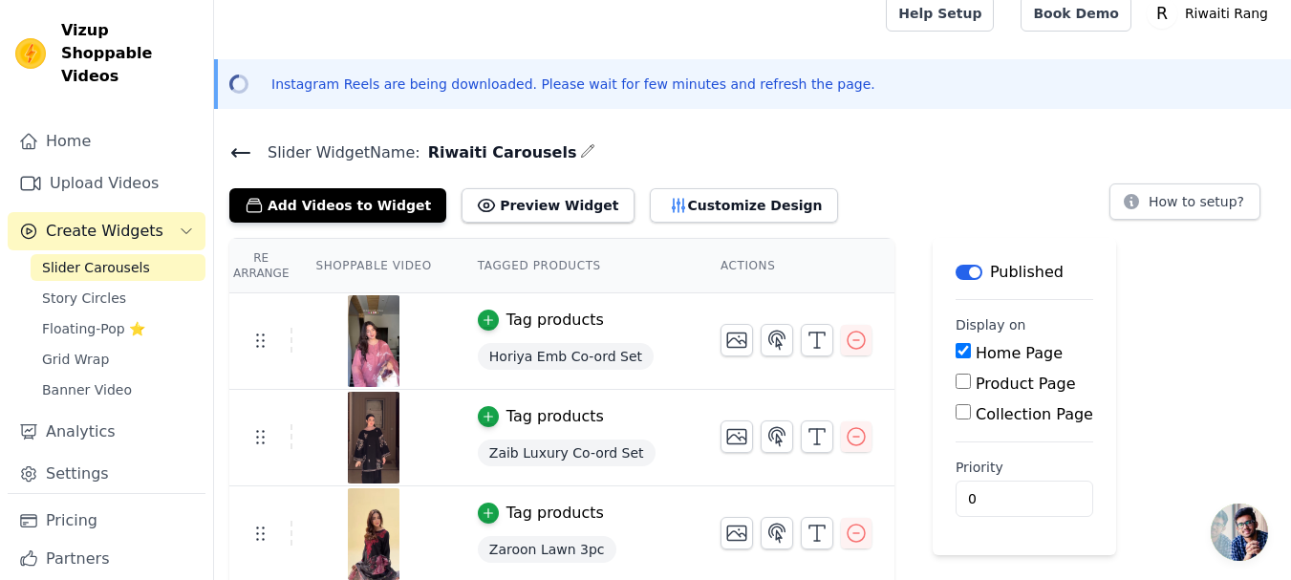
scroll to position [0, 0]
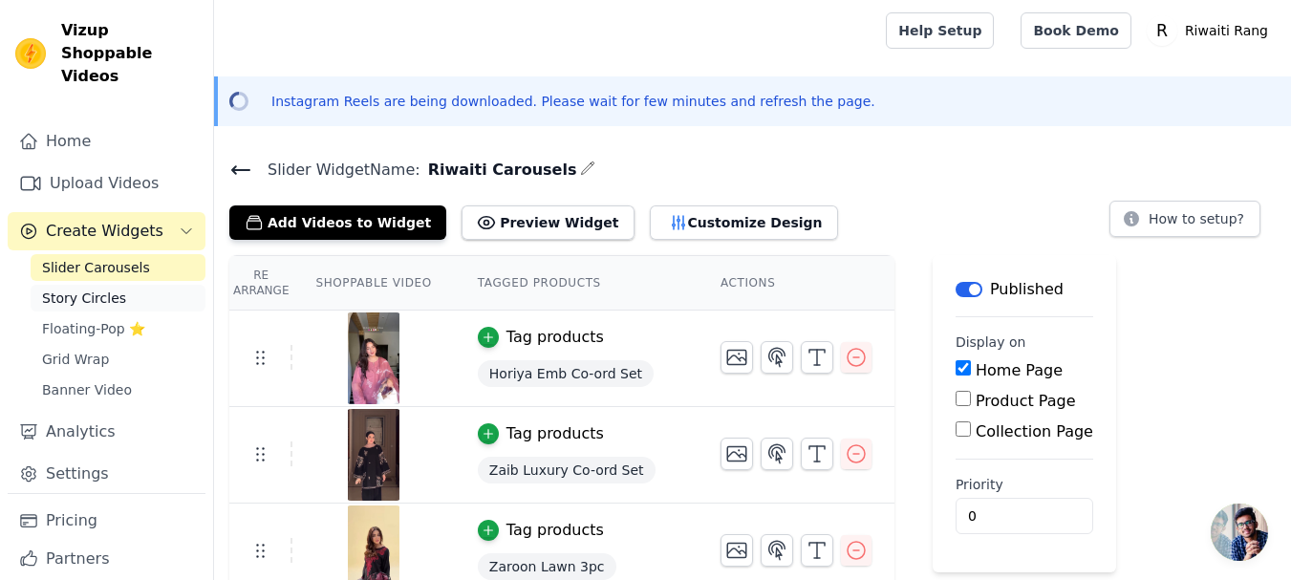
click at [88, 289] on span "Story Circles" at bounding box center [84, 298] width 84 height 19
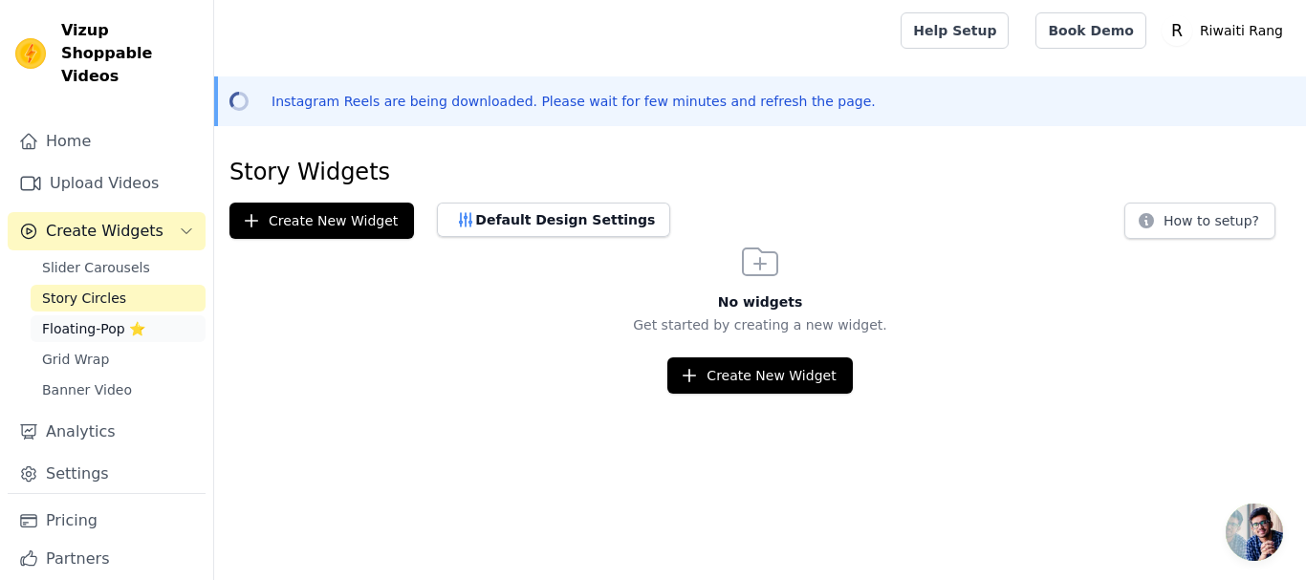
click at [98, 319] on span "Floating-Pop ⭐" at bounding box center [93, 328] width 103 height 19
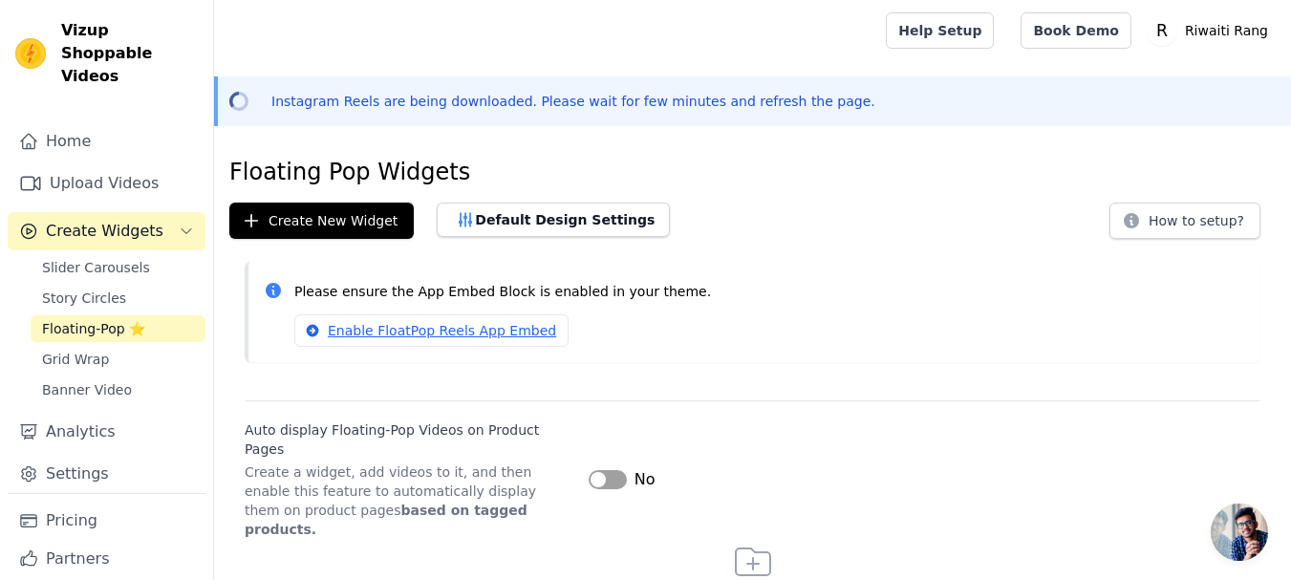
click at [599, 470] on button "Label" at bounding box center [608, 479] width 38 height 19
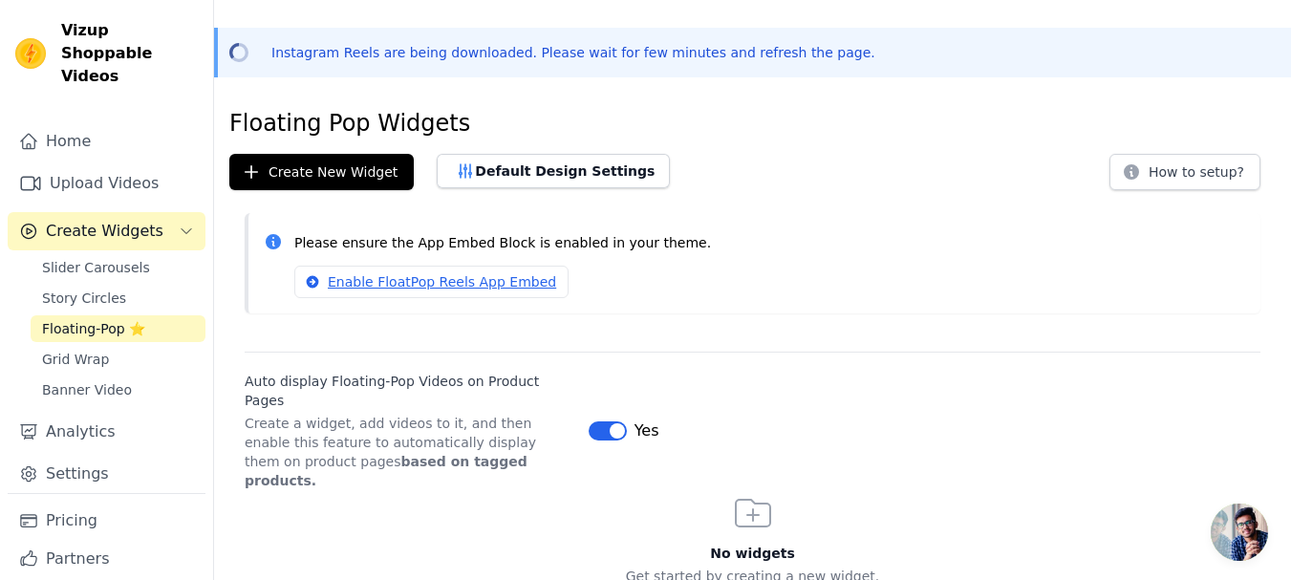
scroll to position [76, 0]
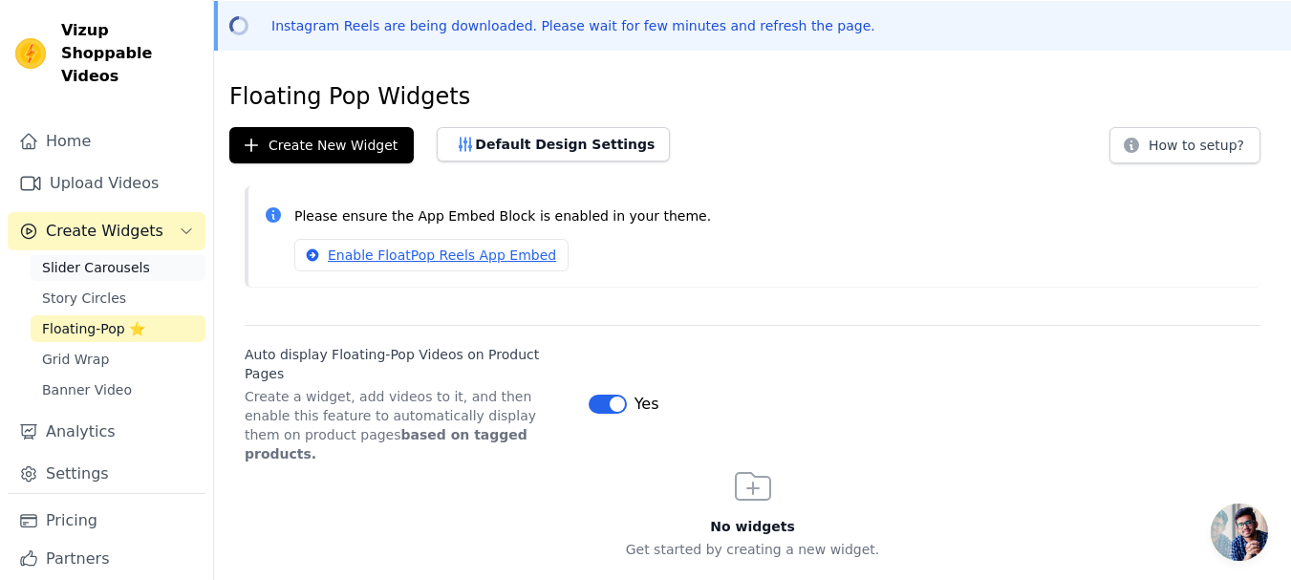
click at [104, 258] on span "Slider Carousels" at bounding box center [96, 267] width 108 height 19
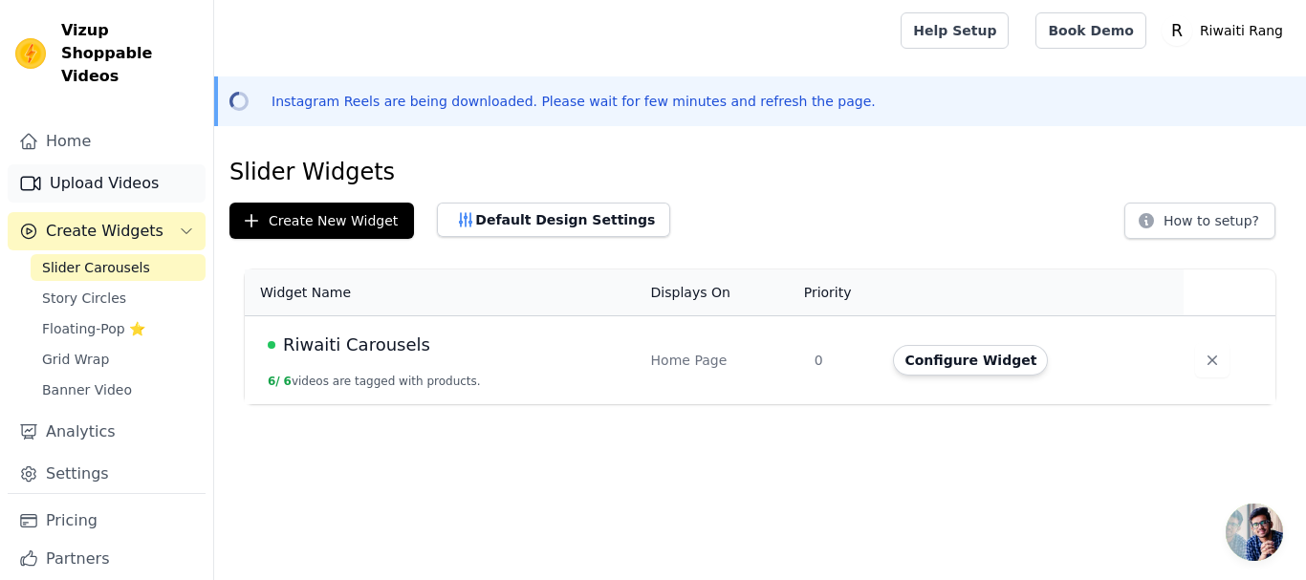
click at [78, 167] on link "Upload Videos" at bounding box center [107, 183] width 198 height 38
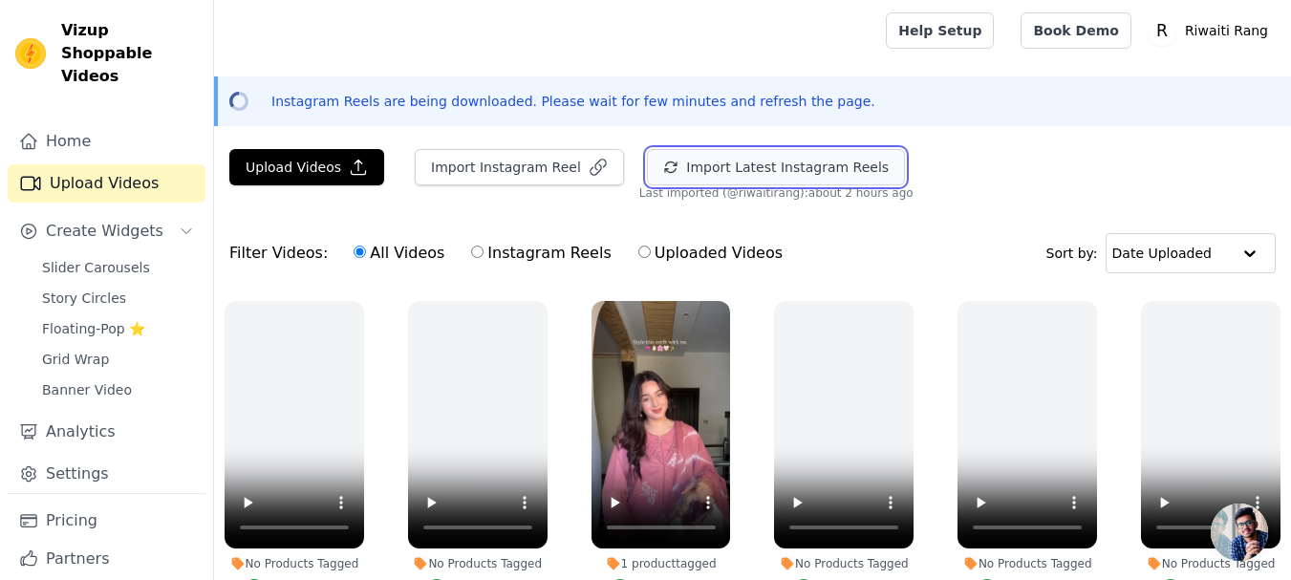
click at [712, 161] on button "Import Latest Instagram Reels" at bounding box center [776, 167] width 258 height 36
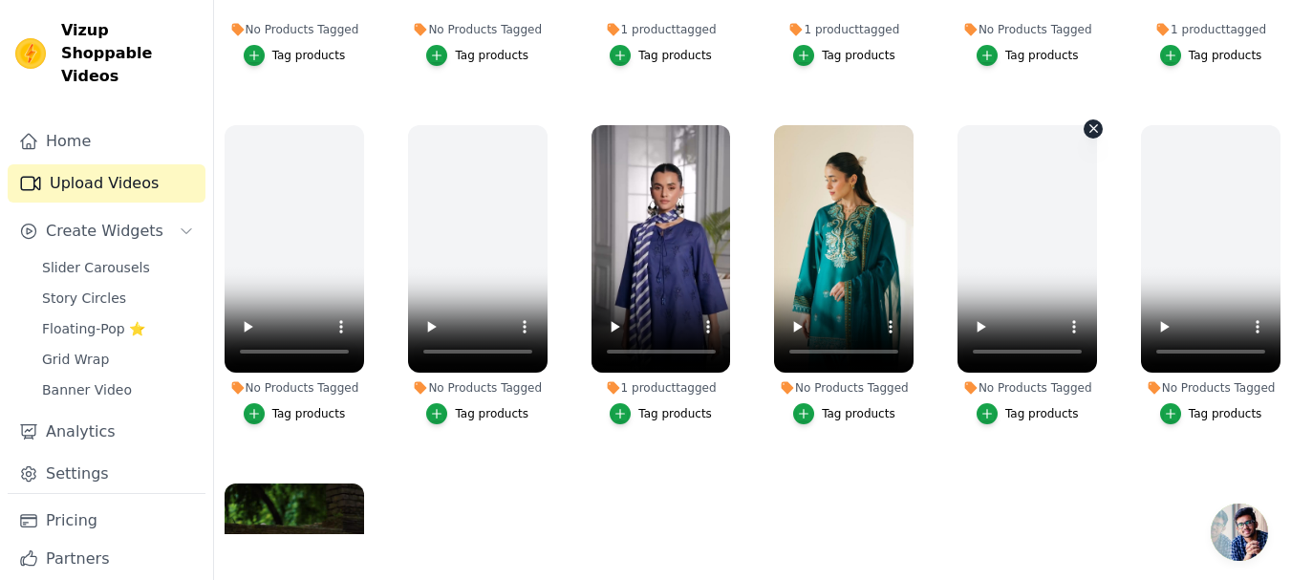
scroll to position [627, 0]
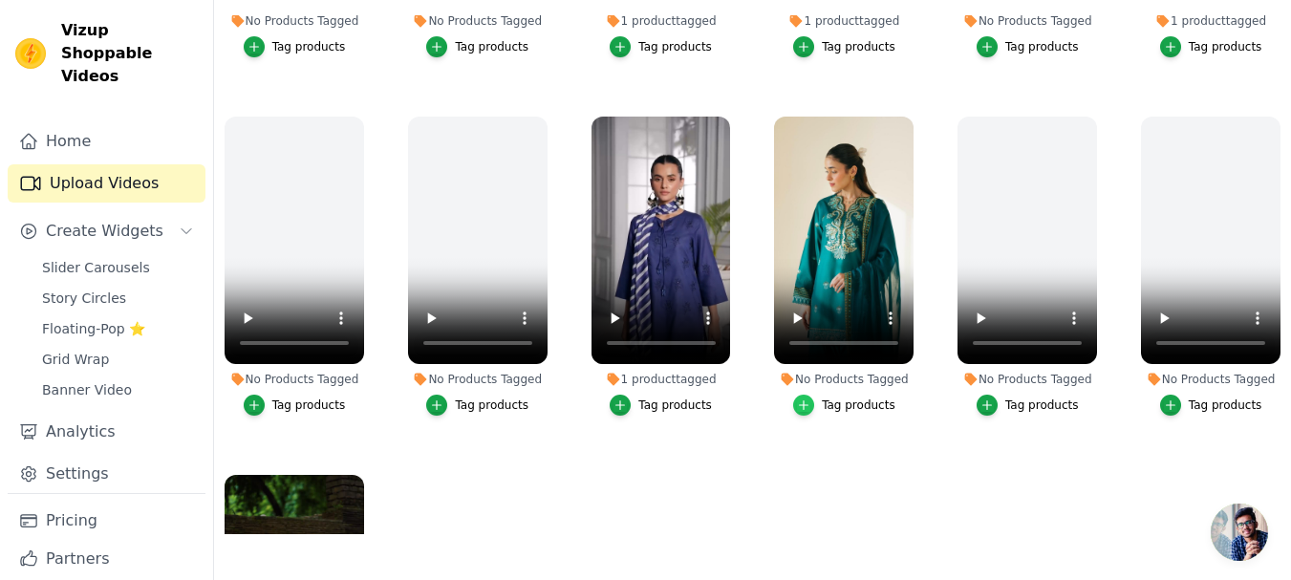
click at [804, 399] on icon "button" at bounding box center [803, 405] width 13 height 13
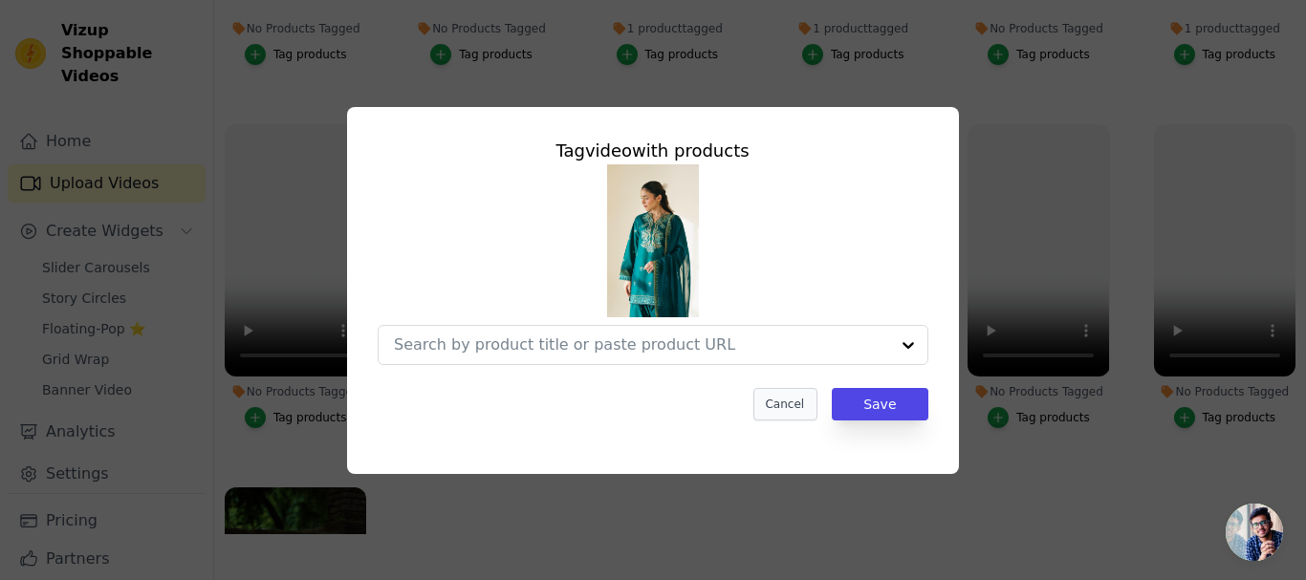
scroll to position [635, 0]
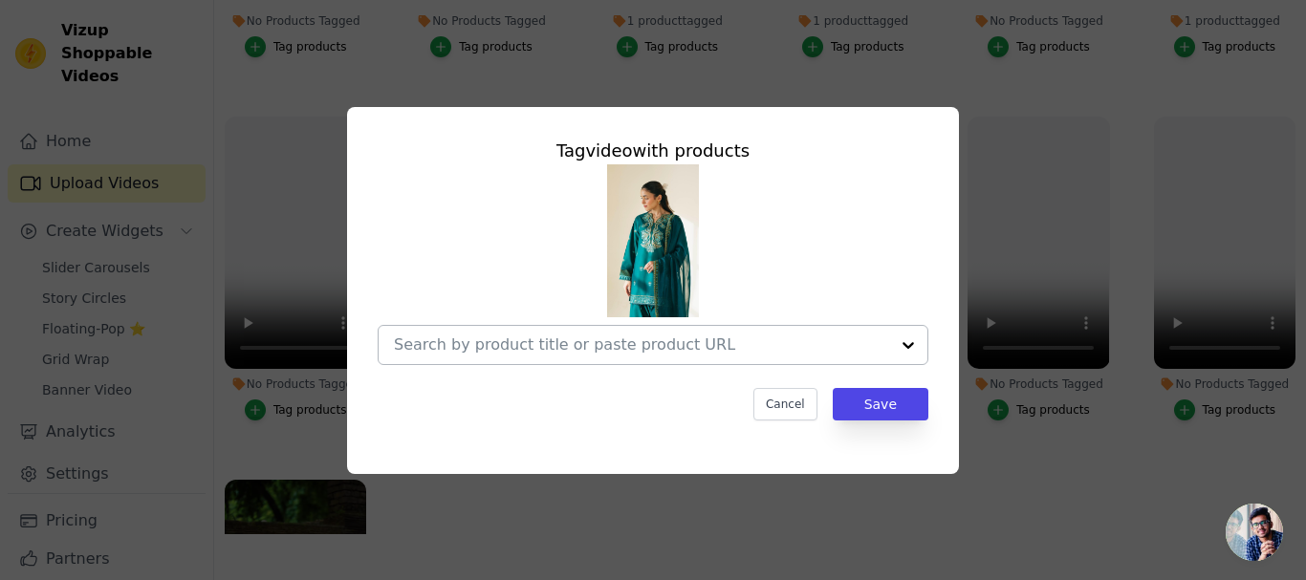
click at [608, 345] on input "No Products Tagged Tag video with products Cancel Save Tag products" at bounding box center [641, 344] width 495 height 18
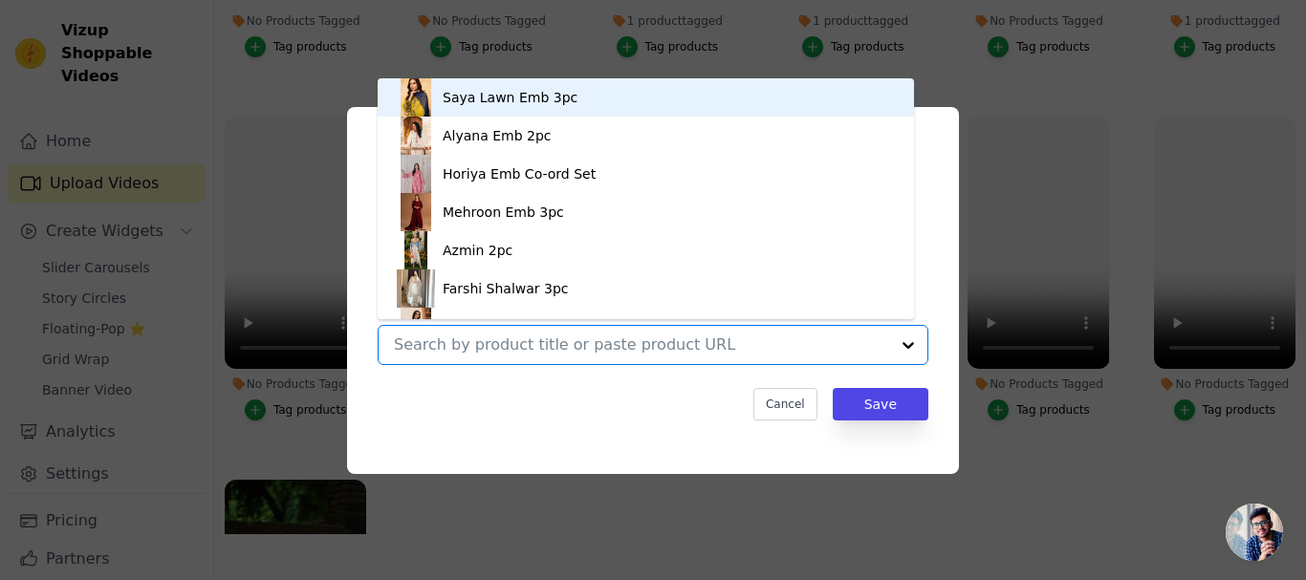
paste input "Aima Lawn 3pc"
type input "Aima Lawn 3pc"
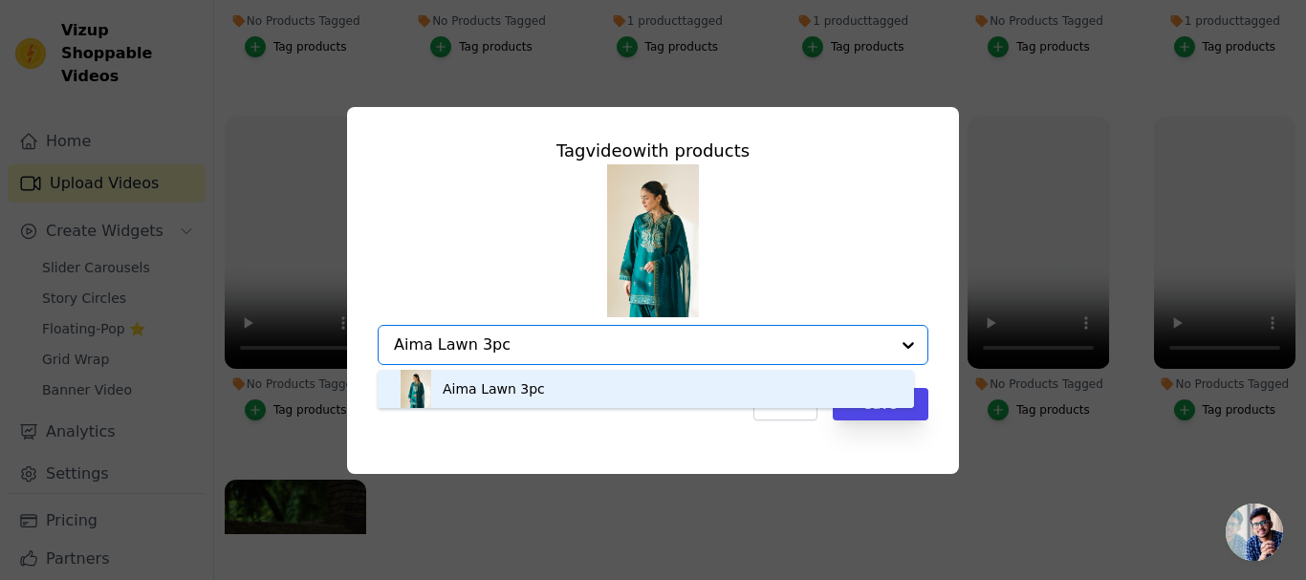
click at [596, 391] on div "Aima Lawn 3pc" at bounding box center [646, 389] width 498 height 38
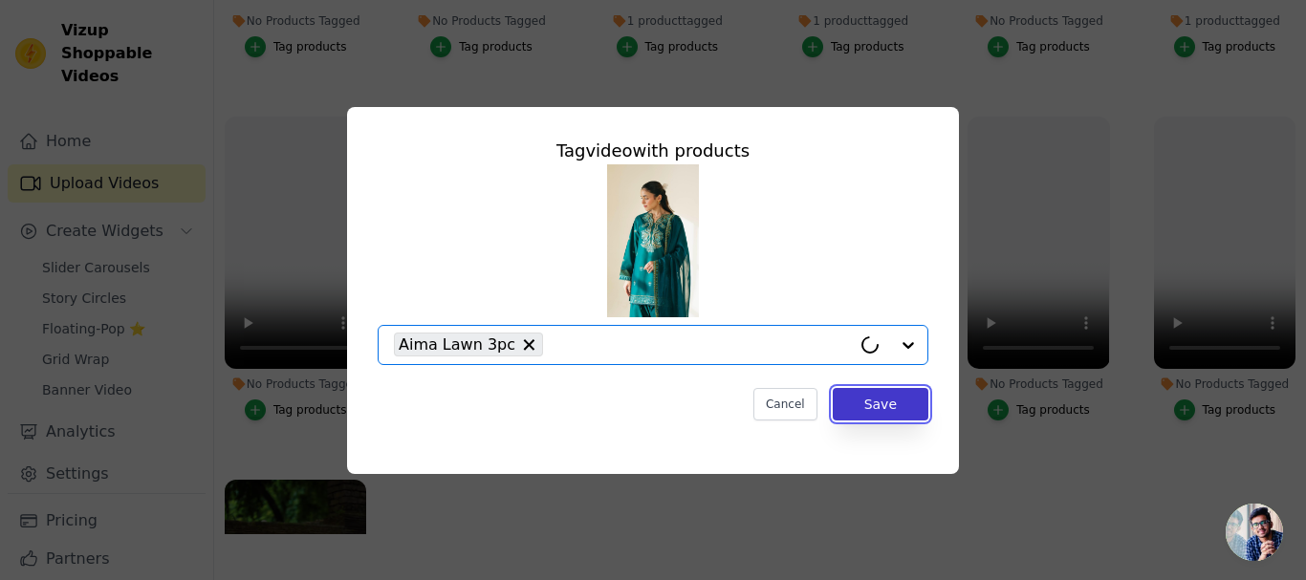
click at [887, 407] on button "Save" at bounding box center [881, 404] width 96 height 32
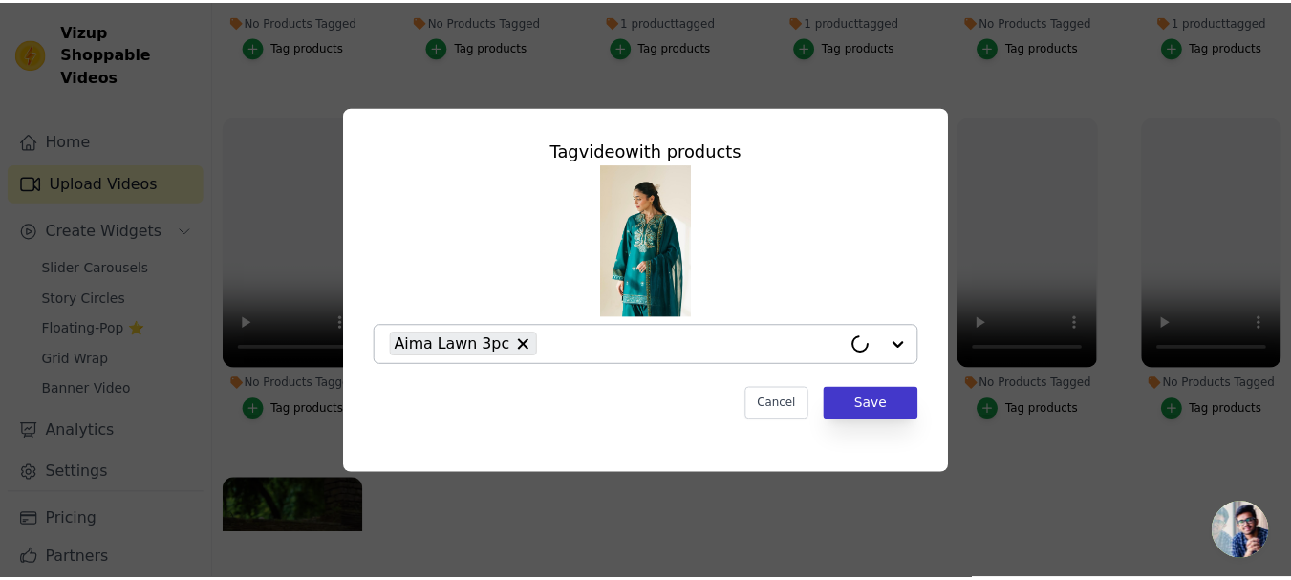
scroll to position [627, 0]
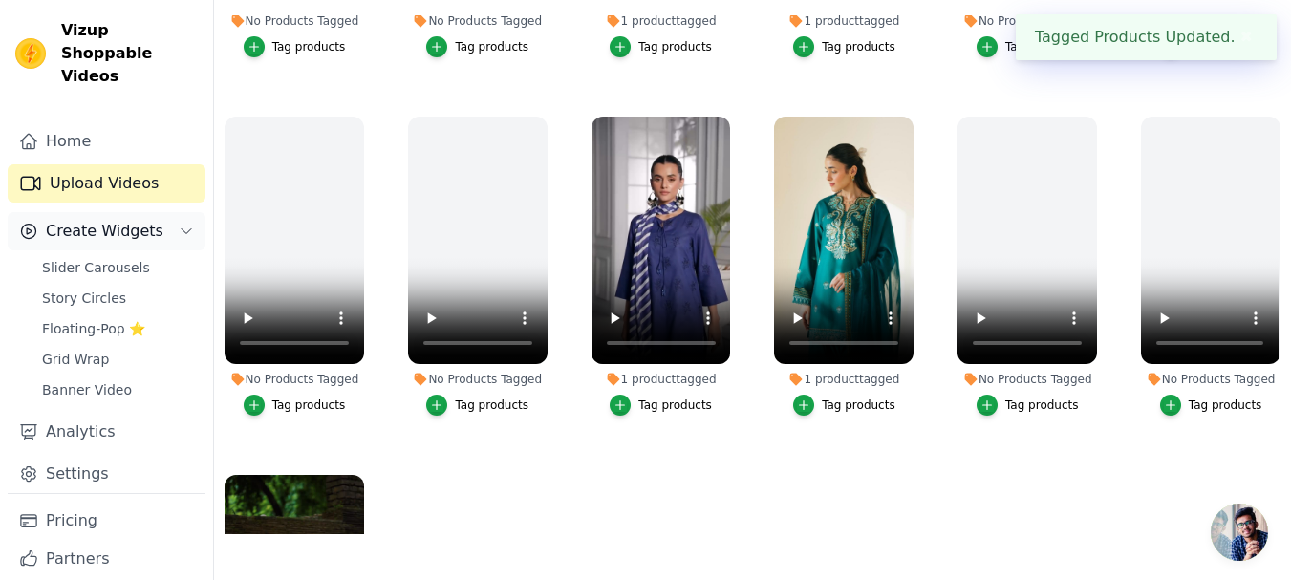
click at [109, 220] on span "Create Widgets" at bounding box center [105, 231] width 118 height 23
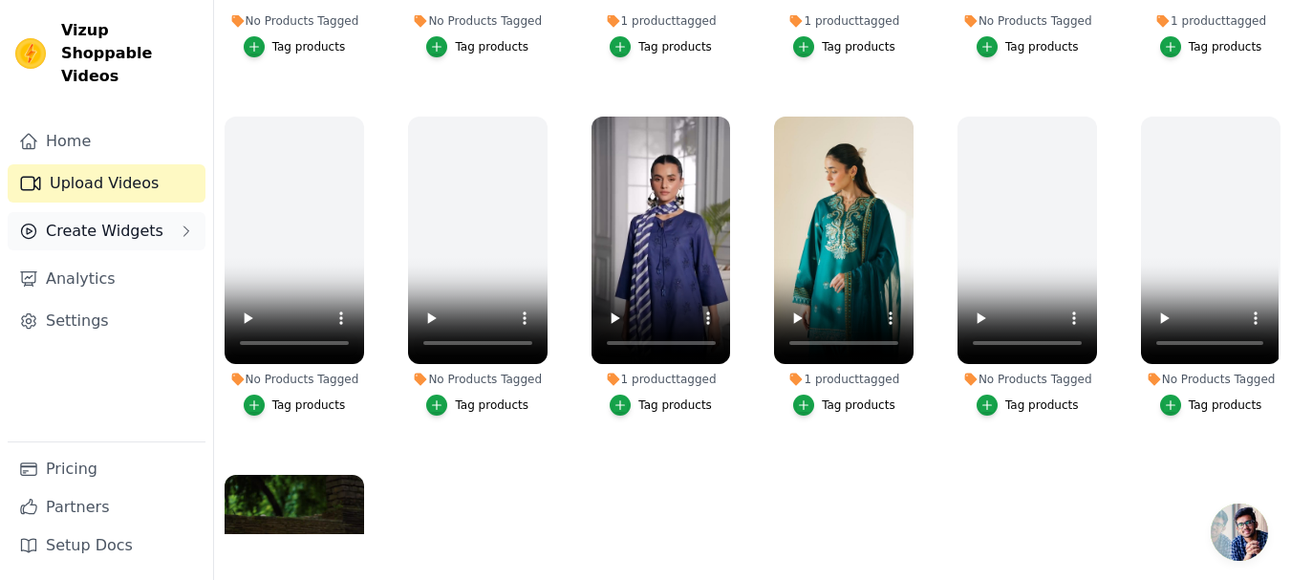
click at [101, 220] on span "Create Widgets" at bounding box center [105, 231] width 118 height 23
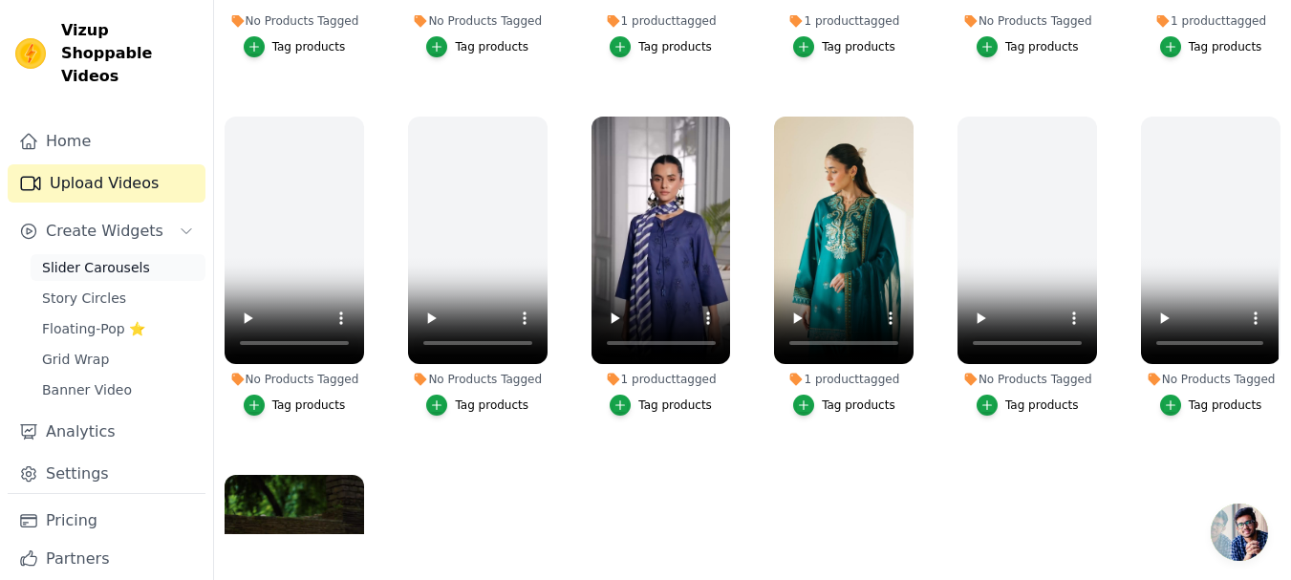
click at [90, 258] on span "Slider Carousels" at bounding box center [96, 267] width 108 height 19
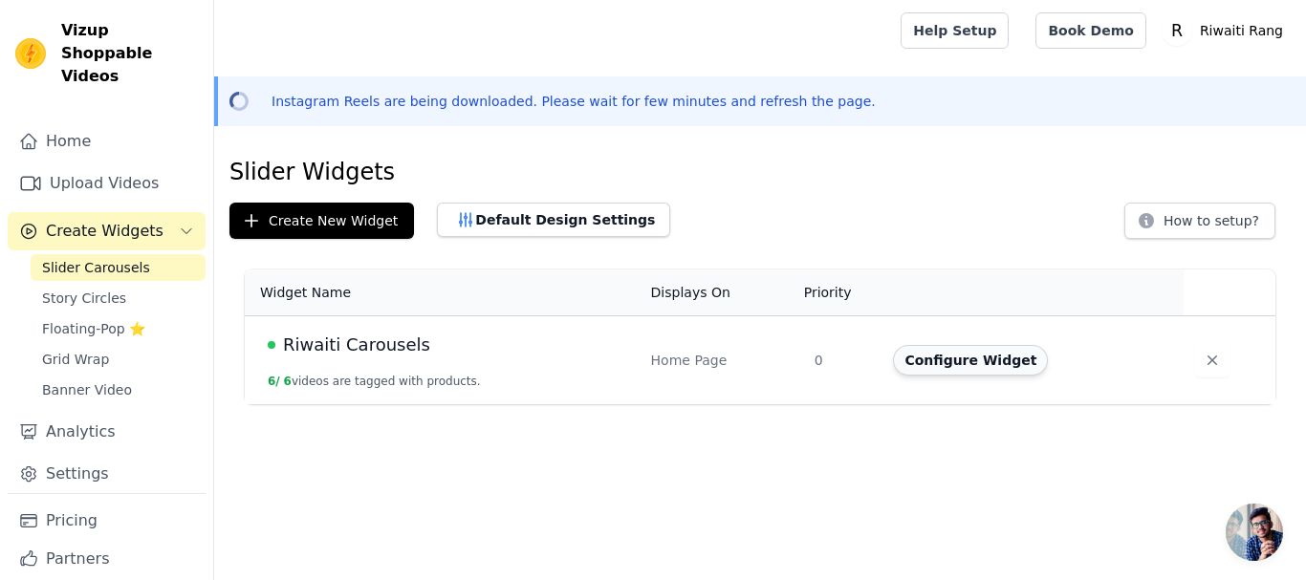
click at [930, 358] on button "Configure Widget" at bounding box center [970, 360] width 155 height 31
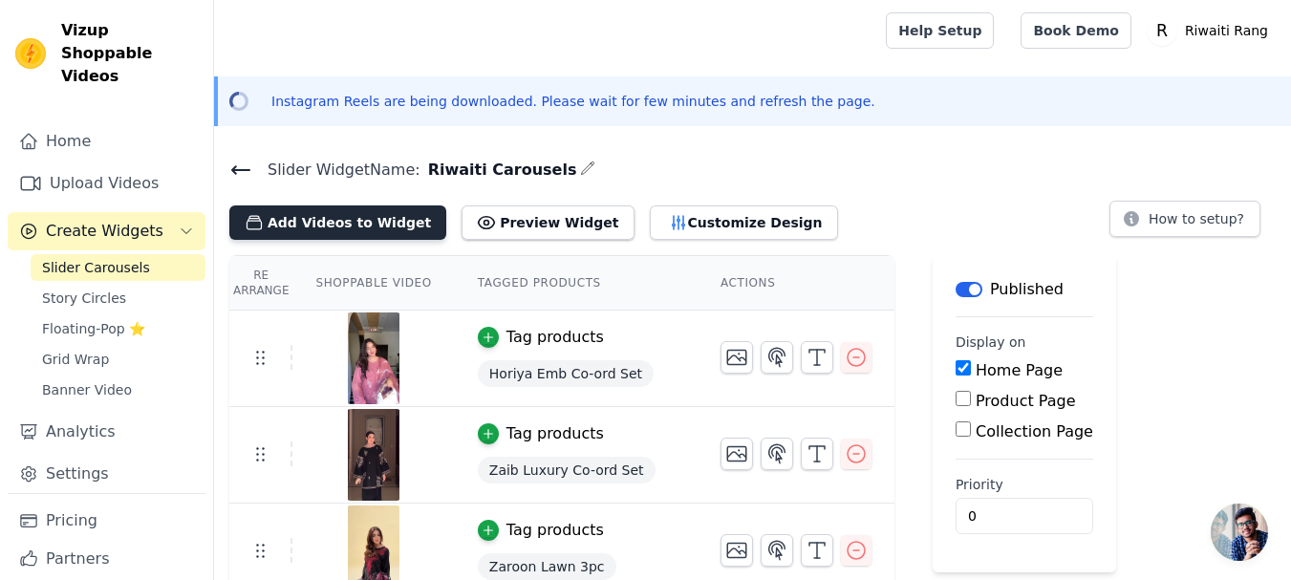
click at [342, 226] on button "Add Videos to Widget" at bounding box center [337, 223] width 217 height 34
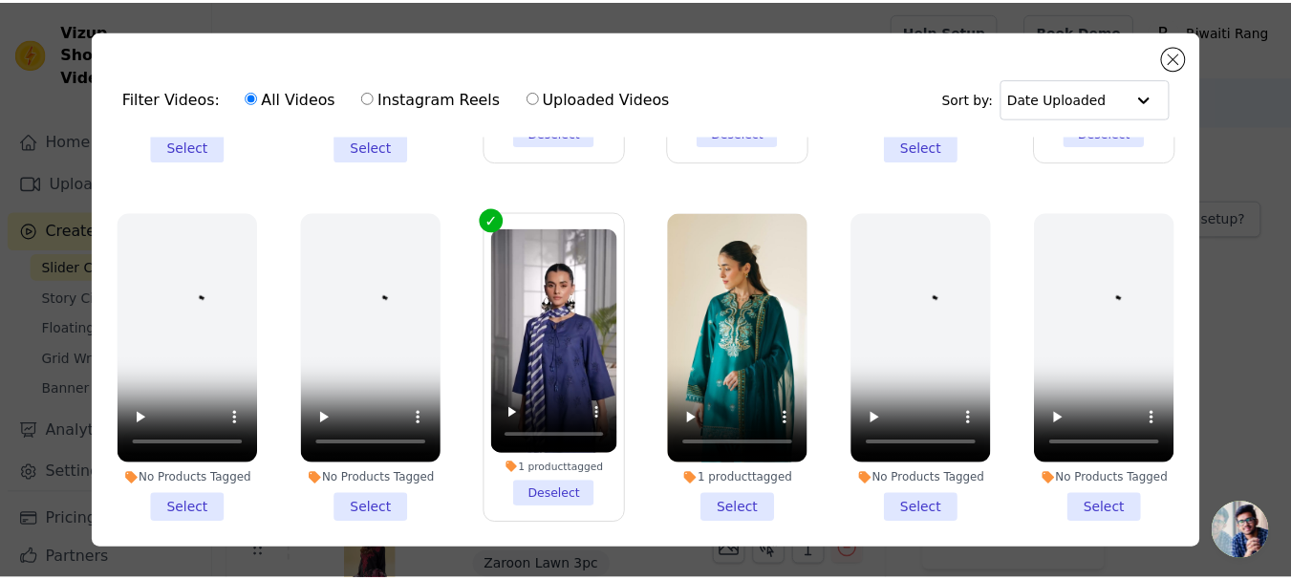
scroll to position [669, 0]
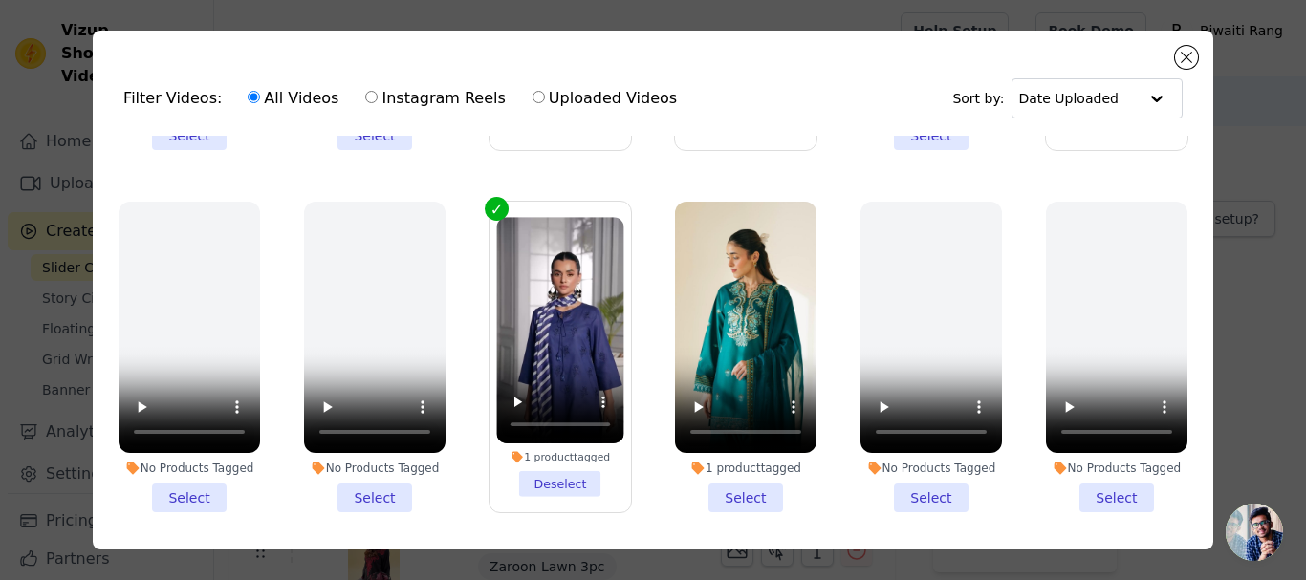
click at [726, 477] on li "1 product tagged Select" at bounding box center [745, 357] width 141 height 311
click at [0, 0] on input "1 product tagged Select" at bounding box center [0, 0] width 0 height 0
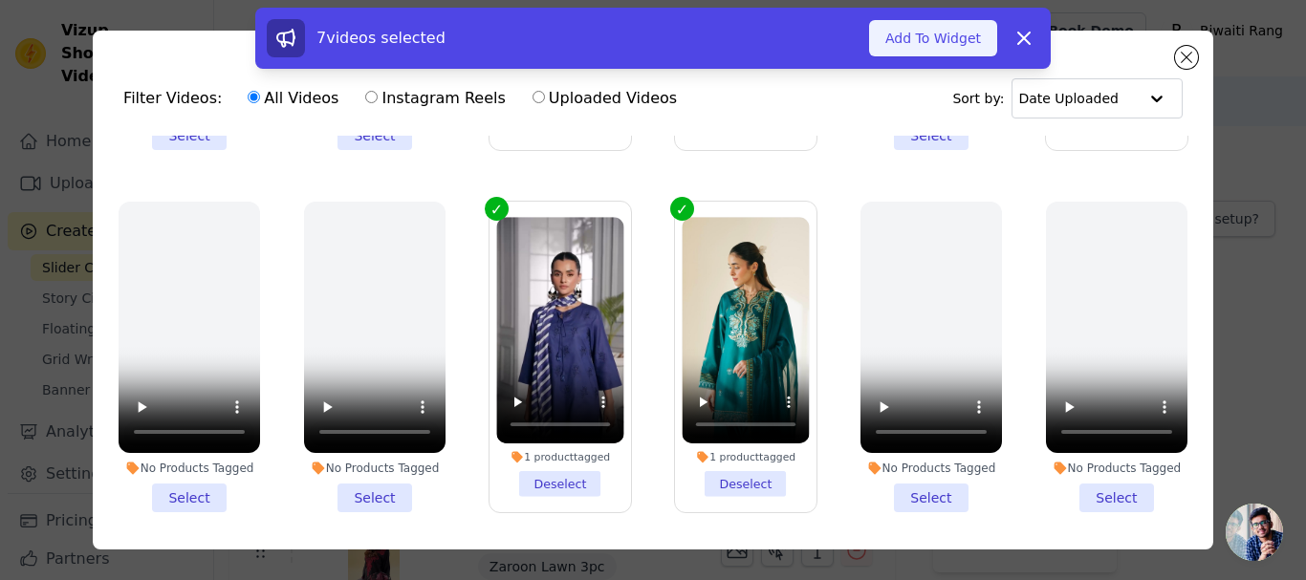
click at [947, 35] on button "Add To Widget" at bounding box center [933, 38] width 128 height 36
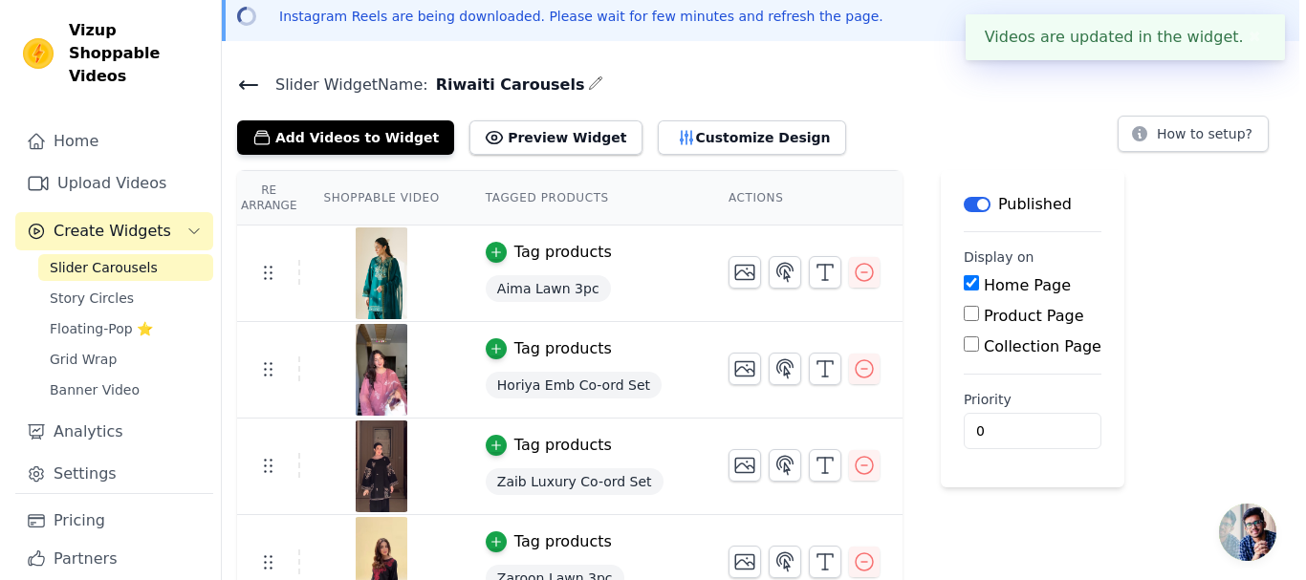
scroll to position [0, 0]
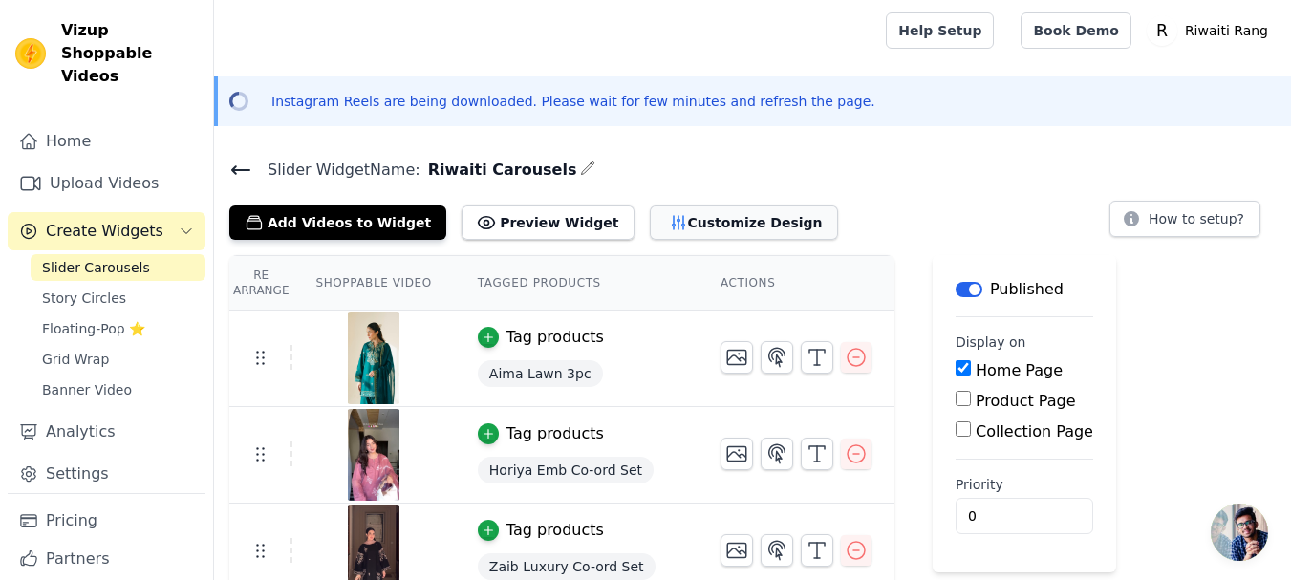
click at [658, 224] on button "Customize Design" at bounding box center [744, 223] width 188 height 34
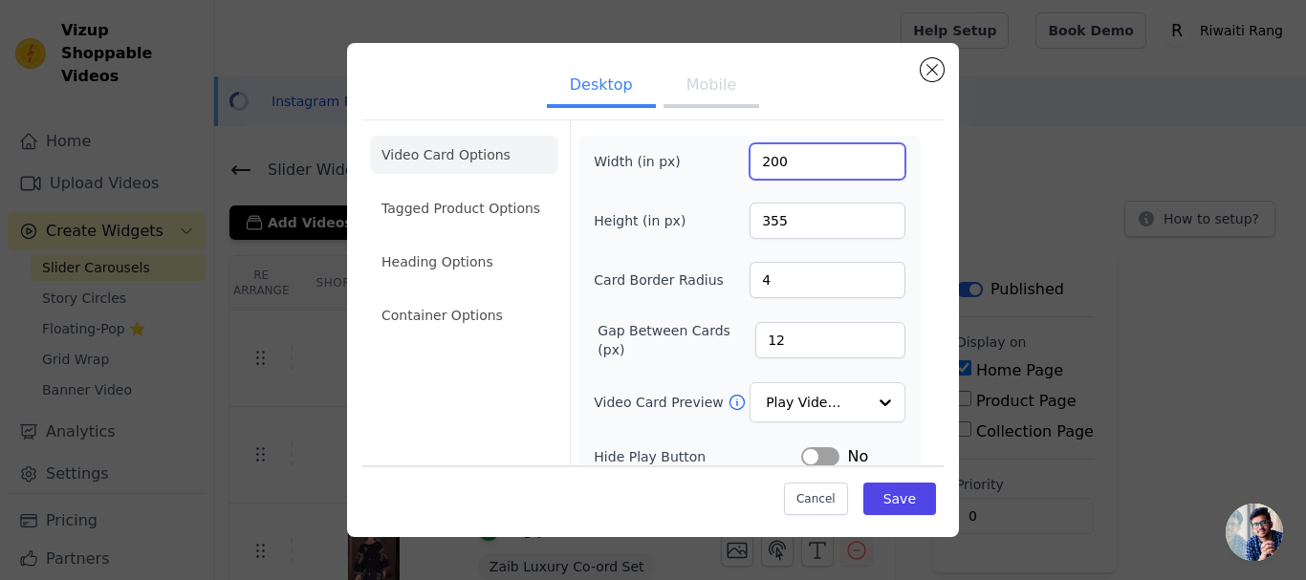
drag, startPoint x: 788, startPoint y: 160, endPoint x: 702, endPoint y: 157, distance: 86.1
click at [702, 157] on div "Width (in px) 200" at bounding box center [750, 161] width 312 height 36
type input "175"
drag, startPoint x: 789, startPoint y: 220, endPoint x: 721, endPoint y: 218, distance: 67.9
click at [721, 218] on div "Height (in px) 355" at bounding box center [750, 221] width 312 height 36
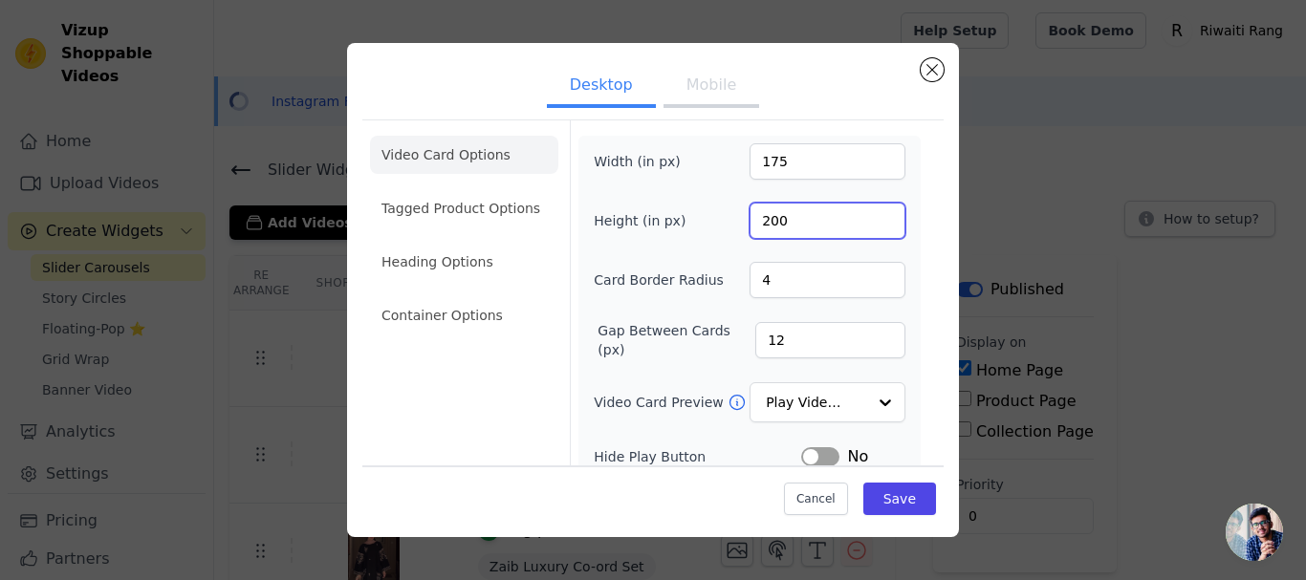
type input "200"
drag, startPoint x: 763, startPoint y: 278, endPoint x: 746, endPoint y: 278, distance: 17.2
click at [749, 278] on input "4" at bounding box center [827, 280] width 156 height 36
type input "10"
click at [617, 342] on label "Gap Between Cards (px)" at bounding box center [676, 340] width 158 height 38
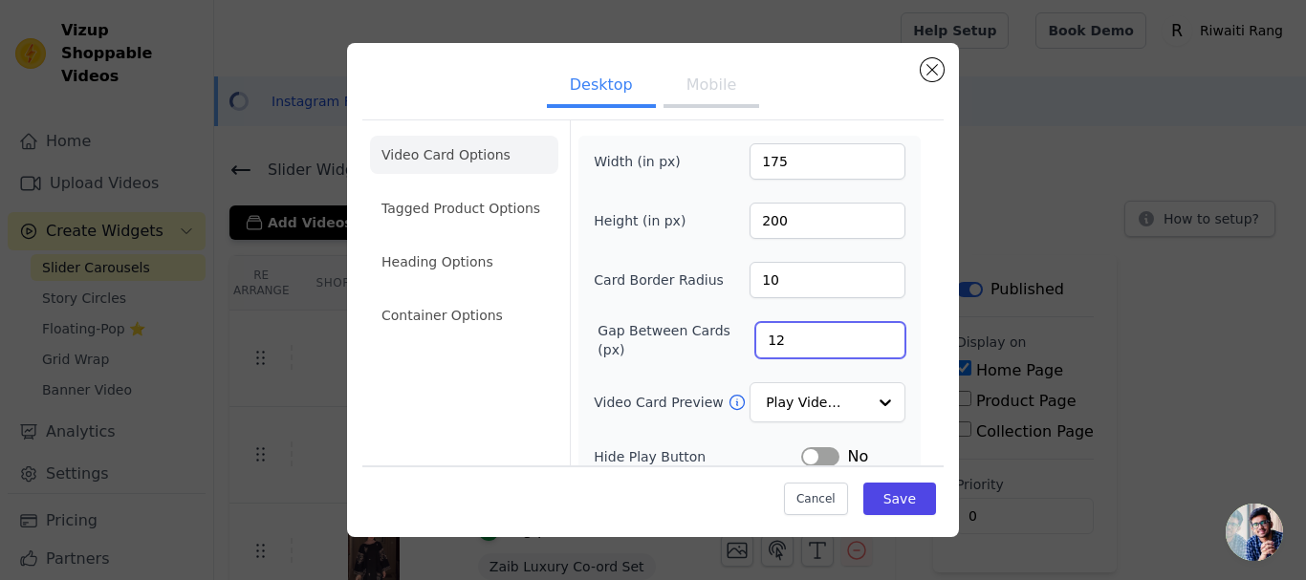
click at [755, 342] on input "12" at bounding box center [830, 340] width 150 height 36
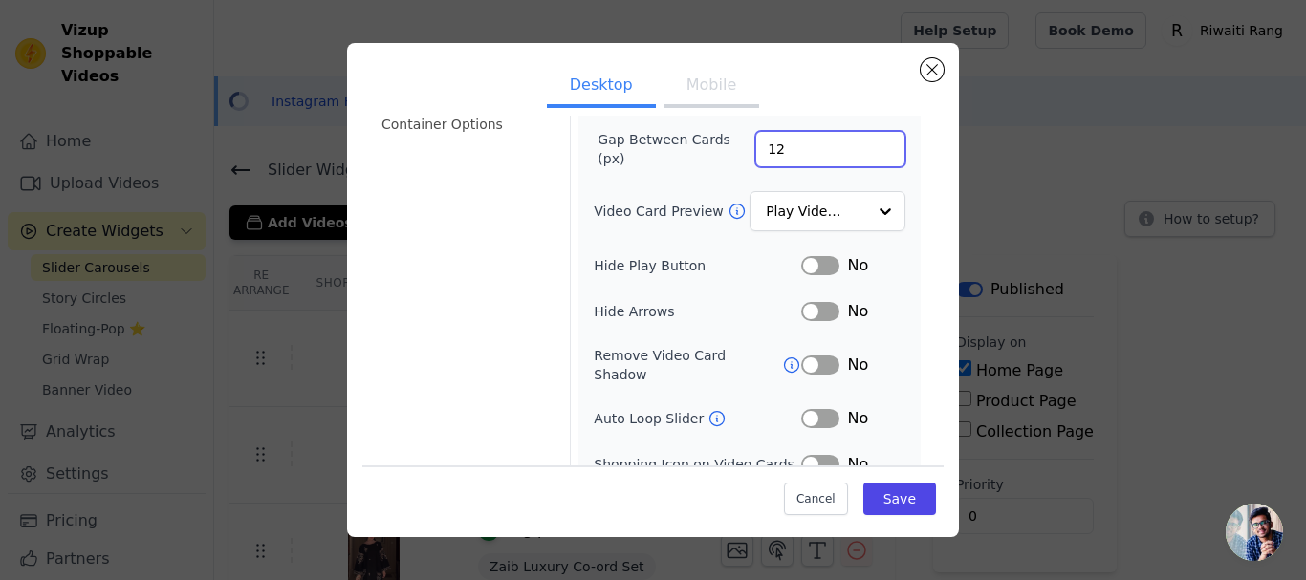
scroll to position [246, 0]
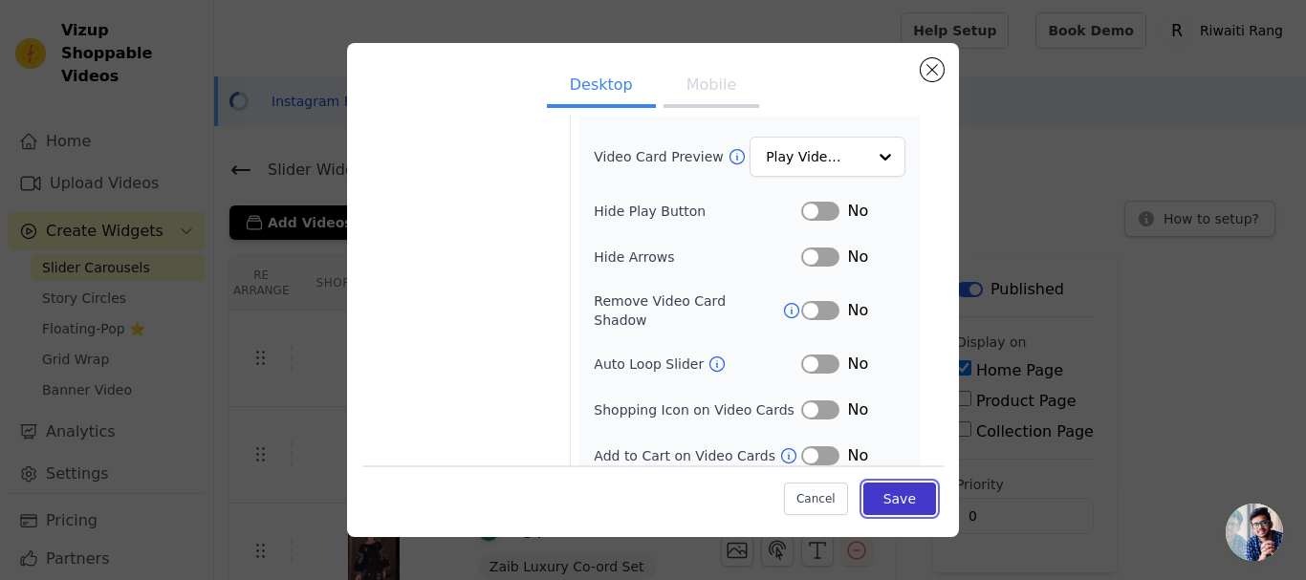
click at [898, 500] on button "Save" at bounding box center [899, 498] width 73 height 32
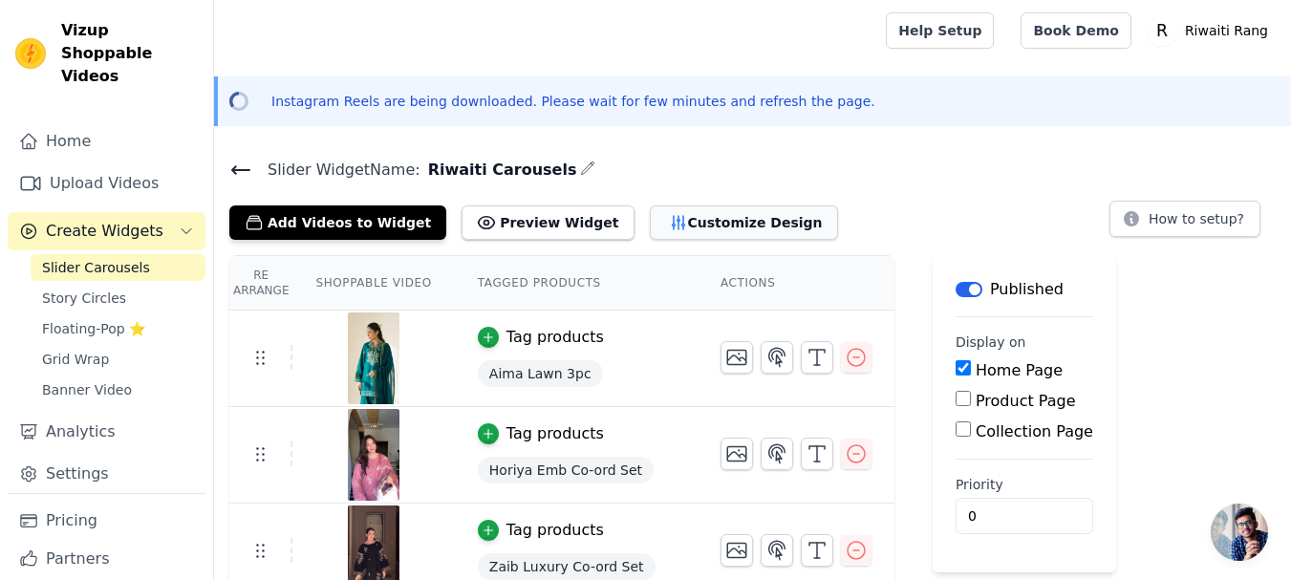
click at [702, 218] on button "Customize Design" at bounding box center [744, 223] width 188 height 34
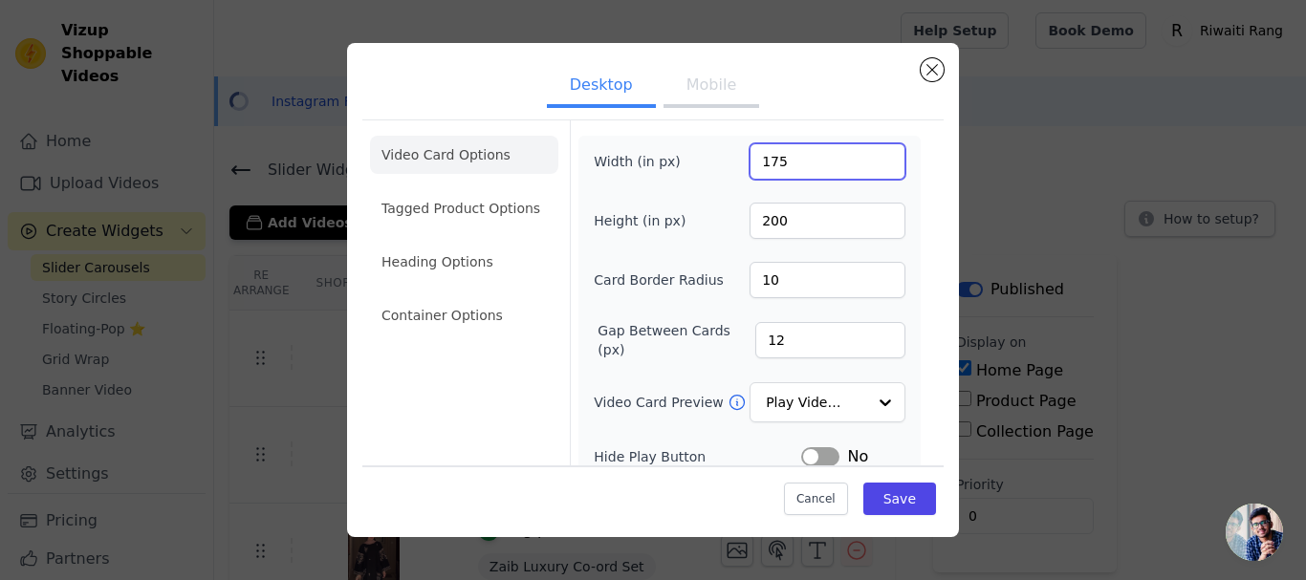
drag, startPoint x: 792, startPoint y: 158, endPoint x: 698, endPoint y: 153, distance: 94.7
click at [698, 153] on div "Width (in px) 175" at bounding box center [750, 161] width 312 height 36
type input "200"
click at [898, 502] on button "Save" at bounding box center [899, 498] width 73 height 32
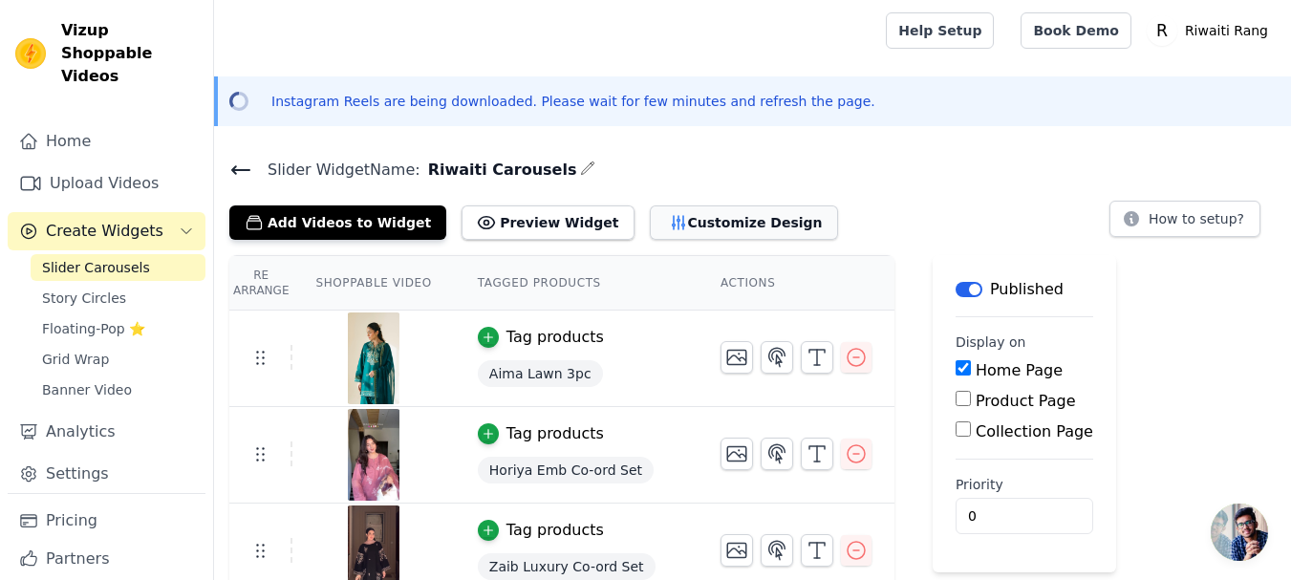
click at [714, 221] on button "Customize Design" at bounding box center [744, 223] width 188 height 34
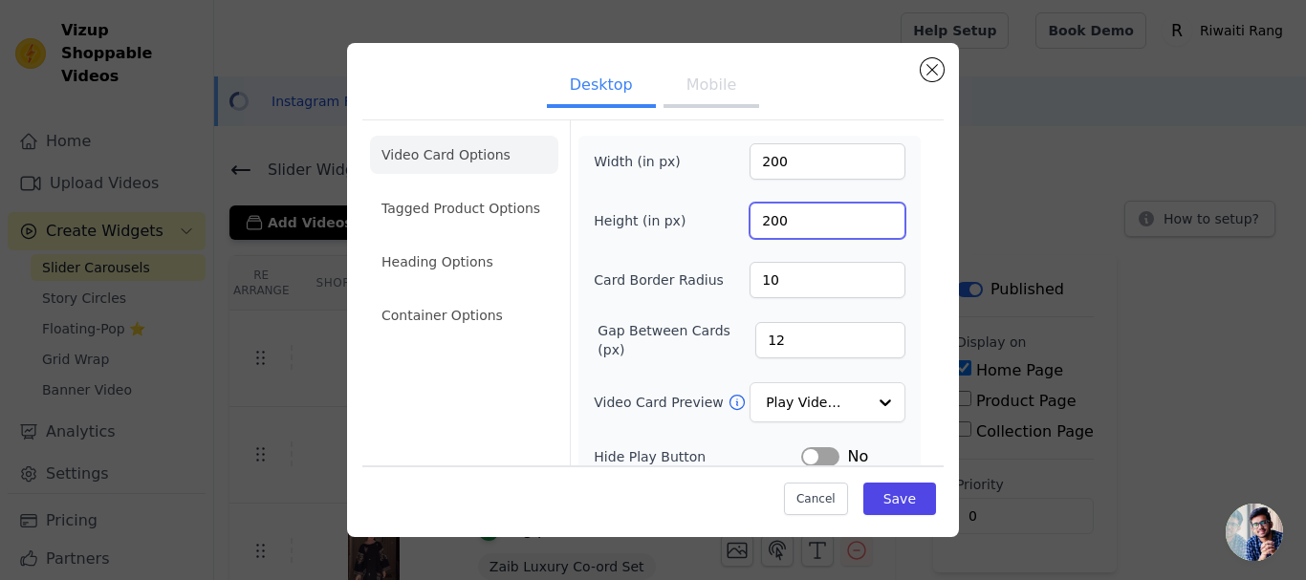
drag, startPoint x: 787, startPoint y: 218, endPoint x: 703, endPoint y: 198, distance: 85.5
click at [706, 199] on div "Width (in px) 200 Height (in px) 200 Card Border Radius 10 Gap Between Cards (p…" at bounding box center [750, 428] width 312 height 570
type input "300"
drag, startPoint x: 682, startPoint y: 182, endPoint x: 696, endPoint y: 209, distance: 30.8
click at [685, 184] on div "Width (in px) 200 Height (in px) 300 Card Border Radius 10 Gap Between Cards (p…" at bounding box center [750, 428] width 312 height 570
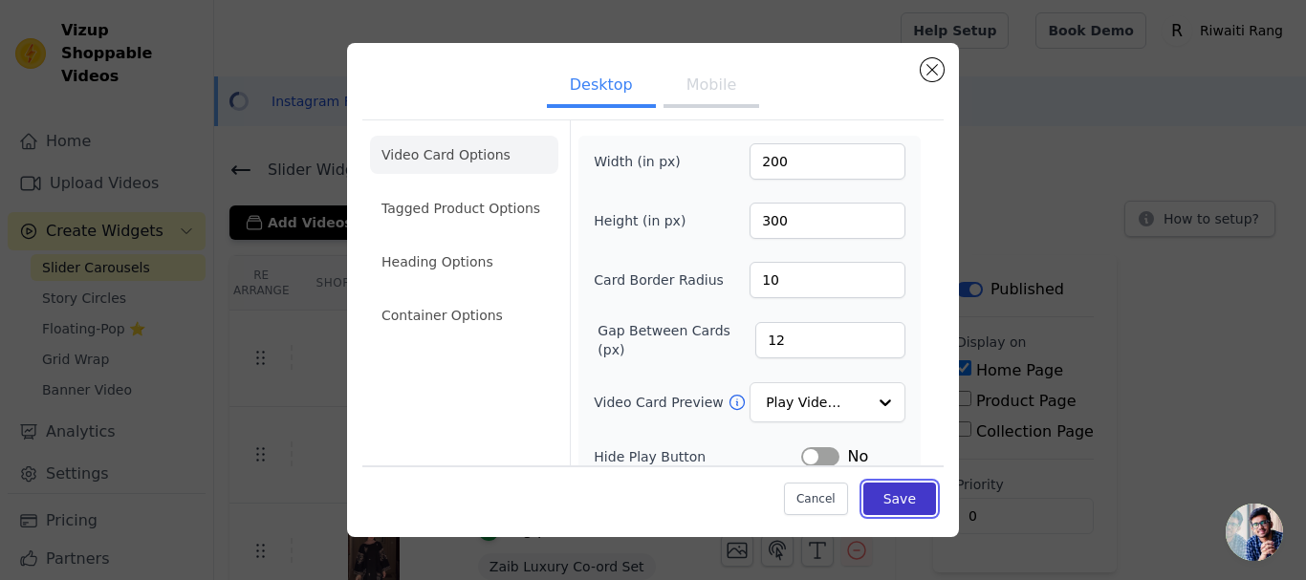
click at [888, 502] on button "Save" at bounding box center [899, 498] width 73 height 32
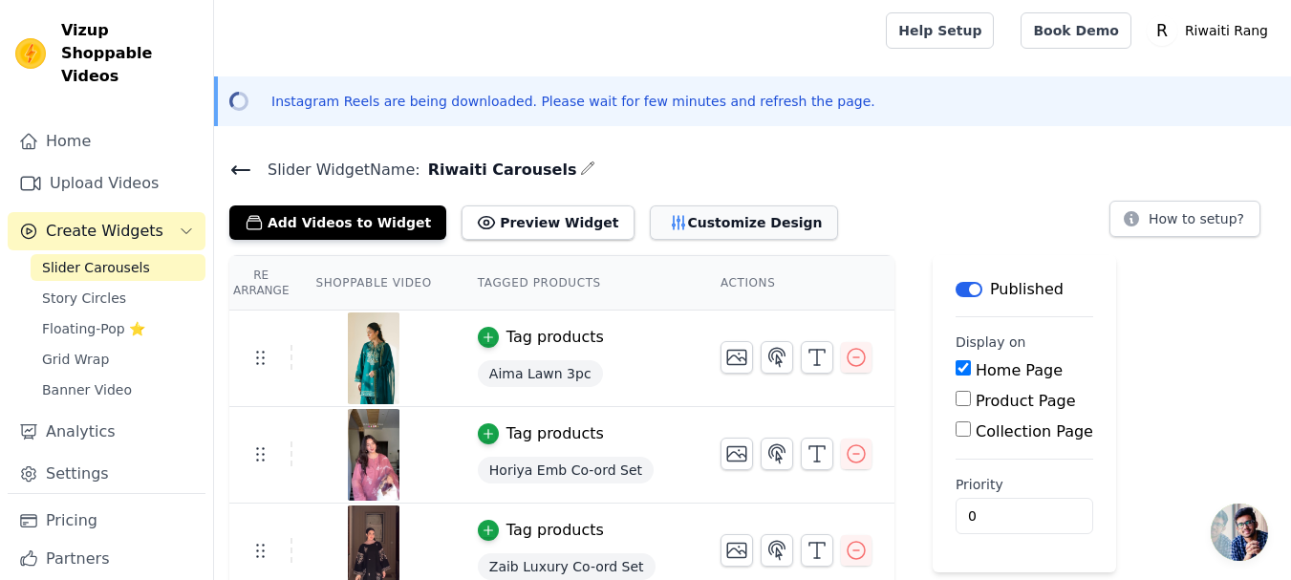
click at [708, 228] on button "Customize Design" at bounding box center [744, 223] width 188 height 34
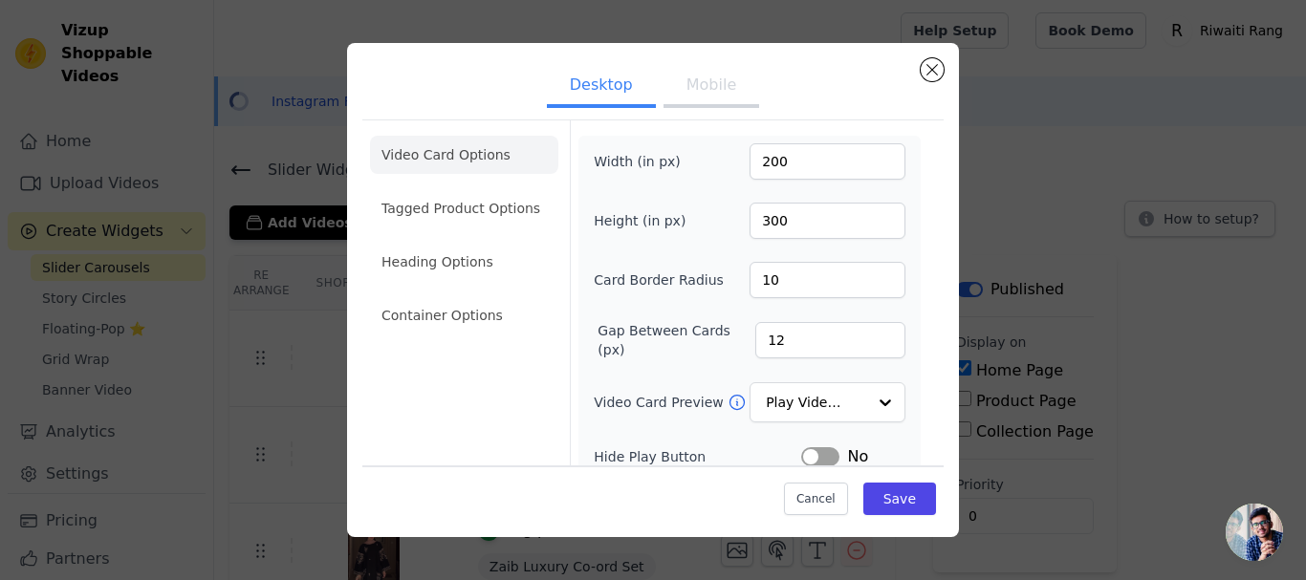
scroll to position [96, 0]
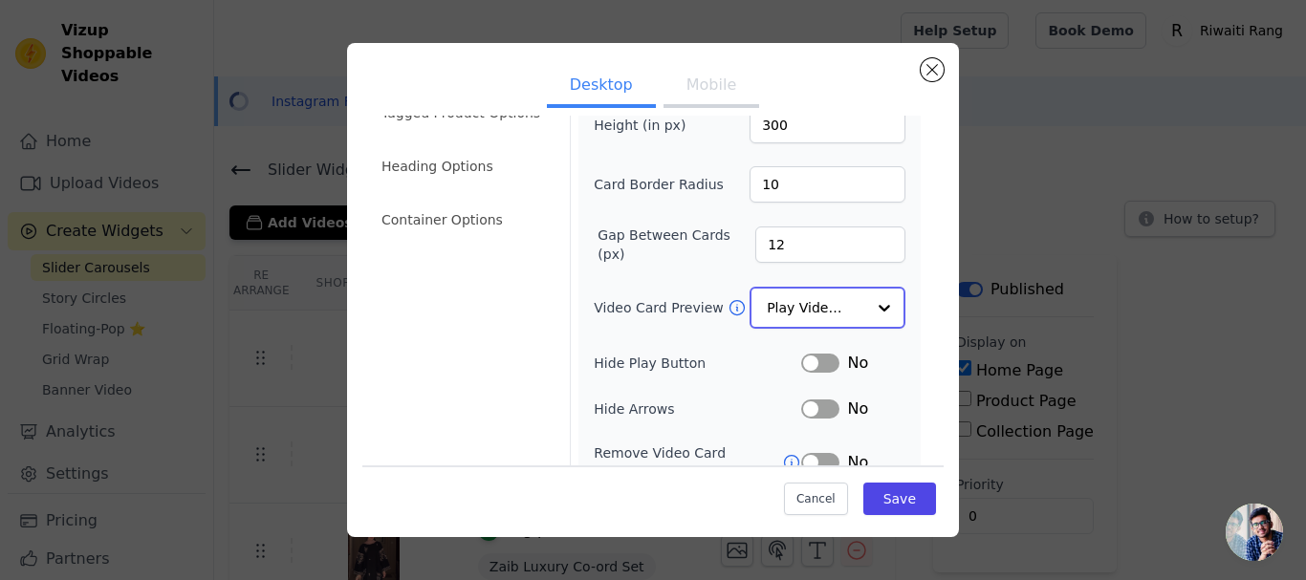
click at [865, 300] on div at bounding box center [884, 308] width 38 height 38
click at [509, 413] on div "Video Card Options Tagged Product Options Heading Options Container Options" at bounding box center [464, 329] width 188 height 608
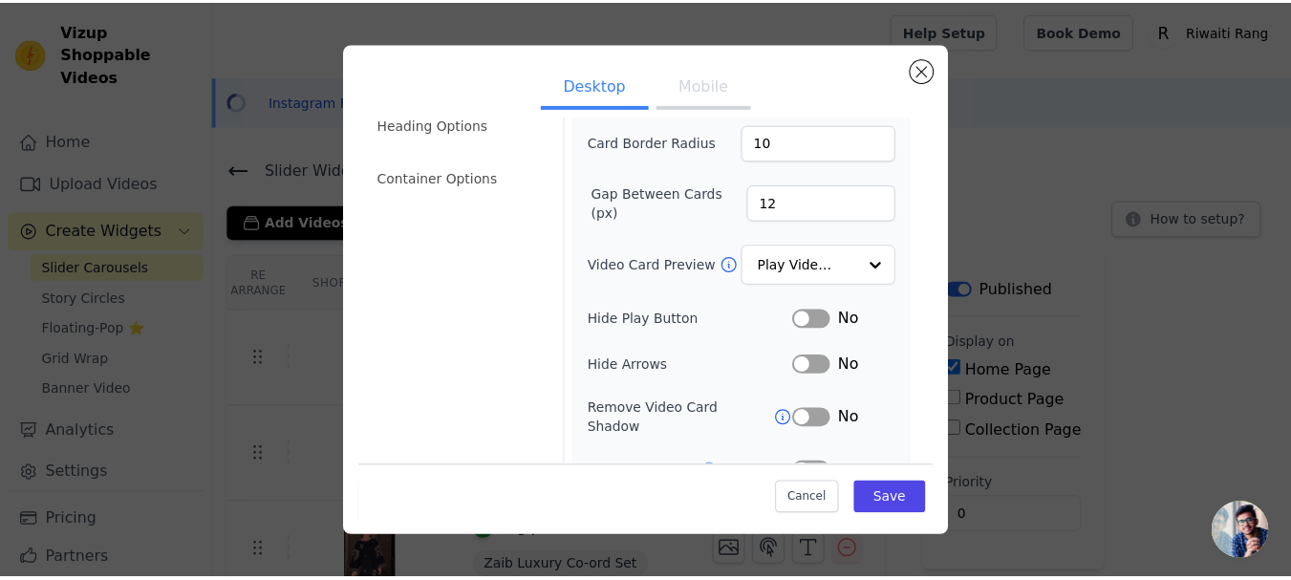
scroll to position [0, 0]
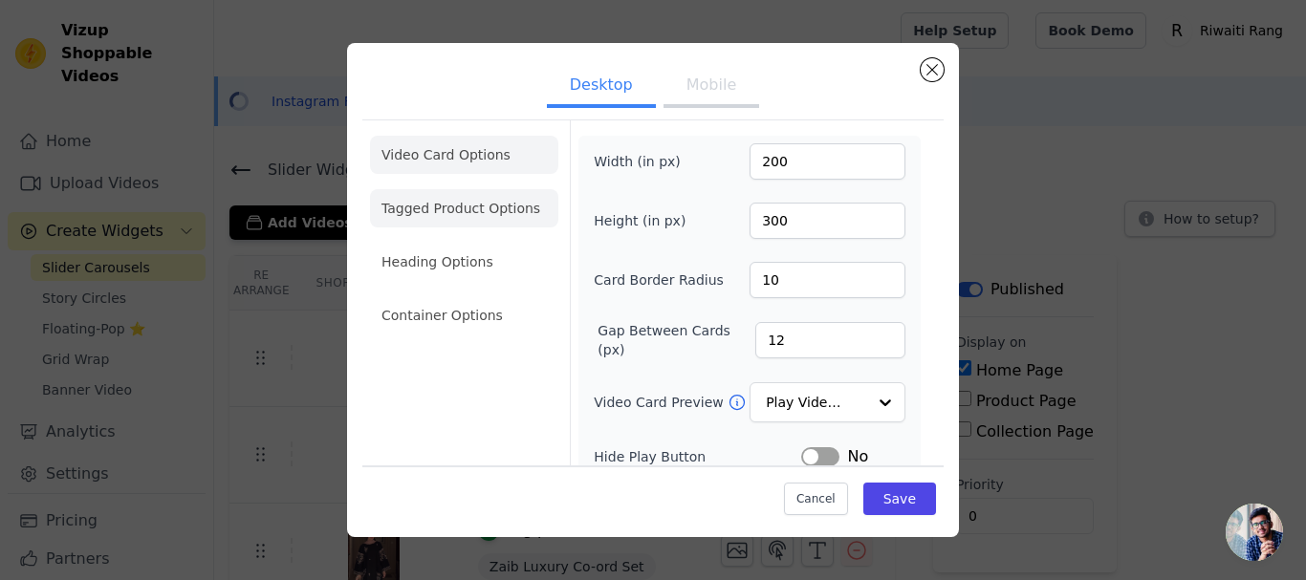
click at [442, 296] on li "Tagged Product Options" at bounding box center [464, 315] width 188 height 38
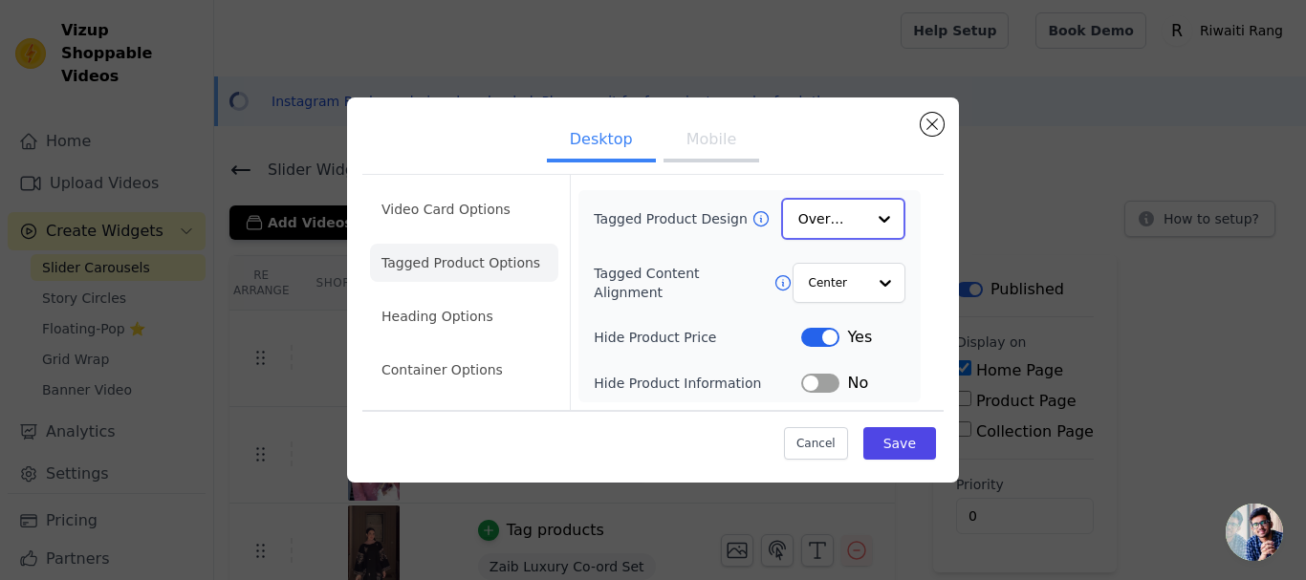
click at [876, 221] on div at bounding box center [884, 219] width 38 height 38
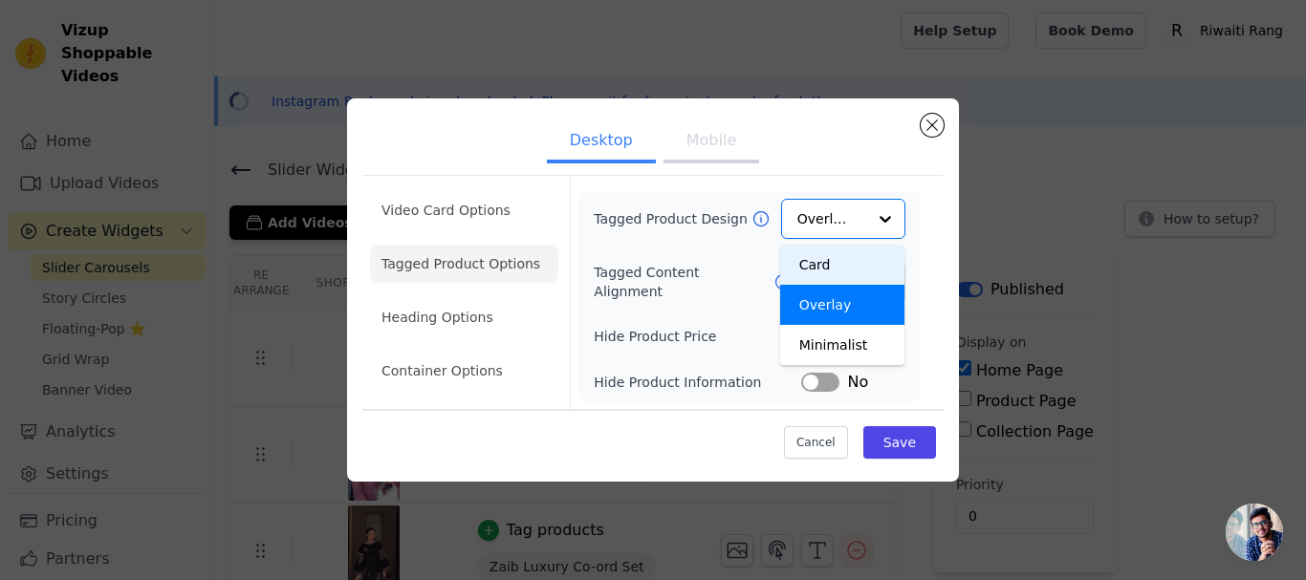
click at [636, 352] on div "Tagged Product Design Card Overlay Minimalist Option Overlay, selected. You are…" at bounding box center [750, 296] width 312 height 195
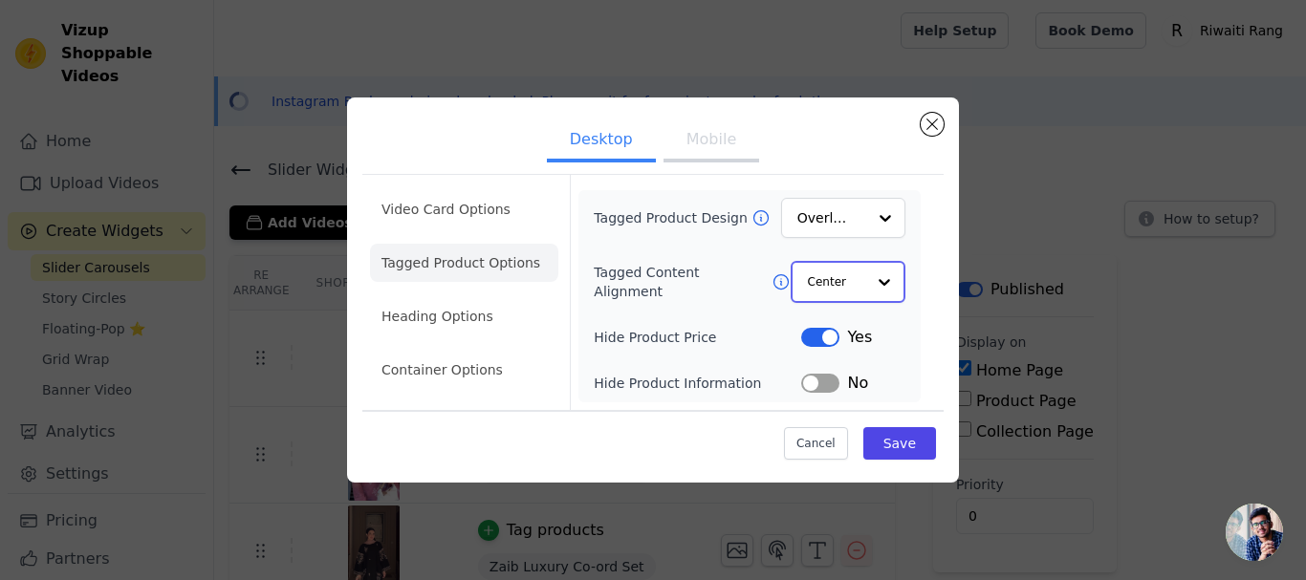
click at [881, 300] on div at bounding box center [884, 282] width 38 height 38
click at [881, 292] on div at bounding box center [884, 282] width 38 height 38
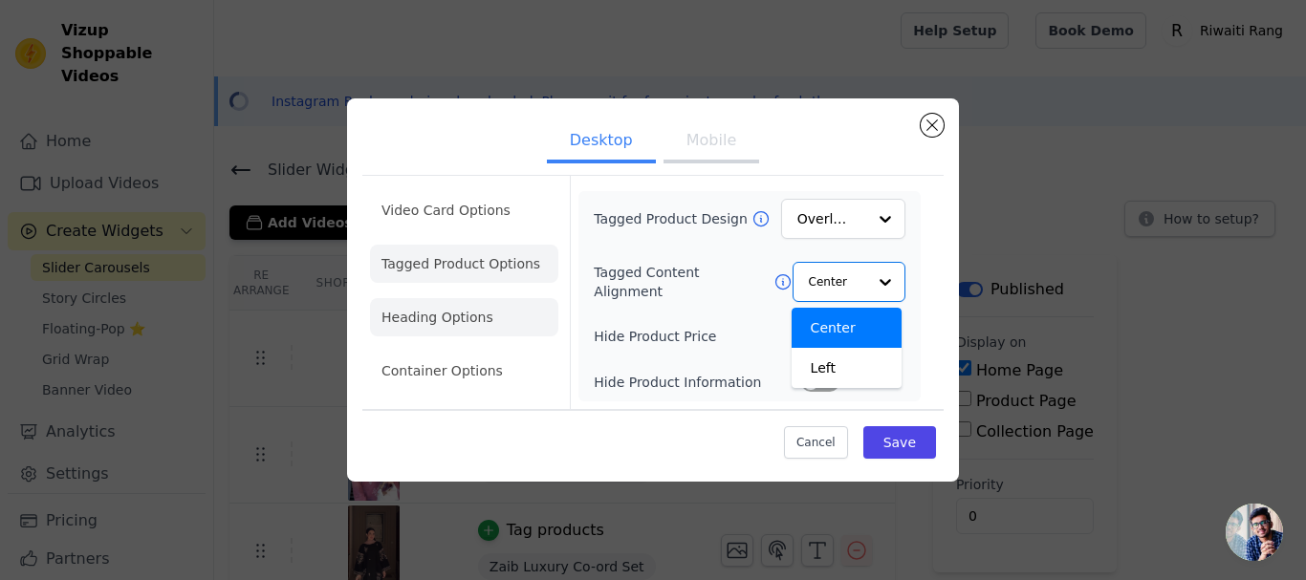
click at [466, 321] on li "Heading Options" at bounding box center [464, 317] width 188 height 38
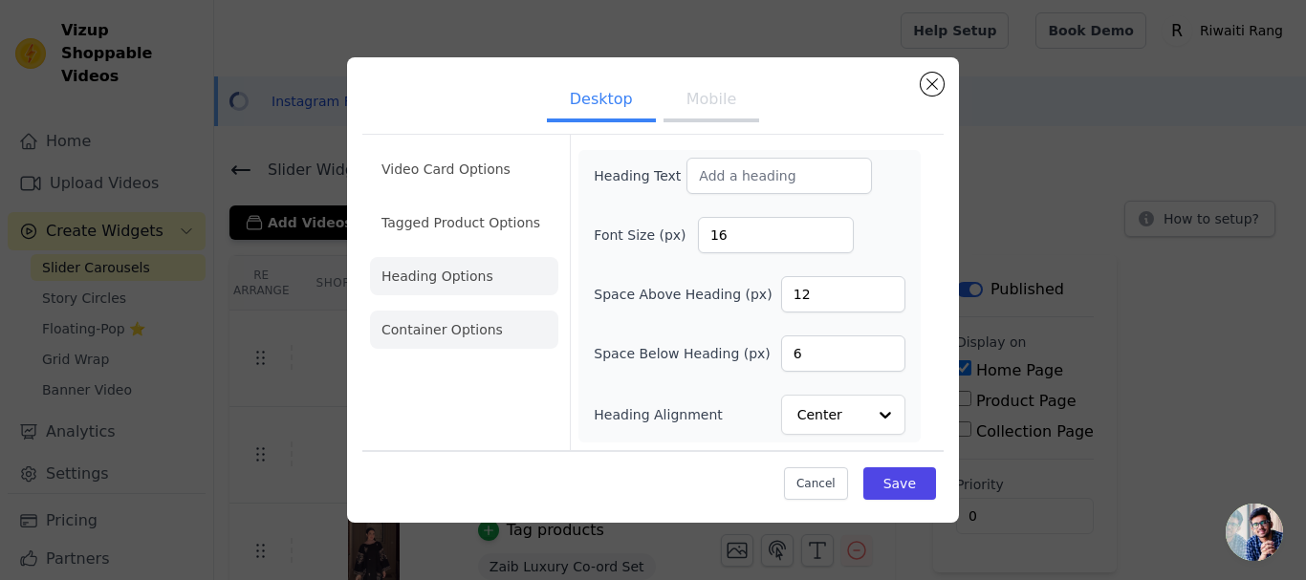
click at [472, 322] on li "Container Options" at bounding box center [464, 330] width 188 height 38
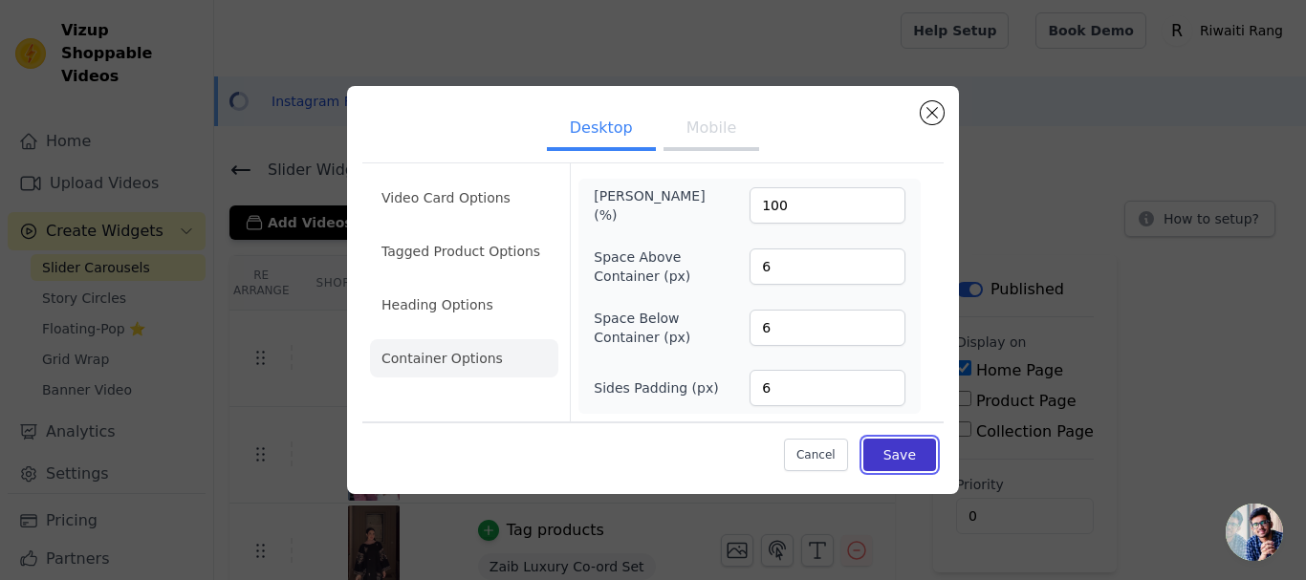
click at [896, 453] on button "Save" at bounding box center [899, 455] width 73 height 32
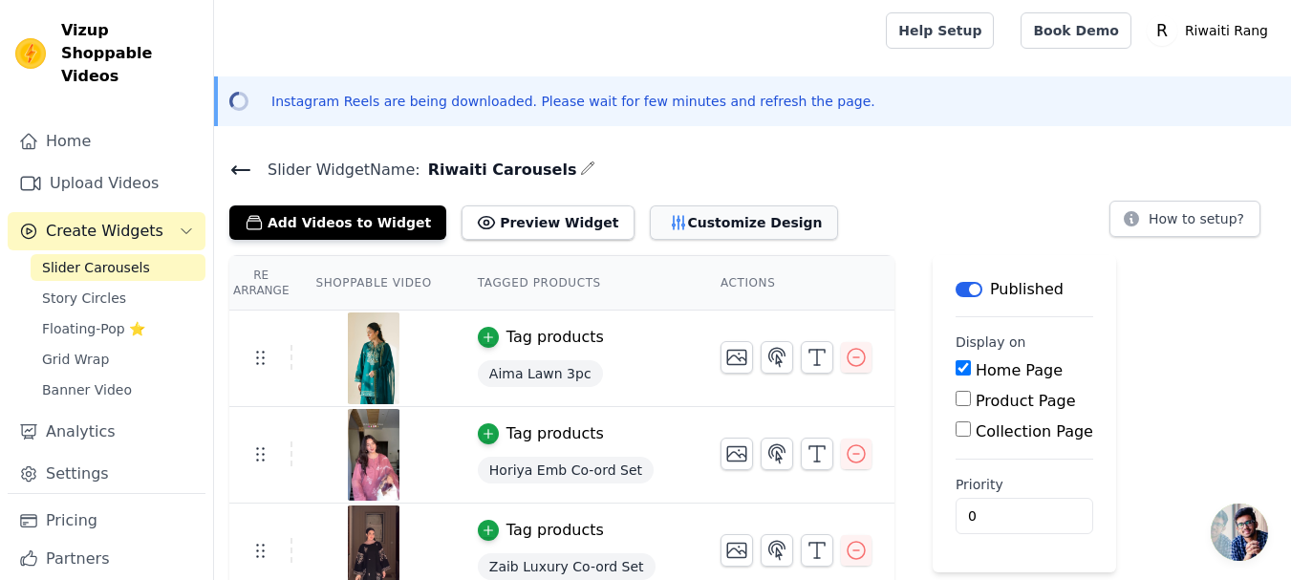
click at [703, 230] on button "Customize Design" at bounding box center [744, 223] width 188 height 34
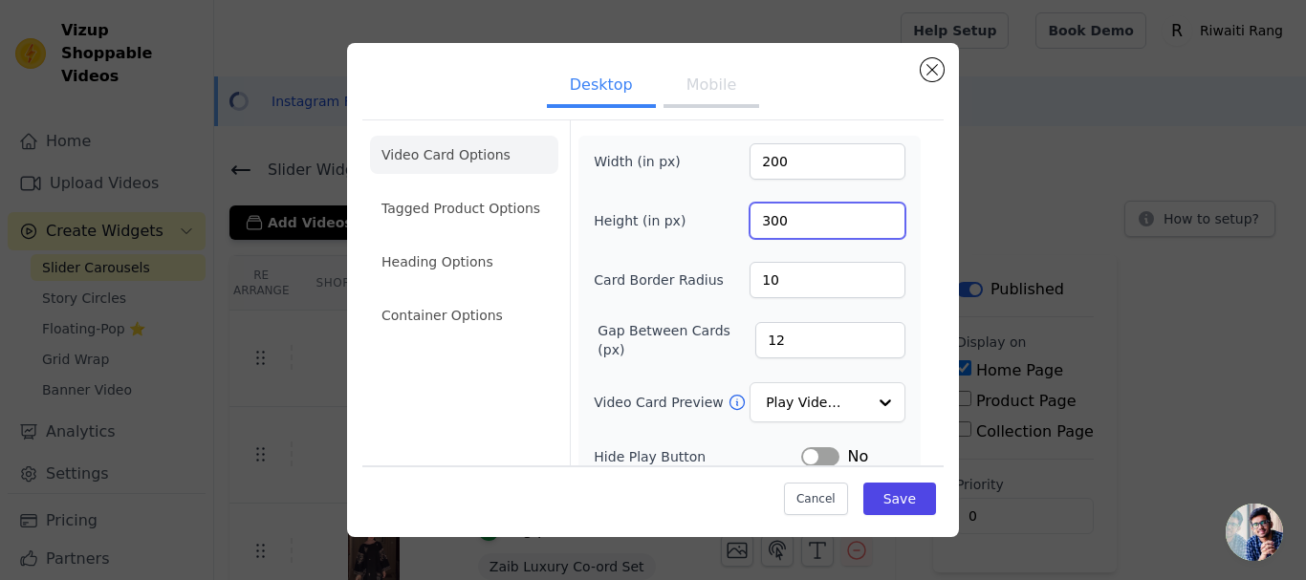
click at [767, 224] on input "300" at bounding box center [827, 221] width 156 height 36
type input "330"
click at [896, 499] on button "Save" at bounding box center [899, 498] width 73 height 32
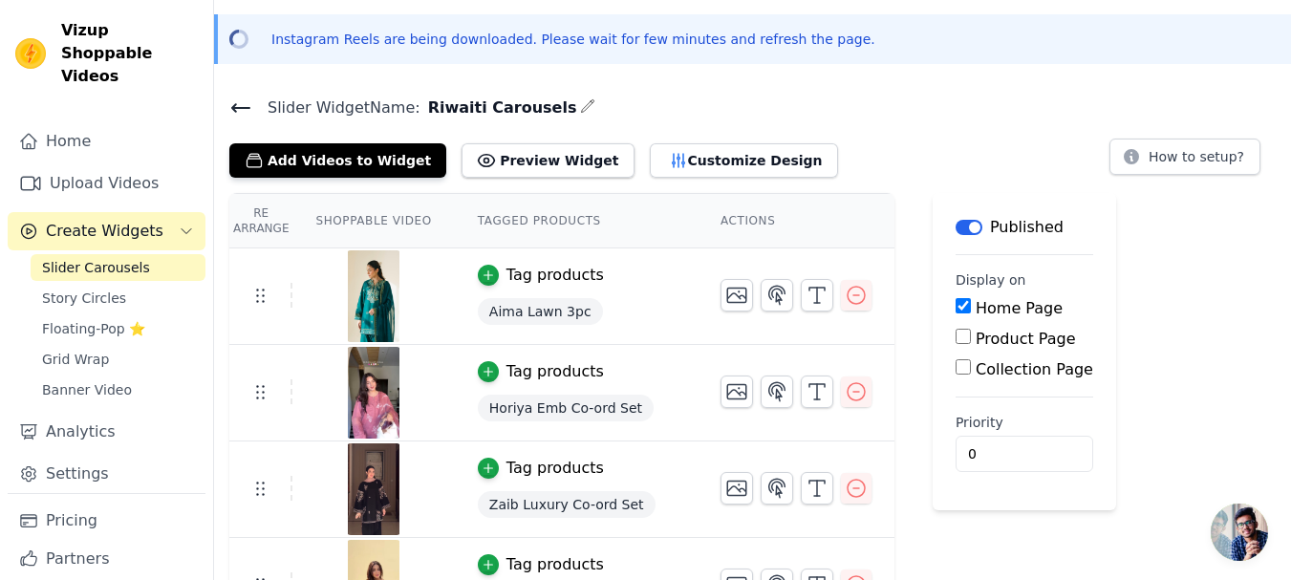
scroll to position [96, 0]
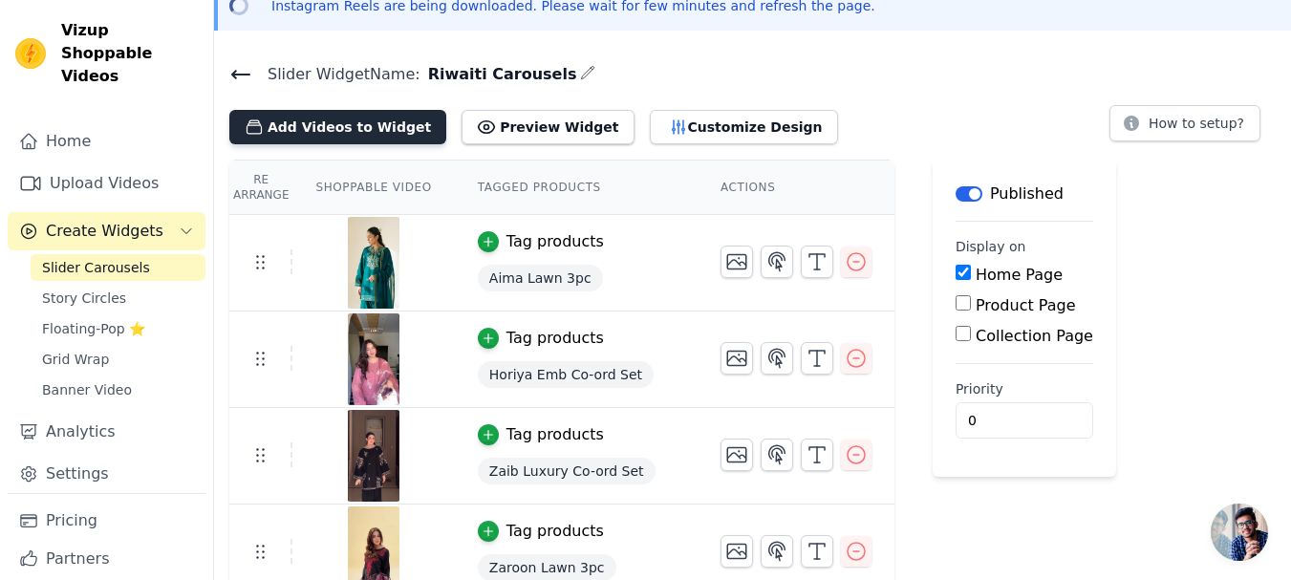
click at [322, 120] on button "Add Videos to Widget" at bounding box center [337, 127] width 217 height 34
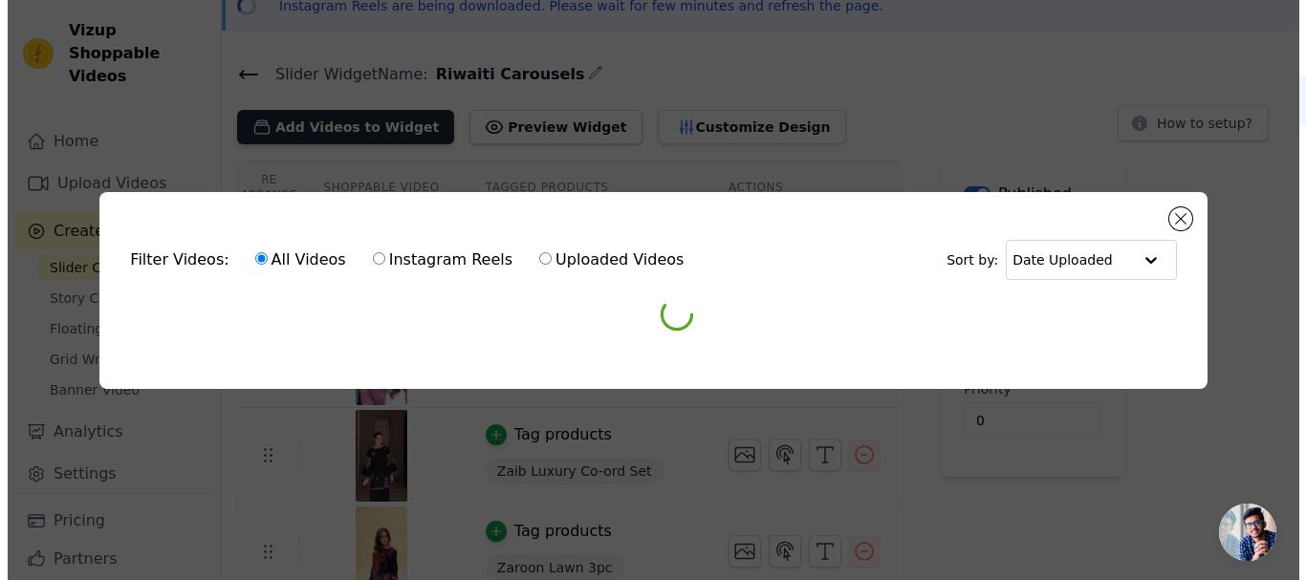
scroll to position [0, 0]
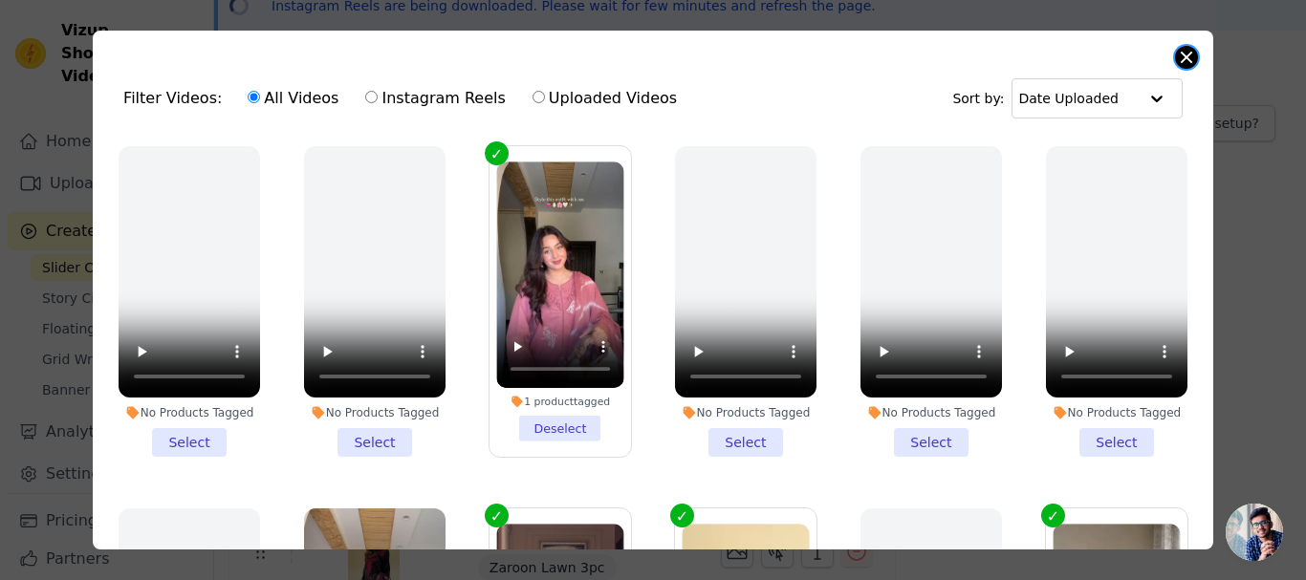
click at [1185, 64] on button "Close modal" at bounding box center [1186, 57] width 23 height 23
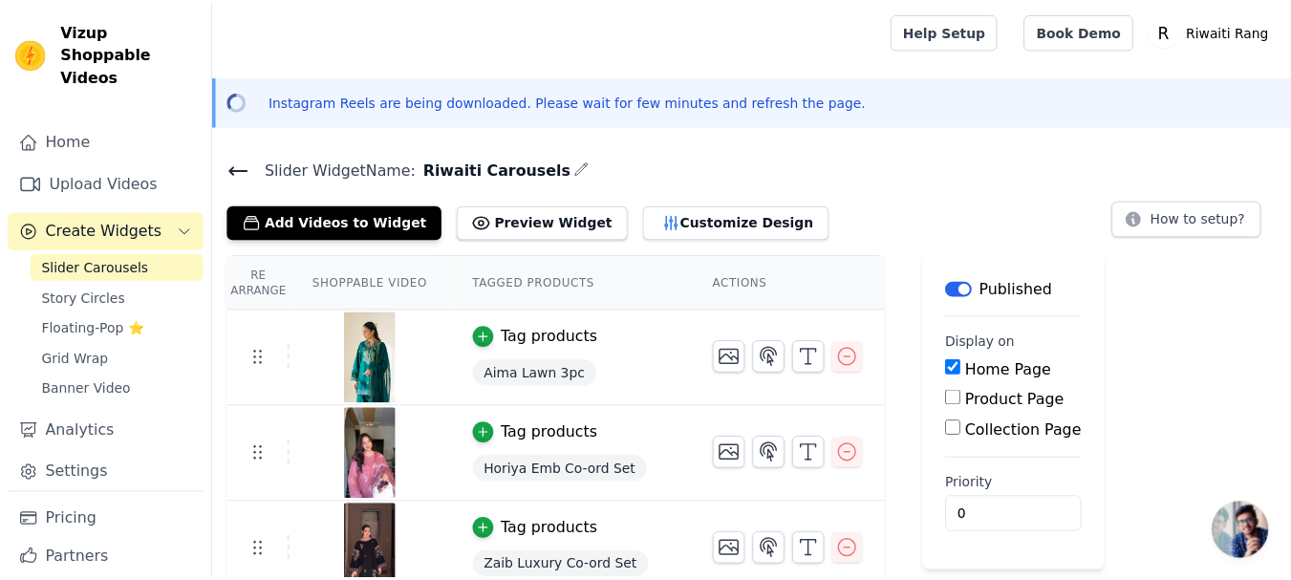
scroll to position [96, 0]
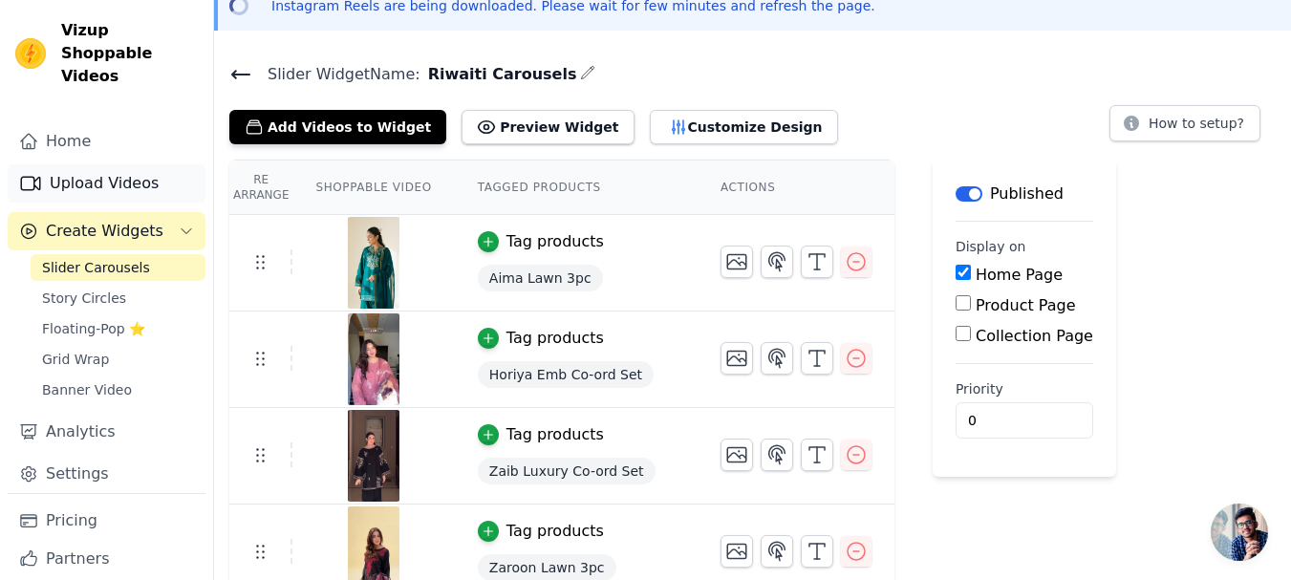
click at [74, 164] on link "Upload Videos" at bounding box center [107, 183] width 198 height 38
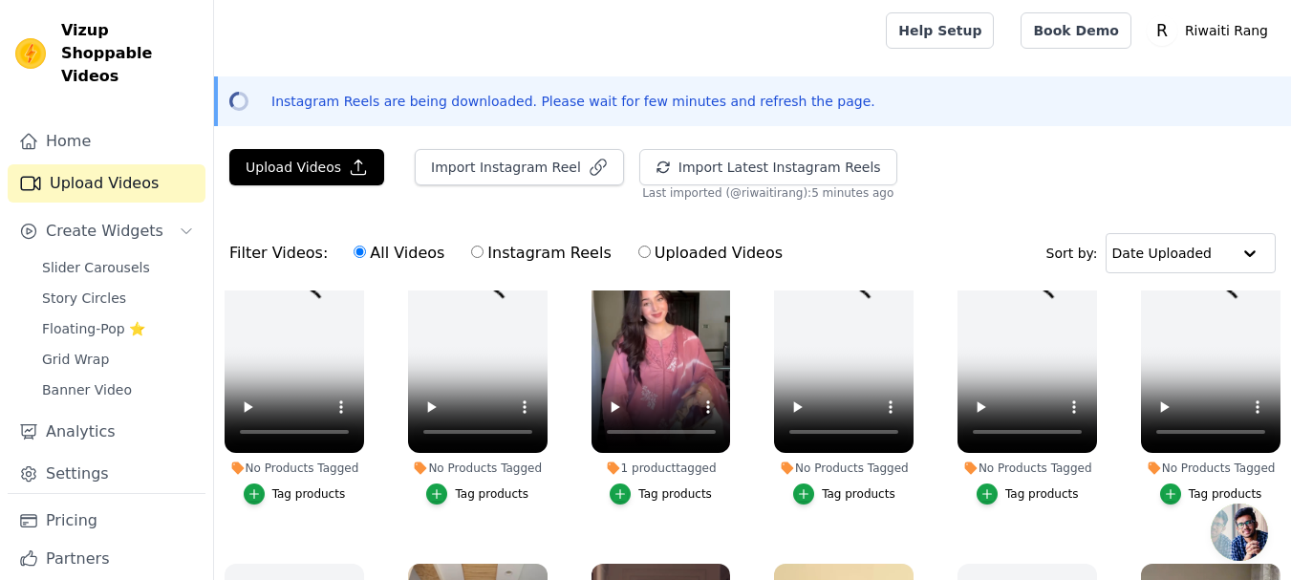
scroll to position [382, 0]
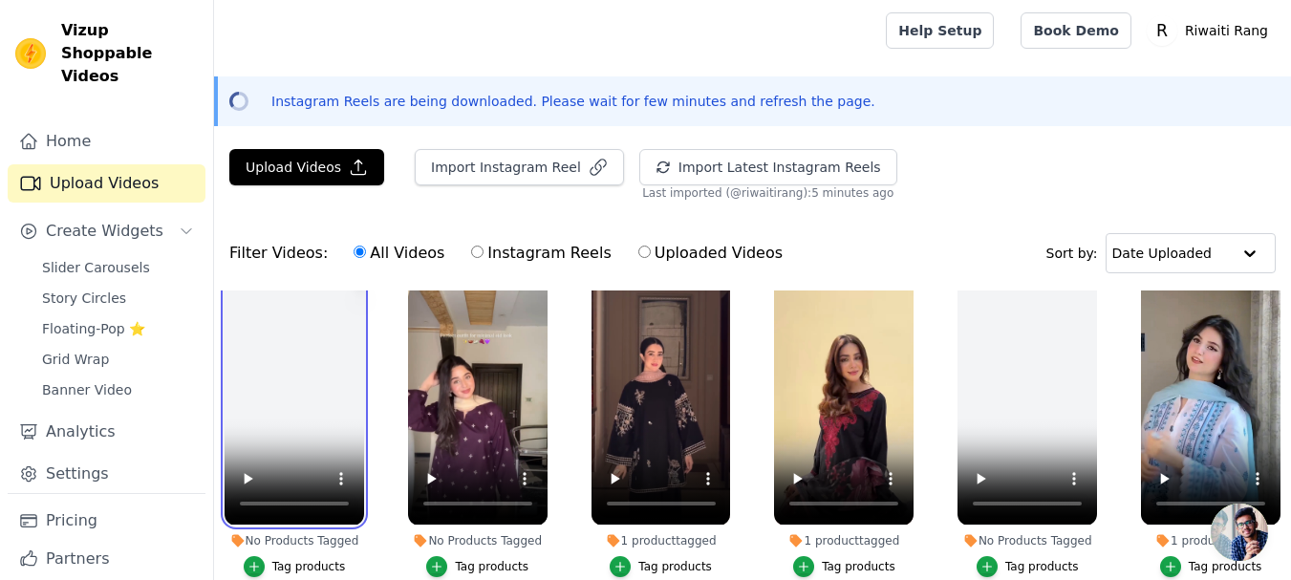
click at [294, 374] on video at bounding box center [295, 401] width 140 height 248
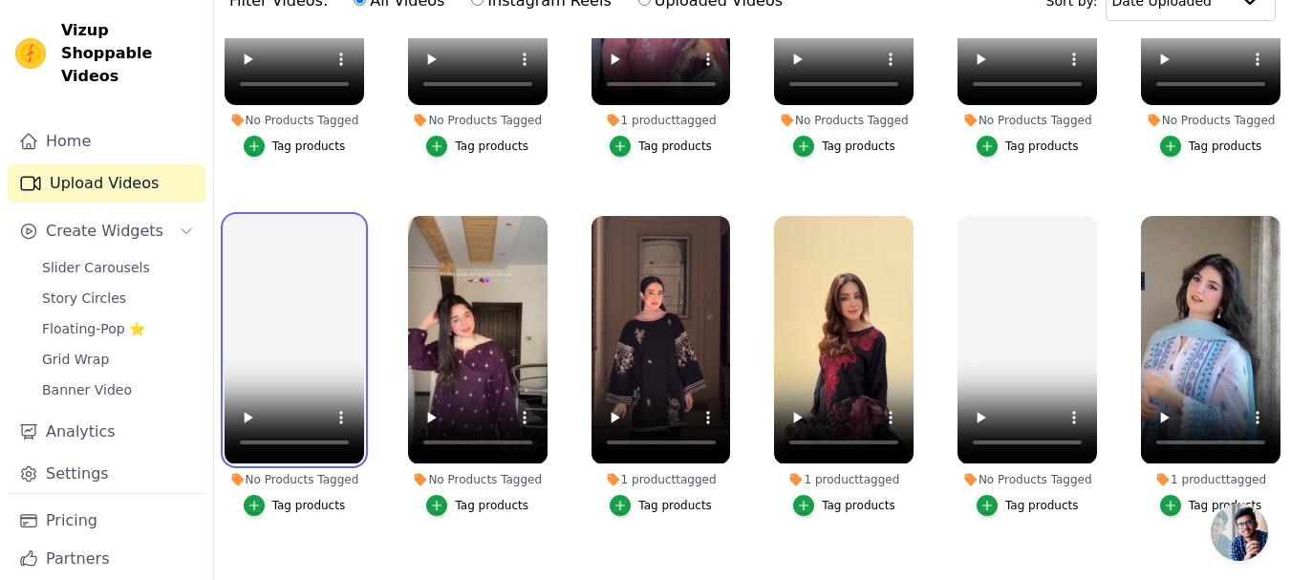
scroll to position [275, 0]
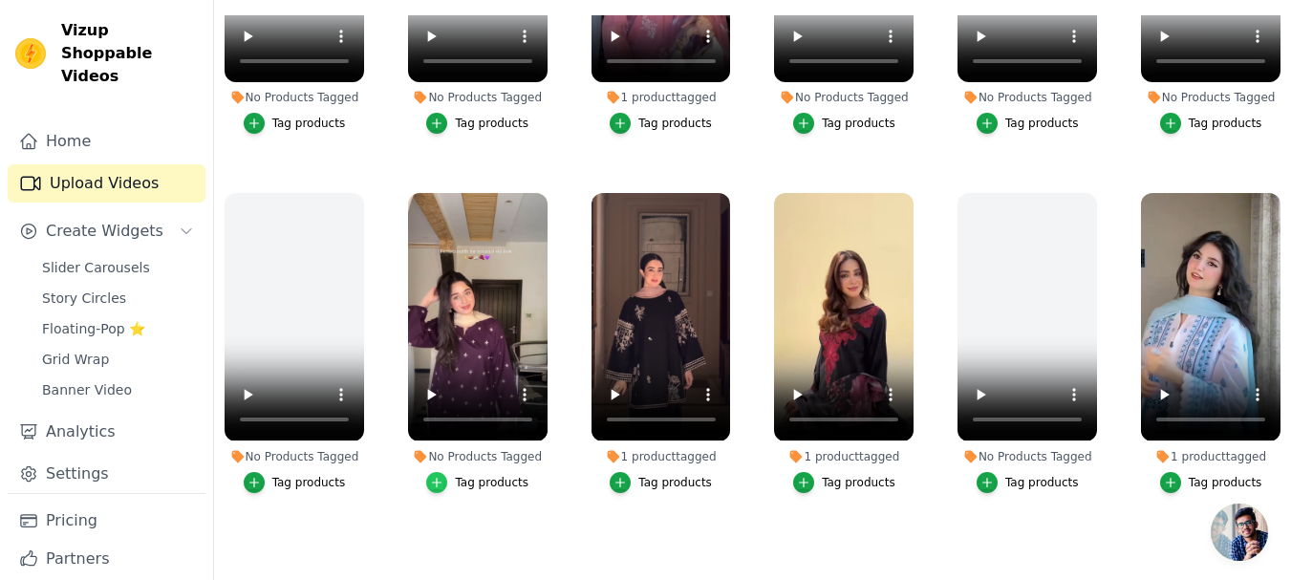
click at [435, 476] on icon "button" at bounding box center [436, 482] width 13 height 13
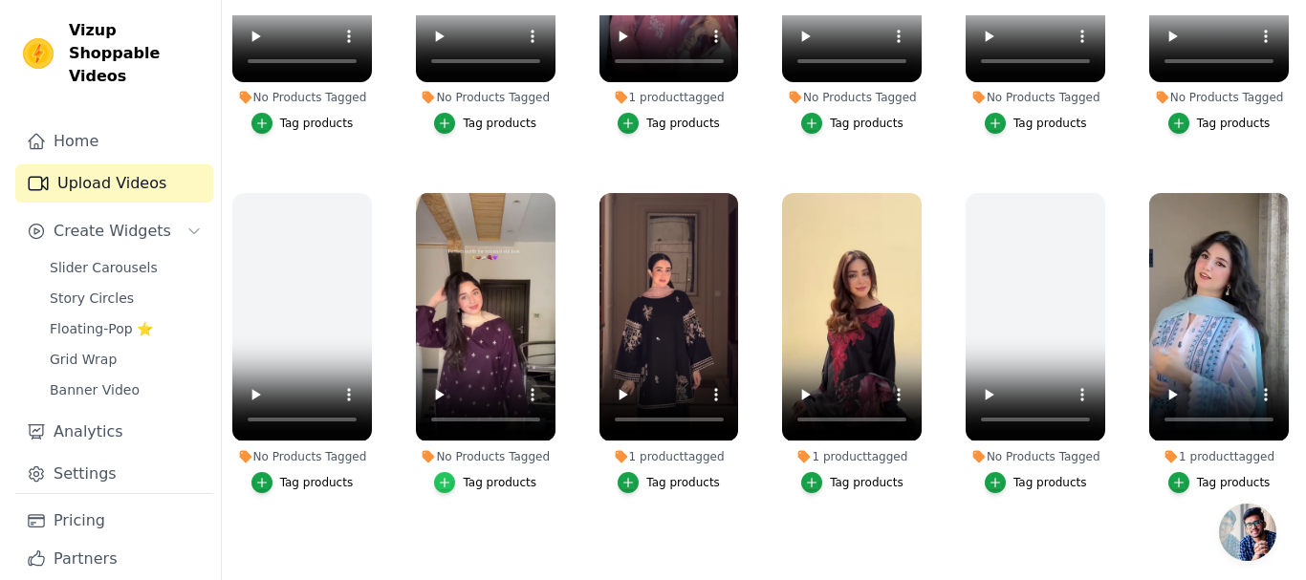
scroll to position [0, 0]
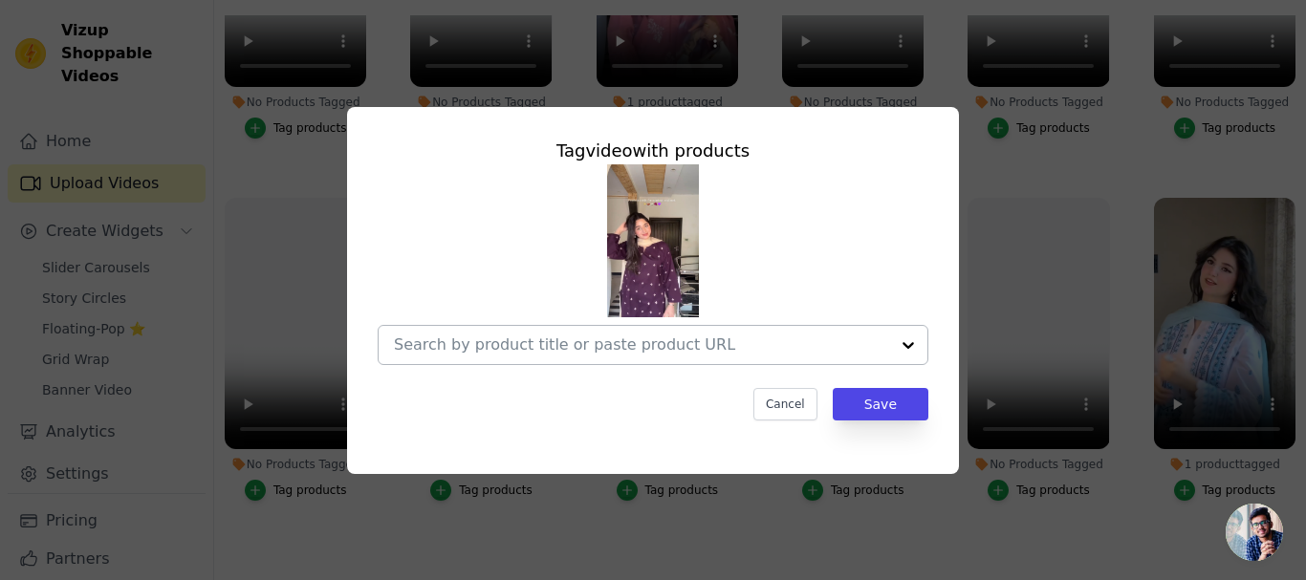
click at [461, 345] on input "No Products Tagged Tag video with products Cancel Save Tag products" at bounding box center [641, 344] width 495 height 18
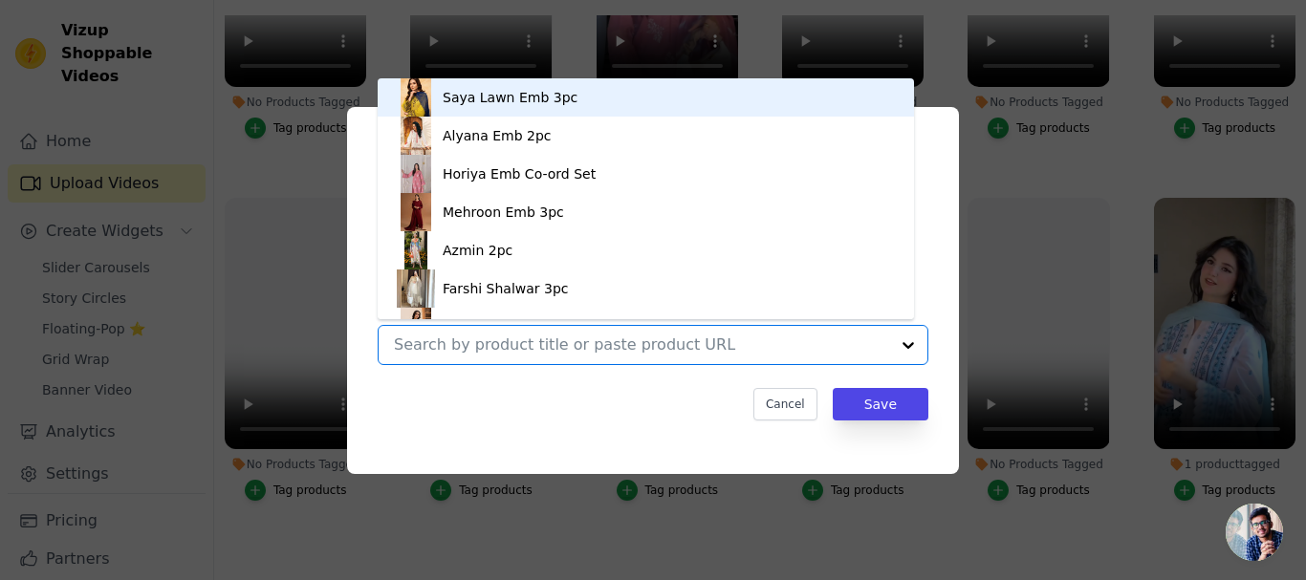
paste input "Zafa Lawn Emb Co-ord Set"
type input "Zafa Lawn Emb Co-ord Set"
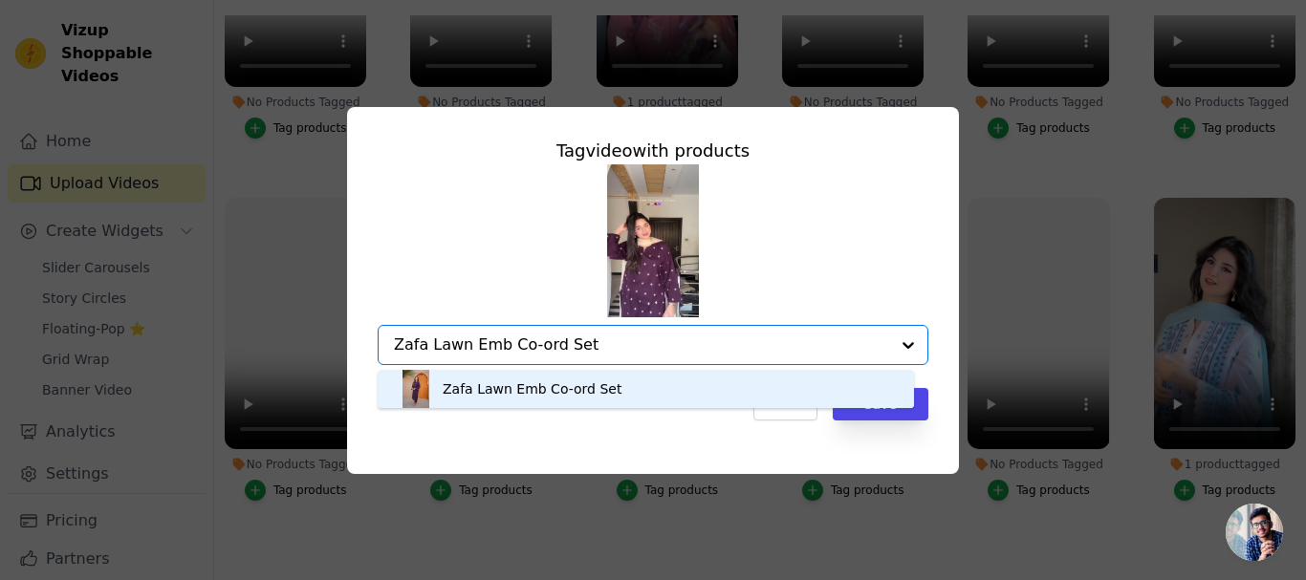
click at [487, 384] on div "Zafa Lawn Emb Co-ord Set" at bounding box center [532, 388] width 179 height 19
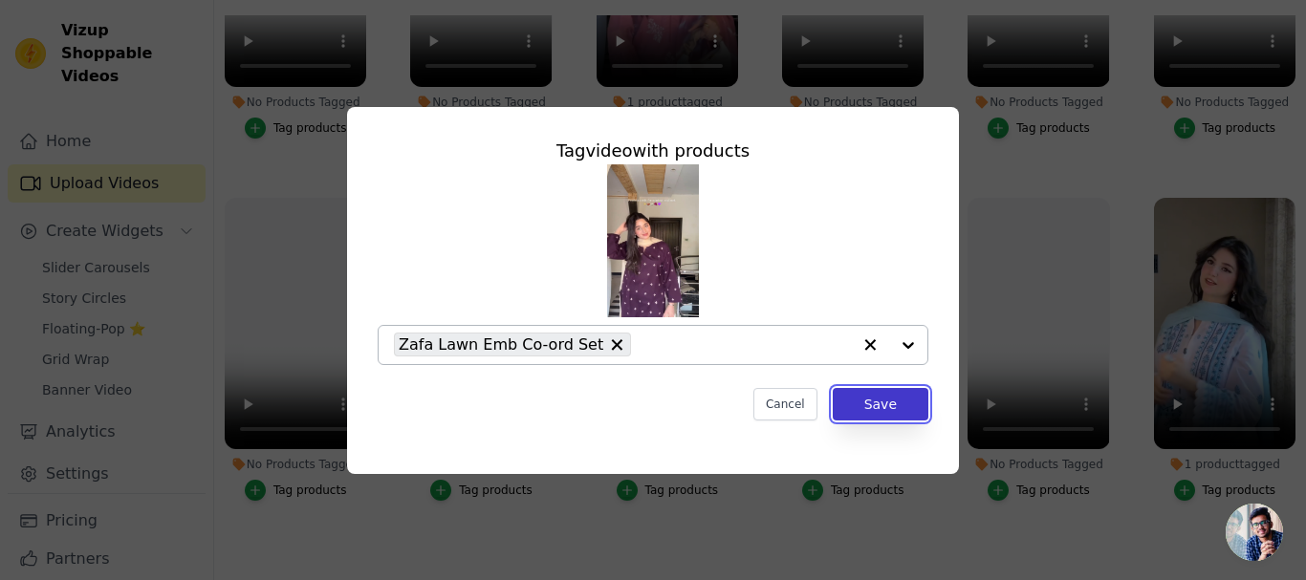
click at [883, 407] on button "Save" at bounding box center [881, 404] width 96 height 32
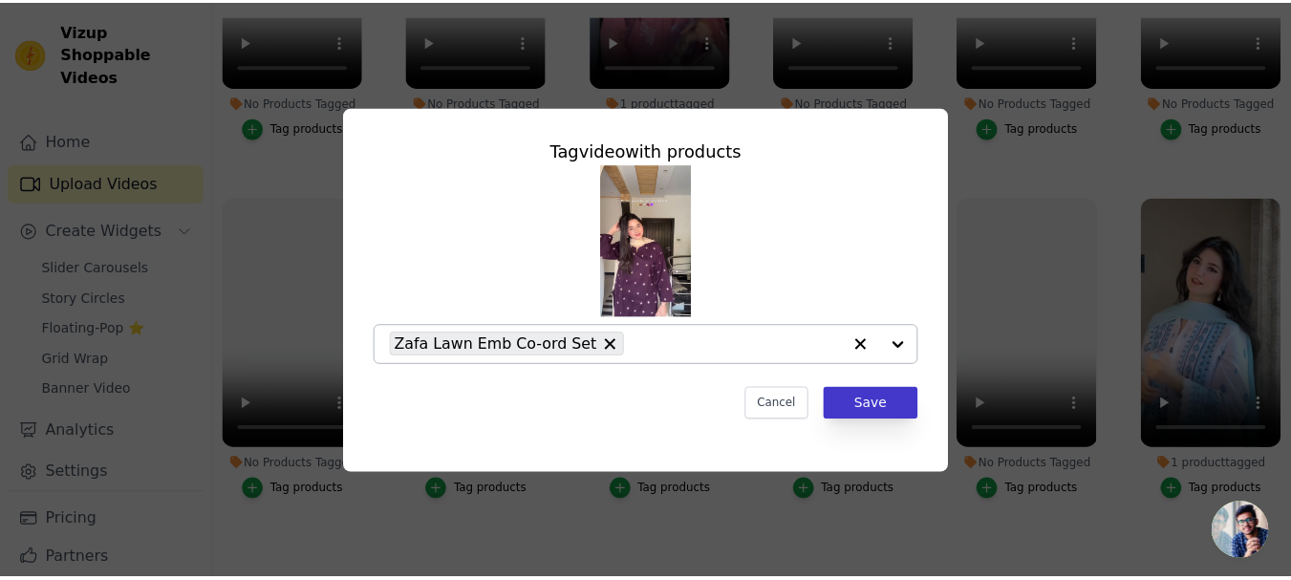
scroll to position [275, 0]
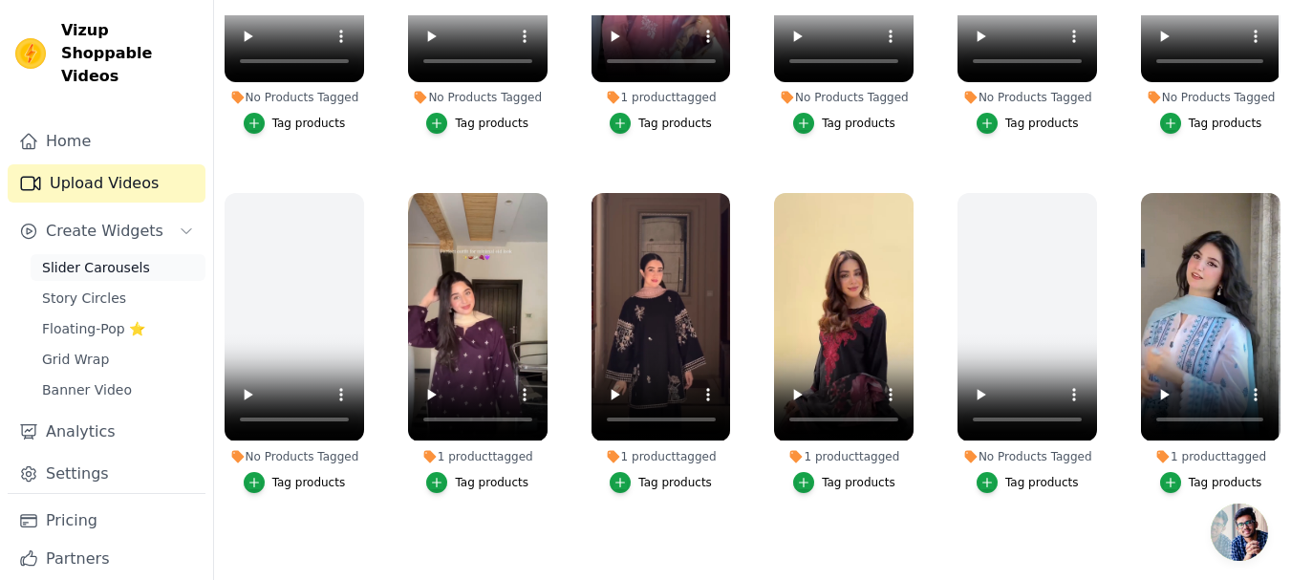
click at [86, 258] on span "Slider Carousels" at bounding box center [96, 267] width 108 height 19
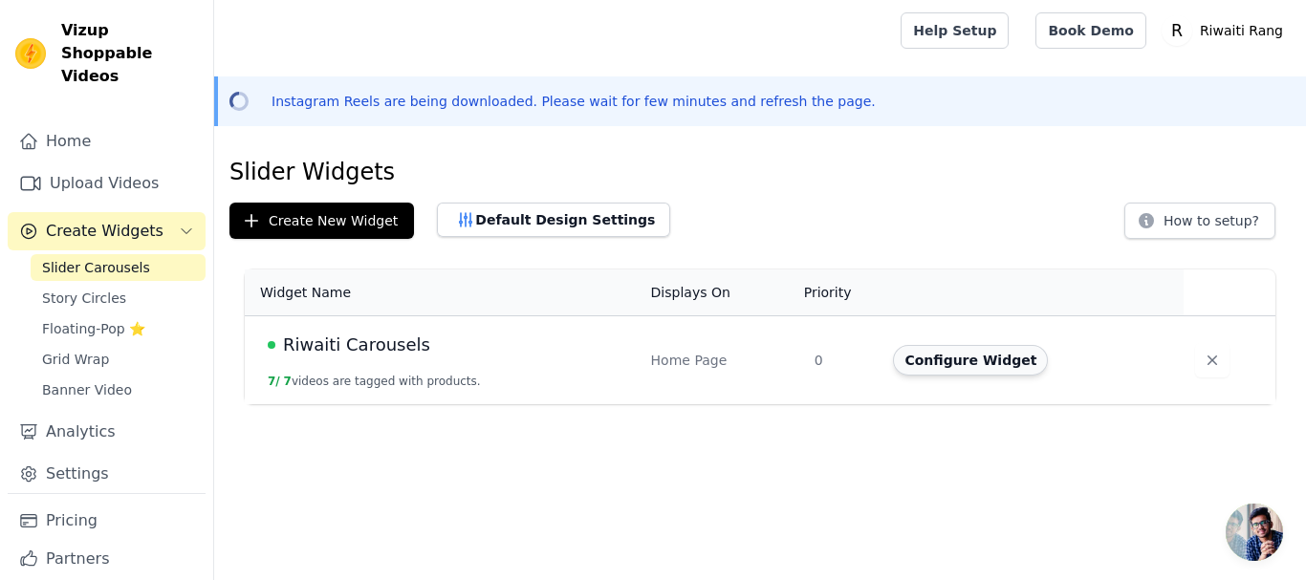
click at [961, 357] on button "Configure Widget" at bounding box center [970, 360] width 155 height 31
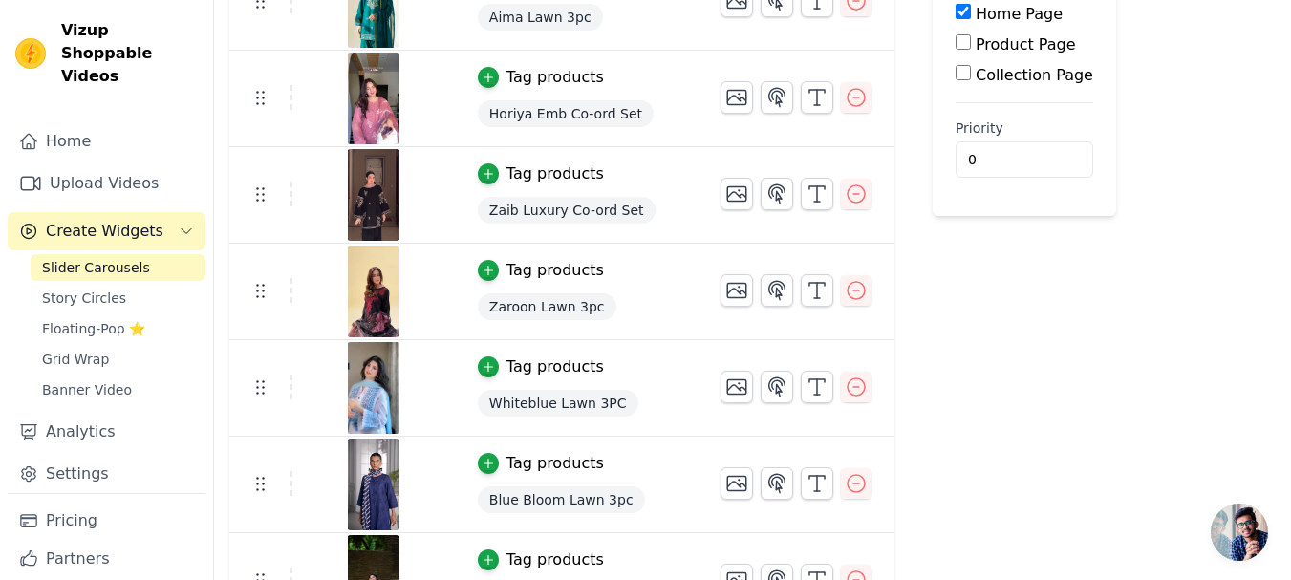
scroll to position [23, 0]
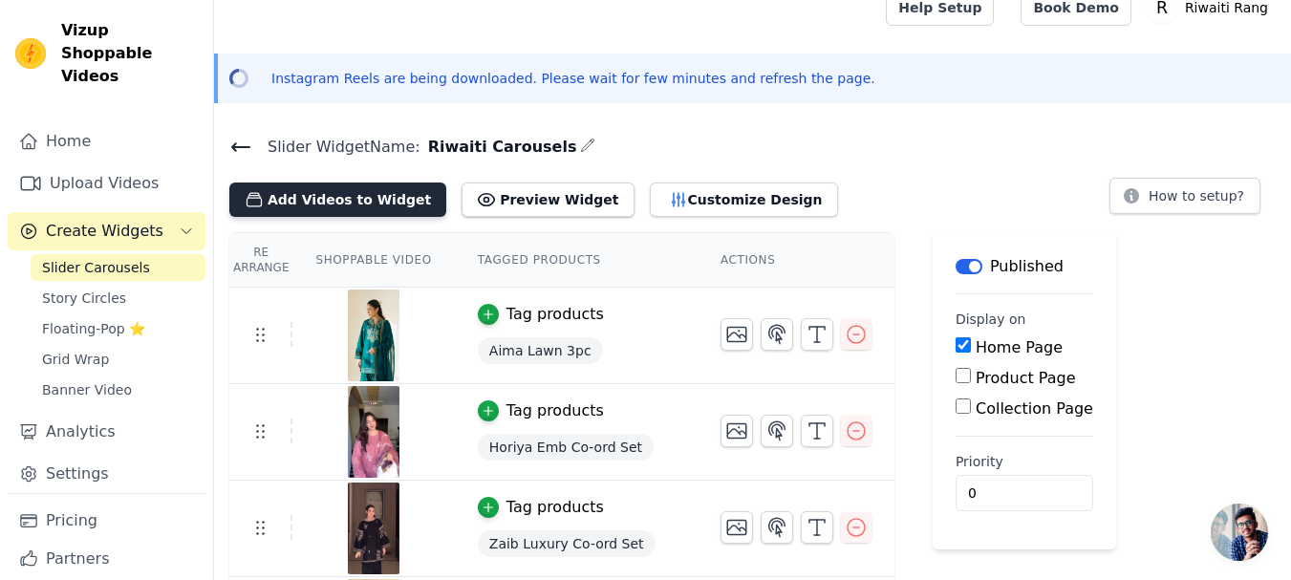
click at [317, 198] on button "Add Videos to Widget" at bounding box center [337, 200] width 217 height 34
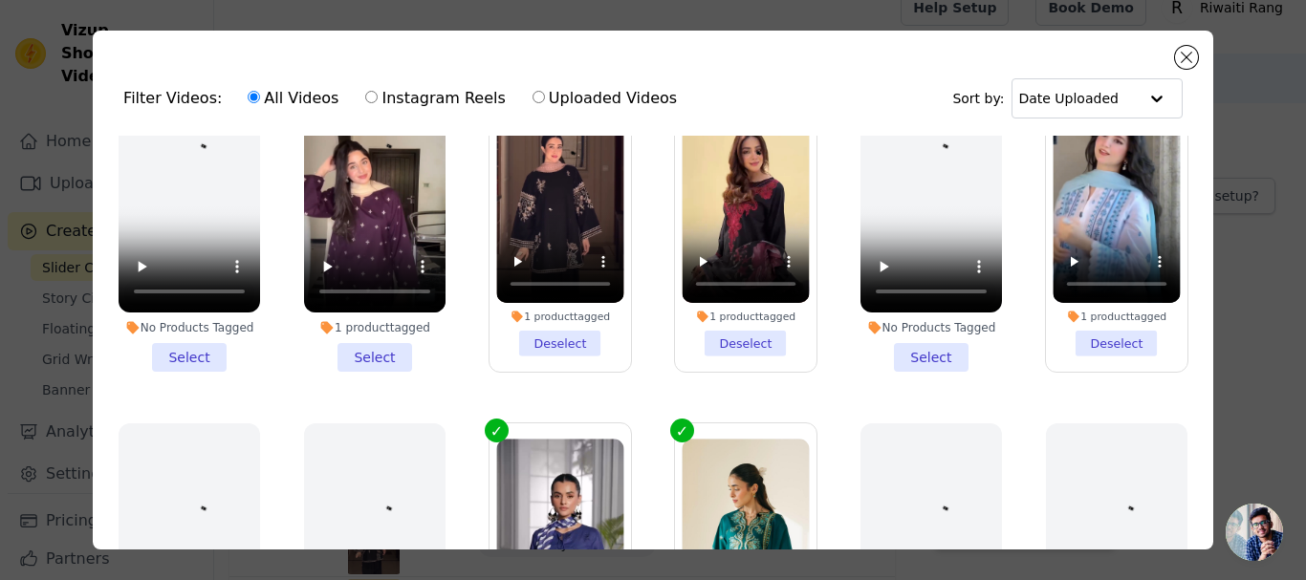
scroll to position [478, 0]
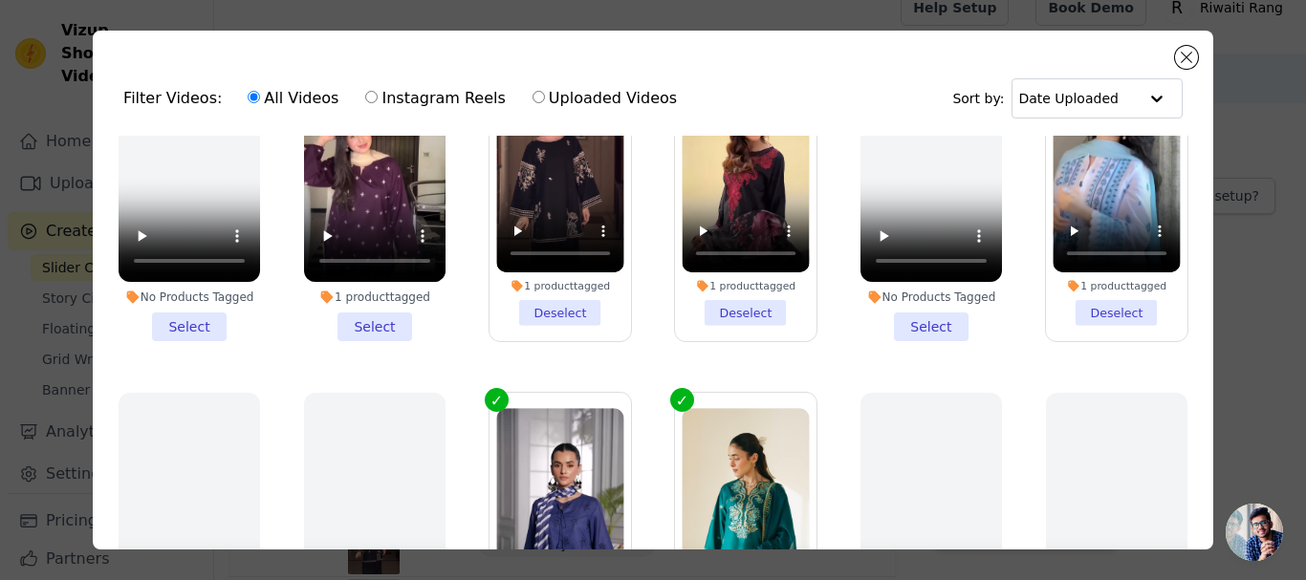
click at [365, 315] on li "1 product tagged Select" at bounding box center [374, 186] width 141 height 311
click at [0, 0] on input "1 product tagged Select" at bounding box center [0, 0] width 0 height 0
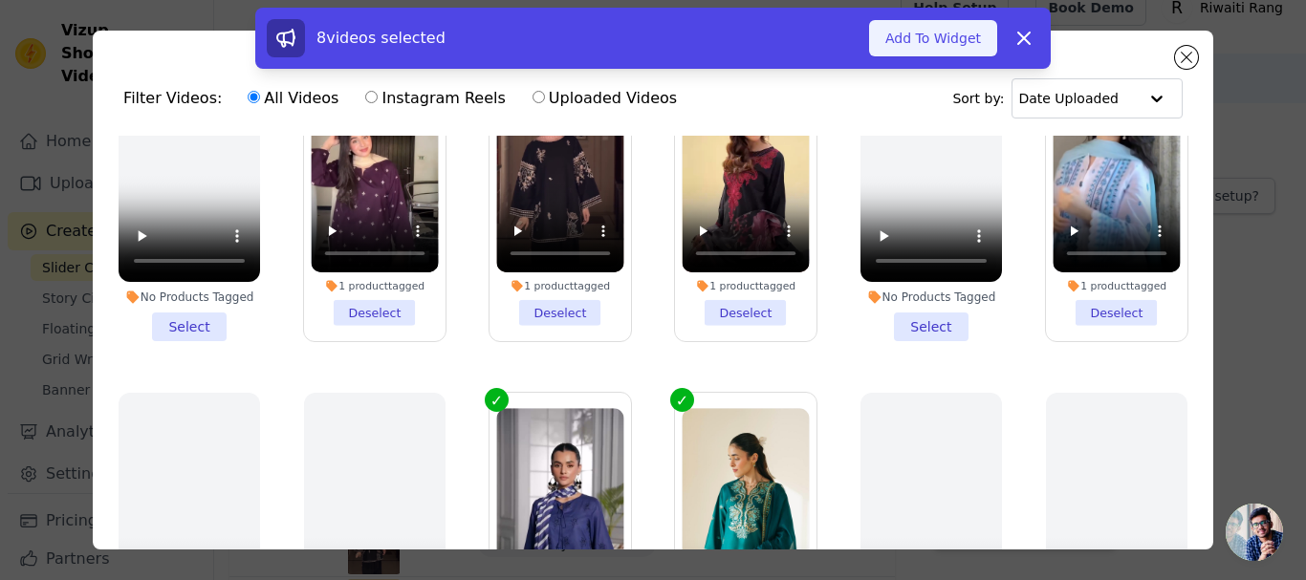
click at [925, 40] on button "Add To Widget" at bounding box center [933, 38] width 128 height 36
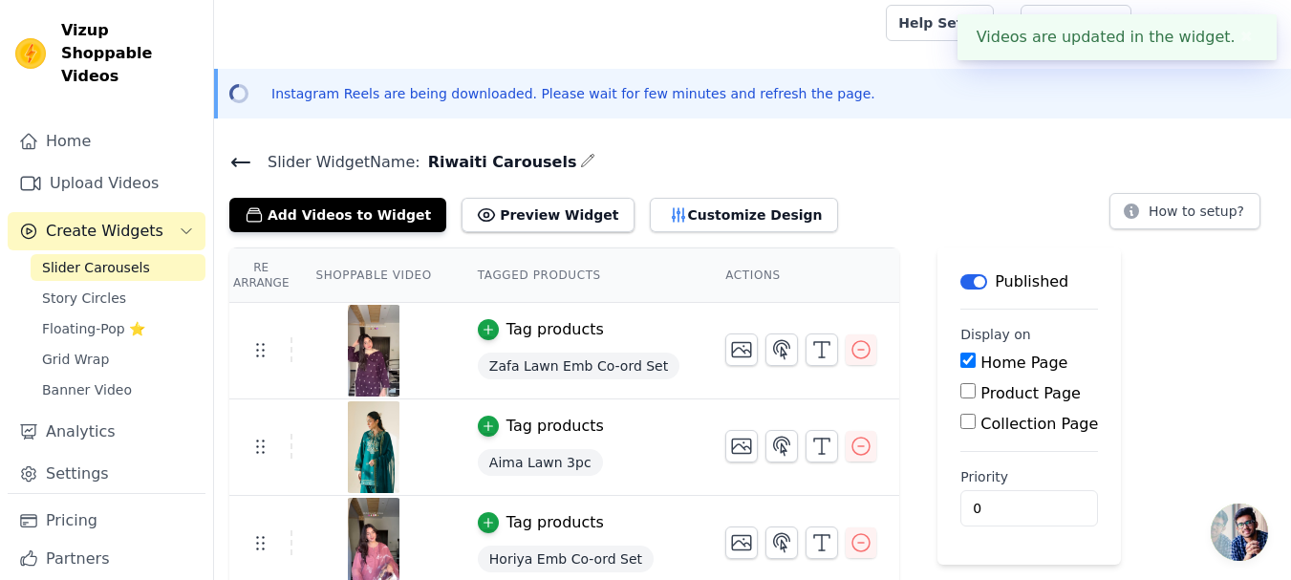
scroll to position [0, 0]
